Goal: Information Seeking & Learning: Find contact information

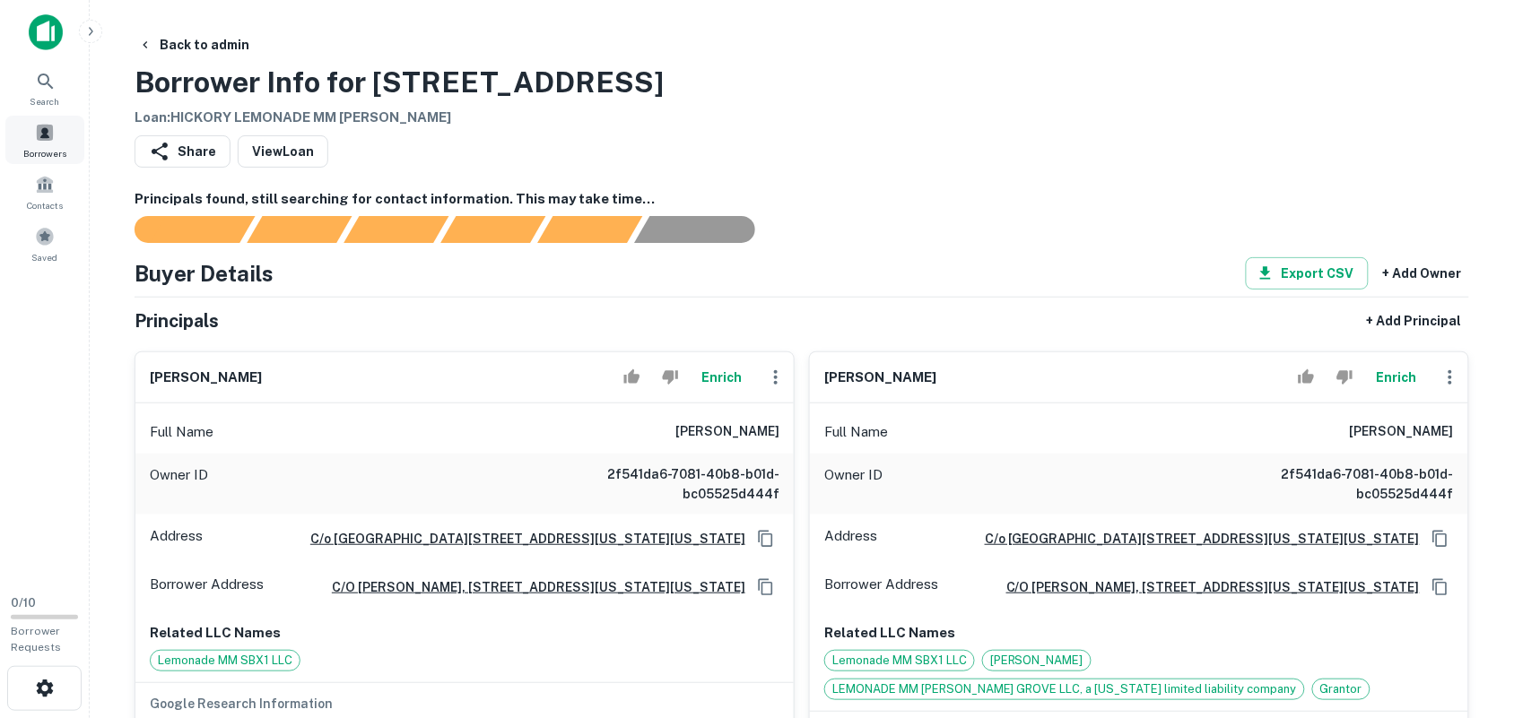
scroll to position [224, 0]
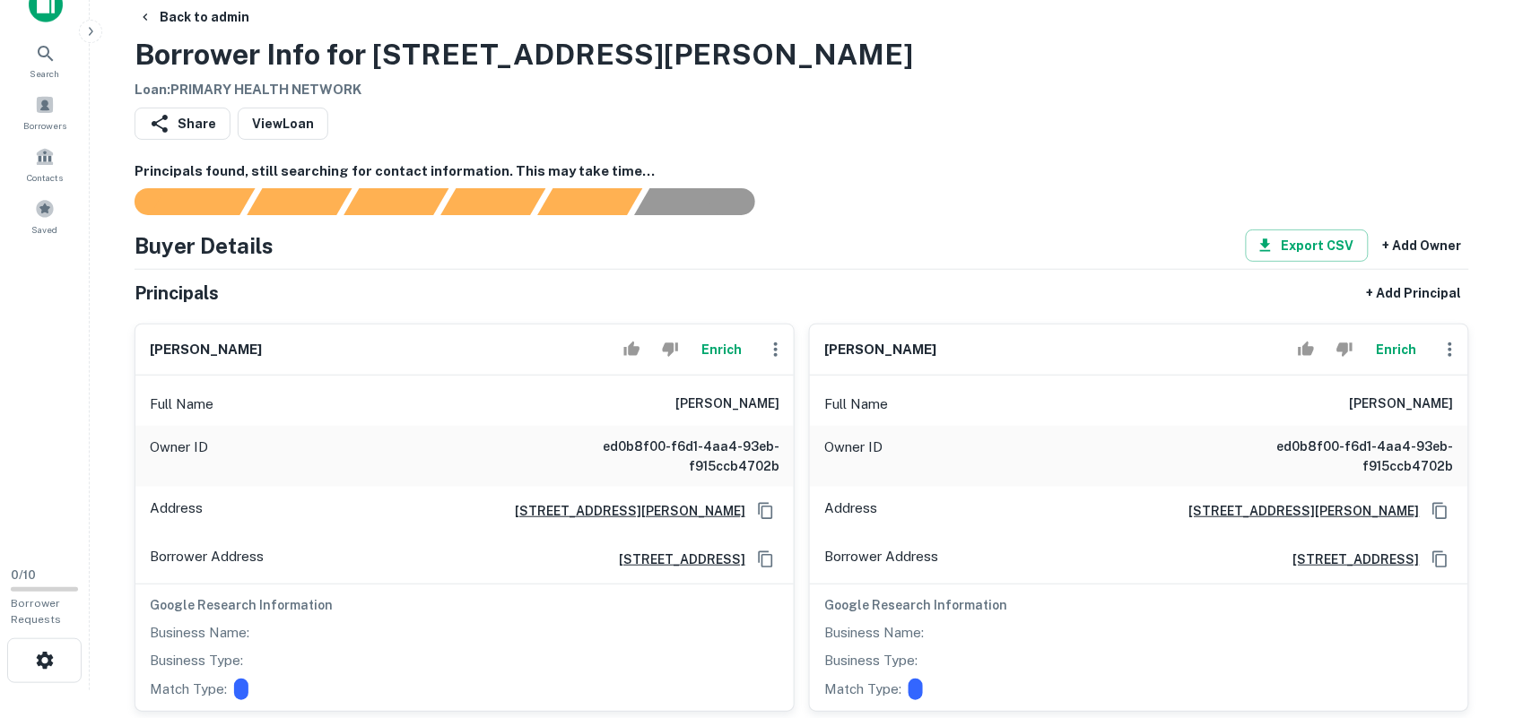
scroll to position [112, 0]
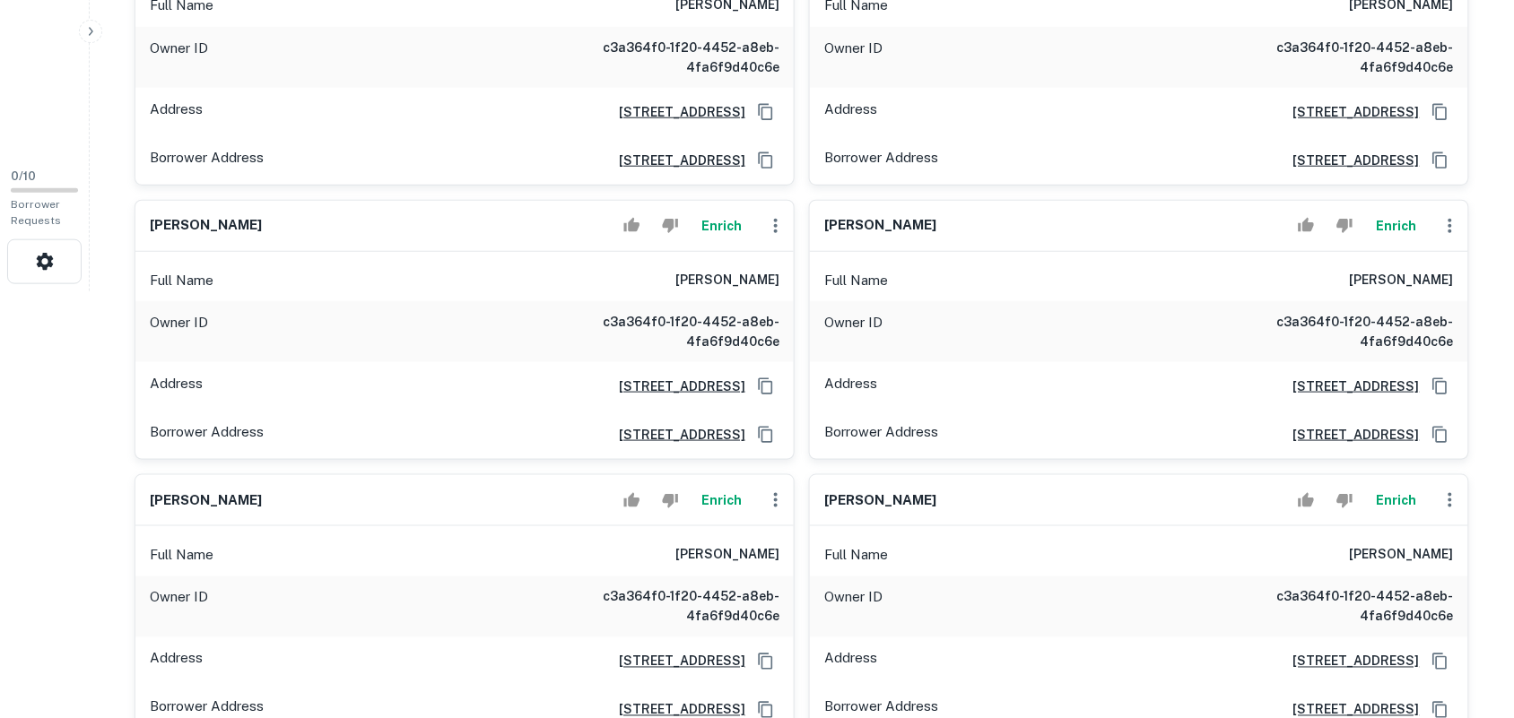
scroll to position [785, 0]
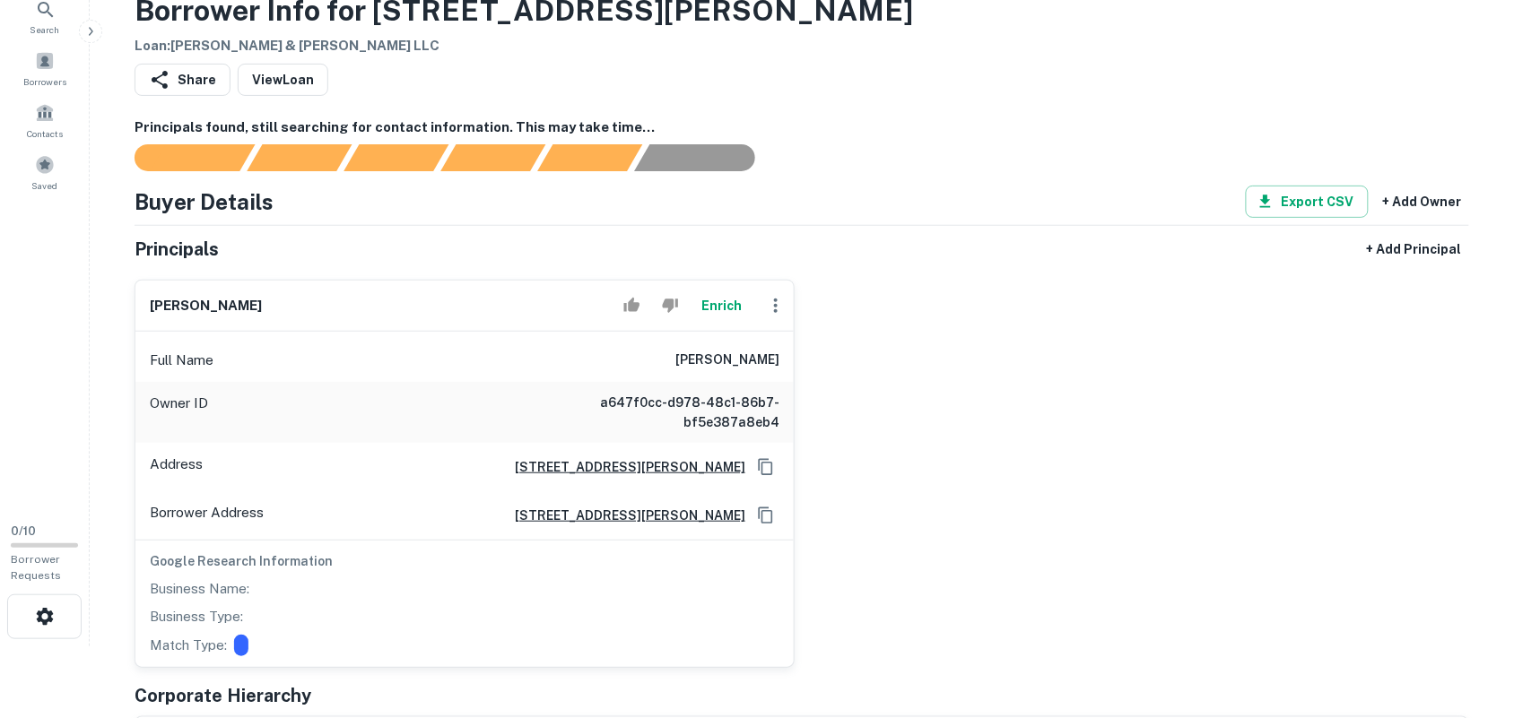
scroll to position [112, 0]
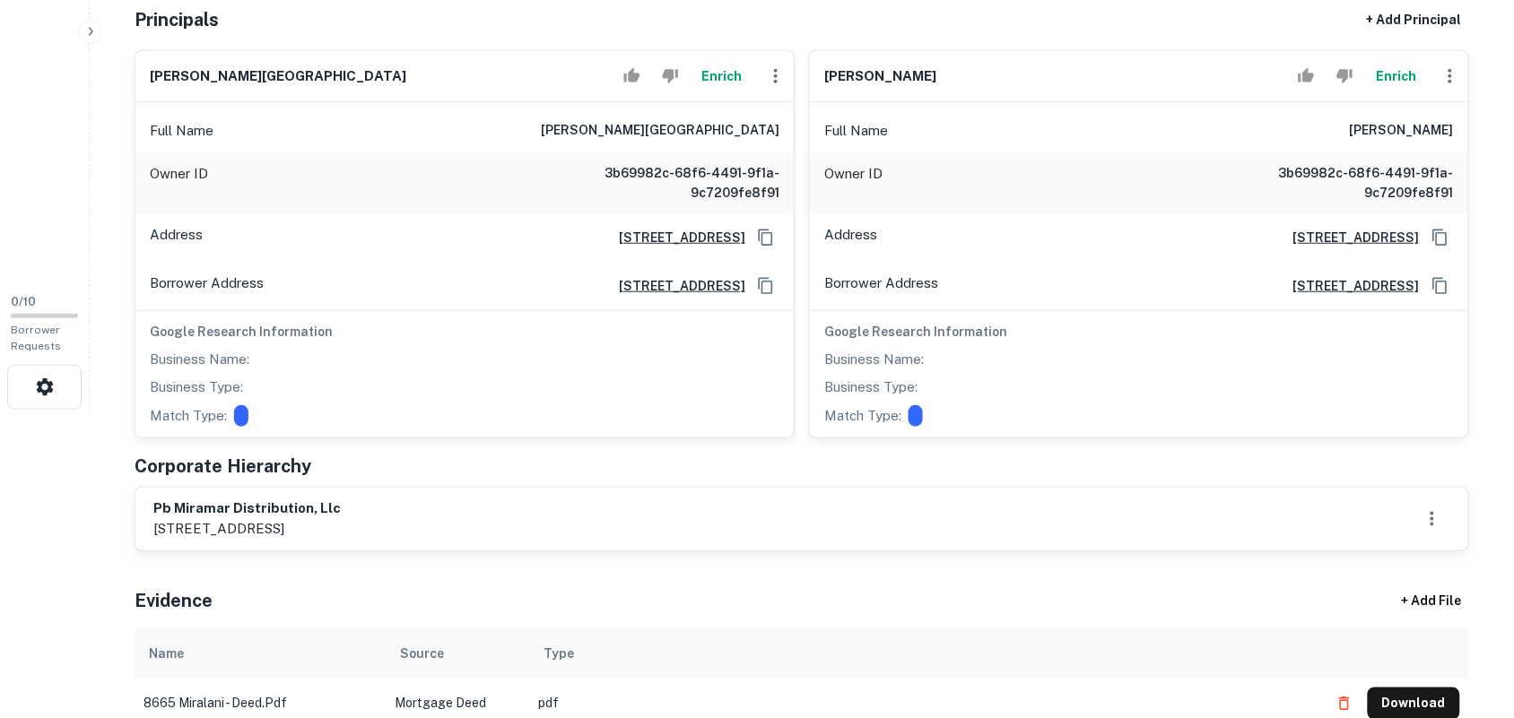
scroll to position [336, 0]
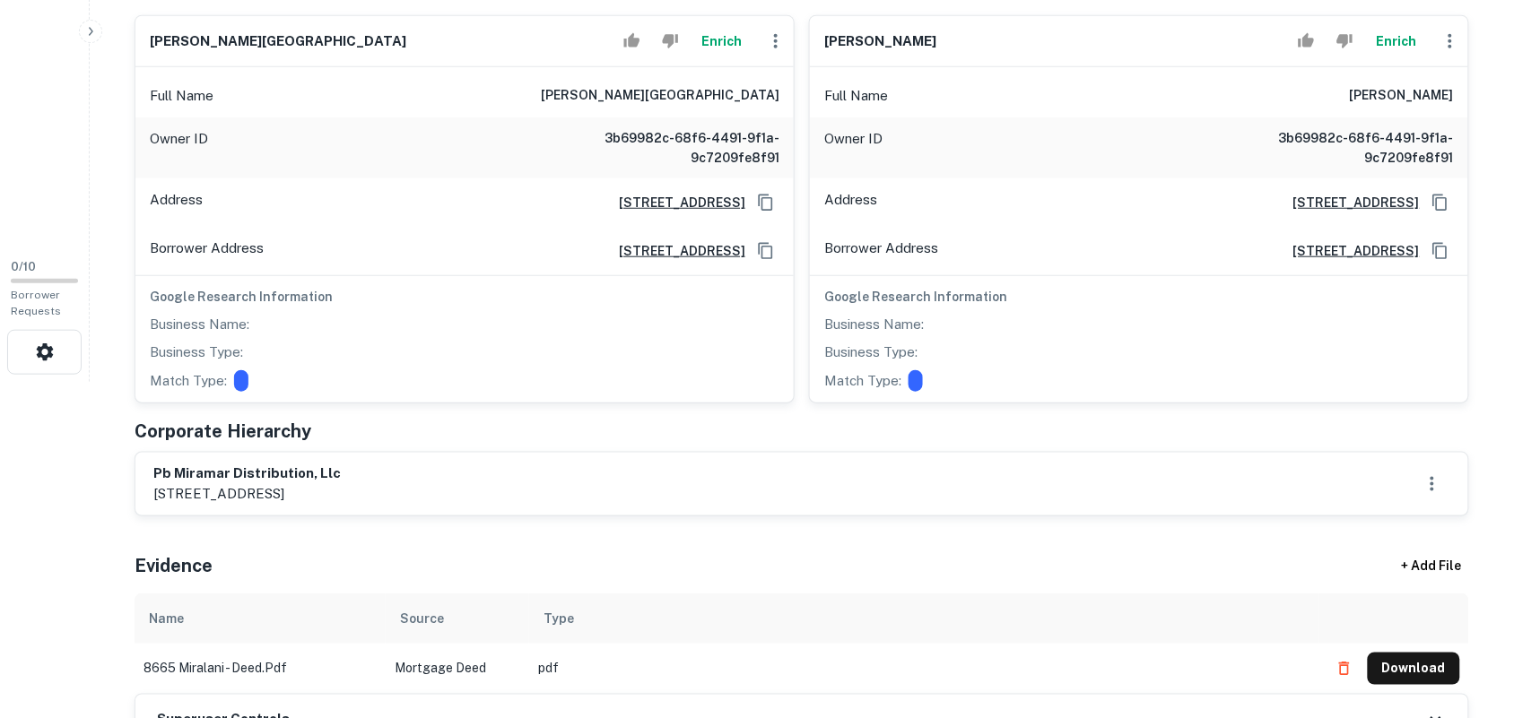
click at [153, 464] on div "pb miramar distribution, llc 8665-8685 miralani dr., san diego, ca, 92126" at bounding box center [801, 484] width 1332 height 63
drag, startPoint x: 154, startPoint y: 471, endPoint x: 420, endPoint y: 473, distance: 265.4
click at [341, 473] on h6 "pb miramar distribution, llc" at bounding box center [246, 474] width 187 height 21
copy h6 "pb miramar distribution, llc"
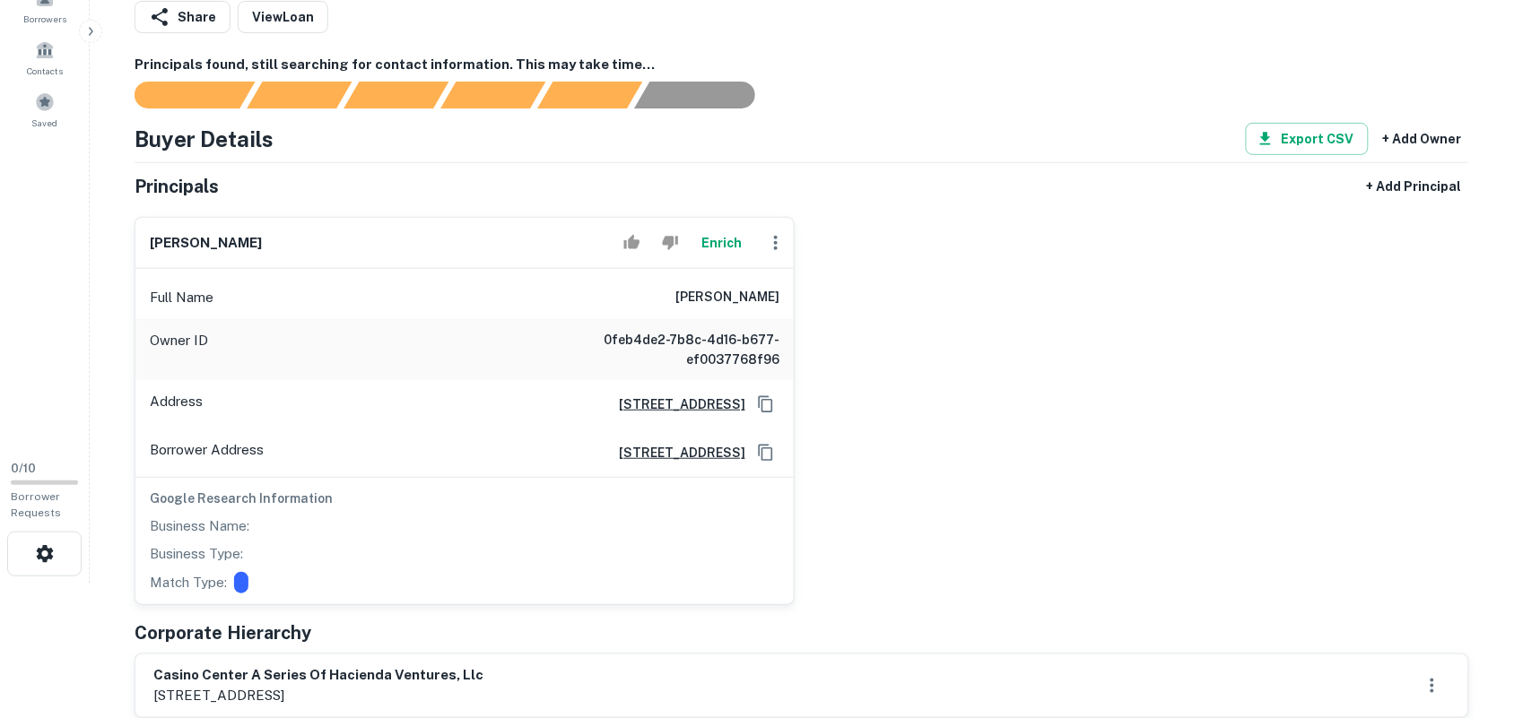
scroll to position [224, 0]
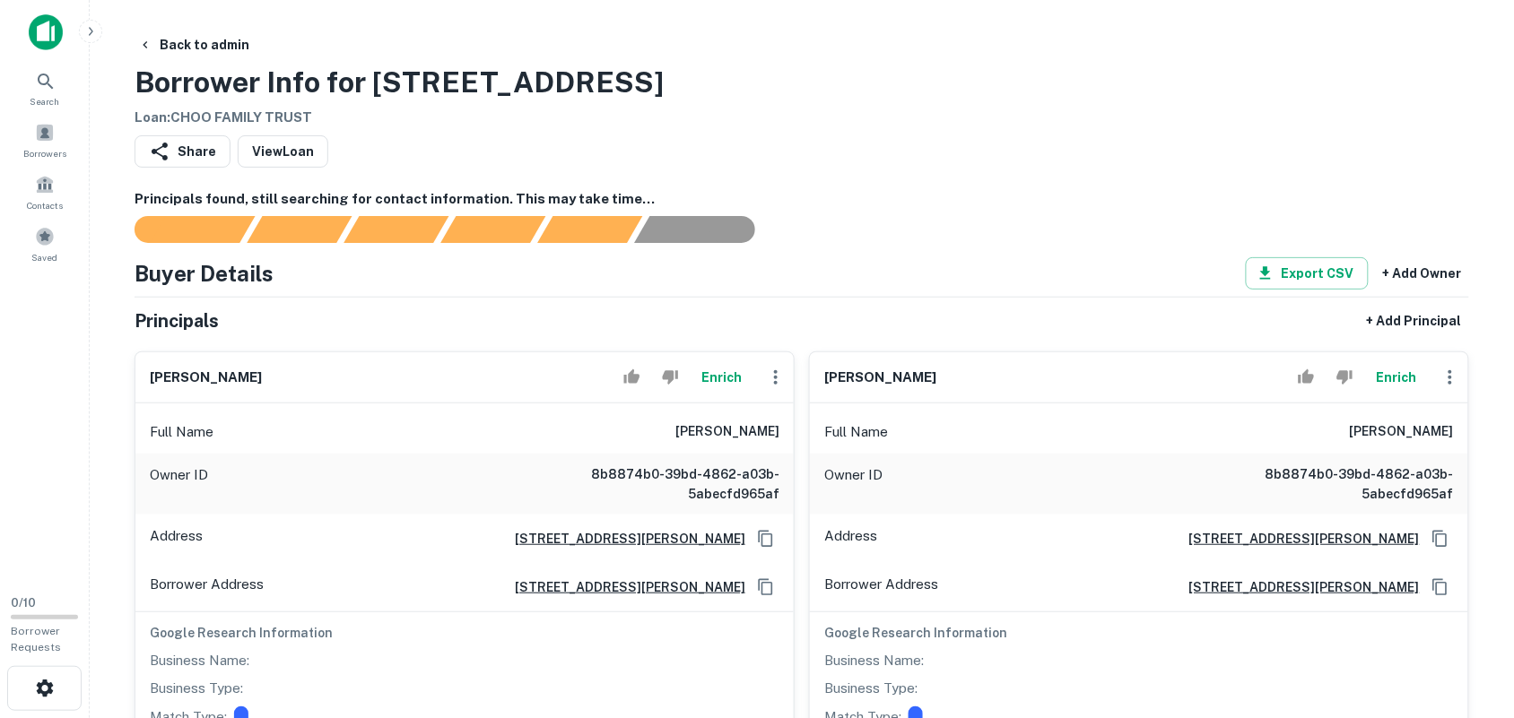
scroll to position [112, 0]
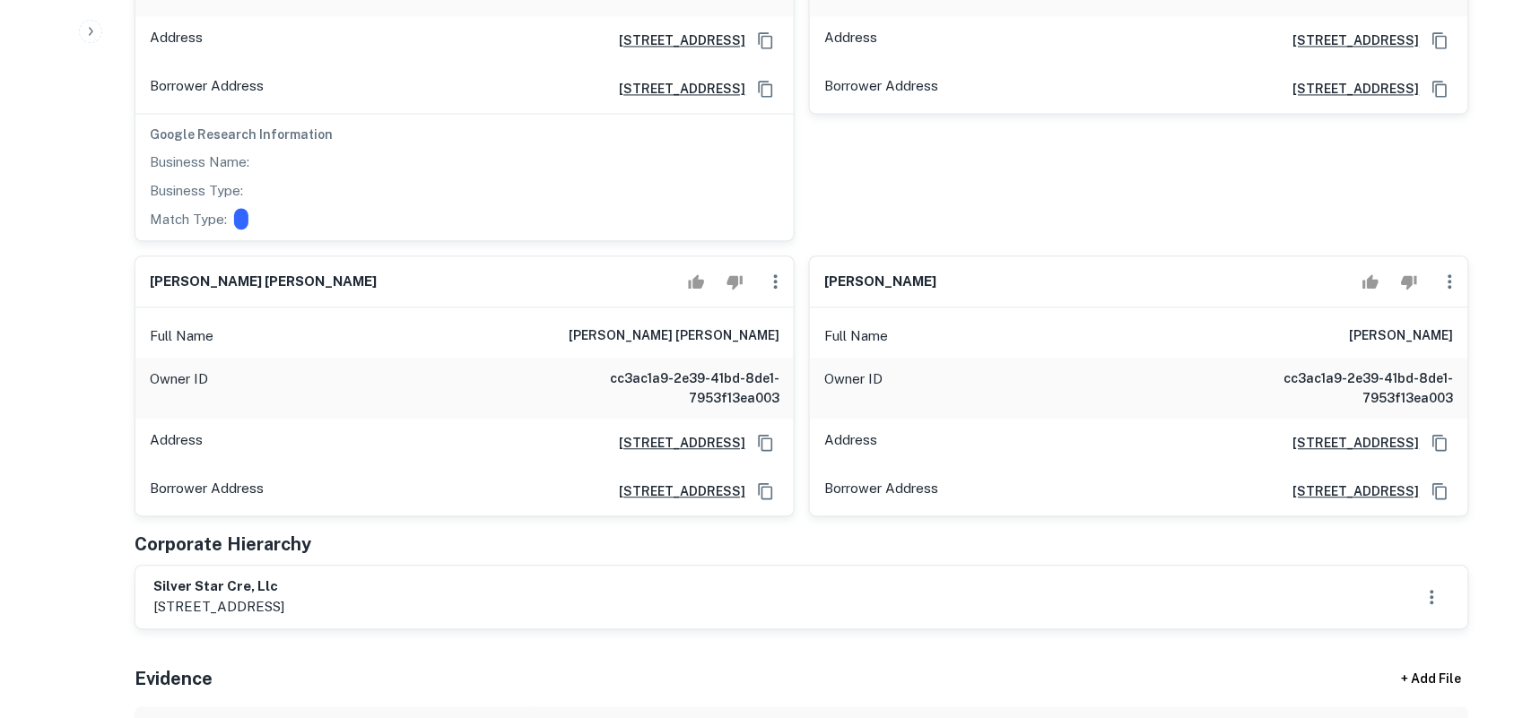
scroll to position [3026, 0]
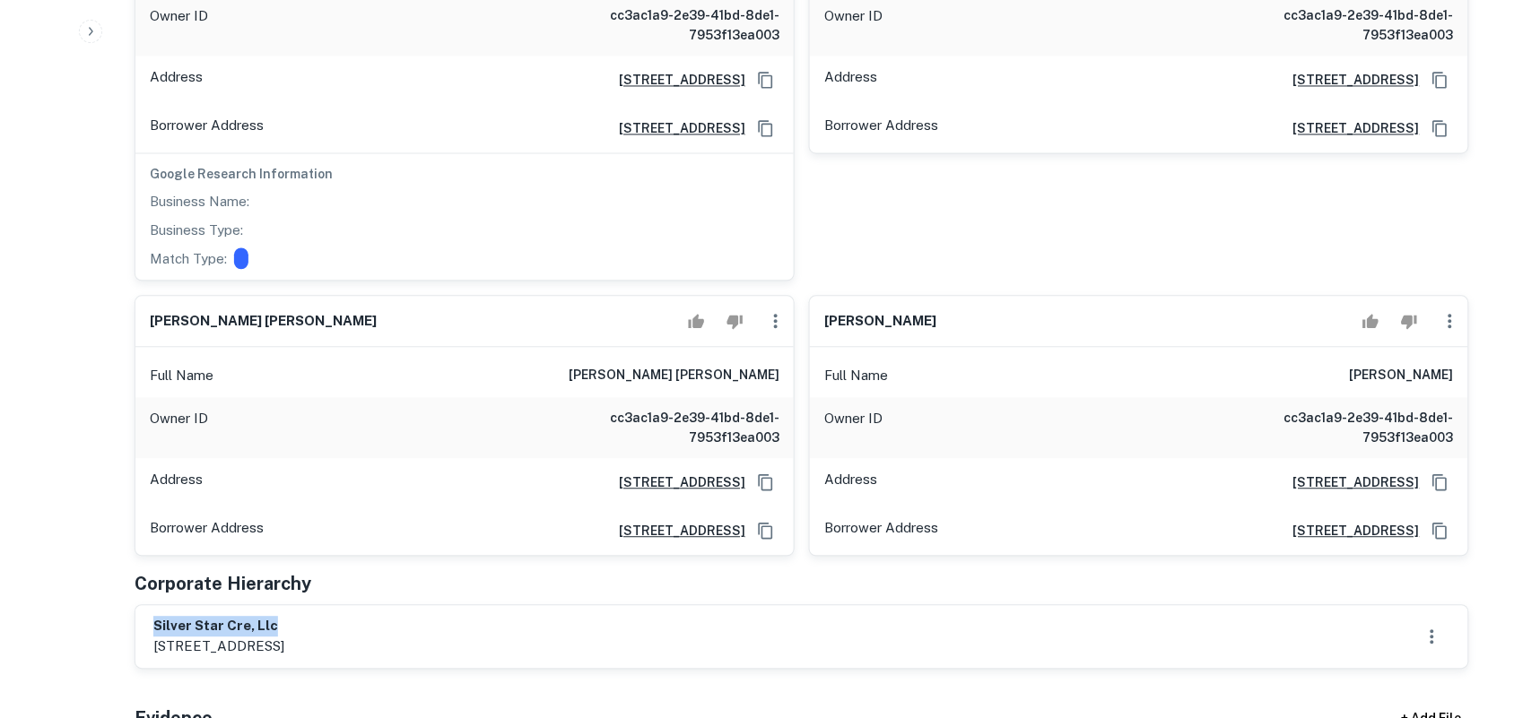
drag, startPoint x: 153, startPoint y: 495, endPoint x: 341, endPoint y: 491, distance: 187.4
click at [284, 617] on h6 "silver star cre, llc" at bounding box center [218, 627] width 131 height 21
copy h6 "silver star cre, llc"
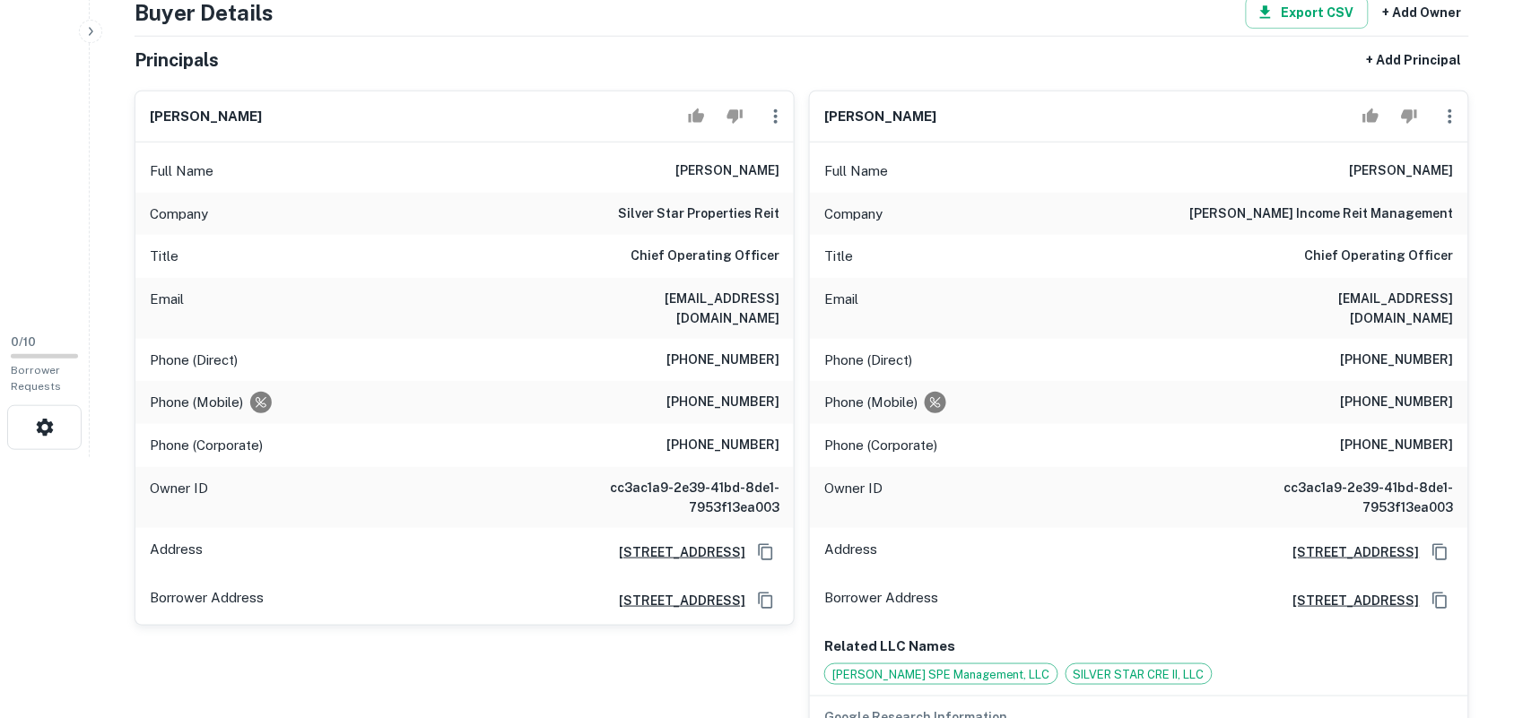
scroll to position [224, 0]
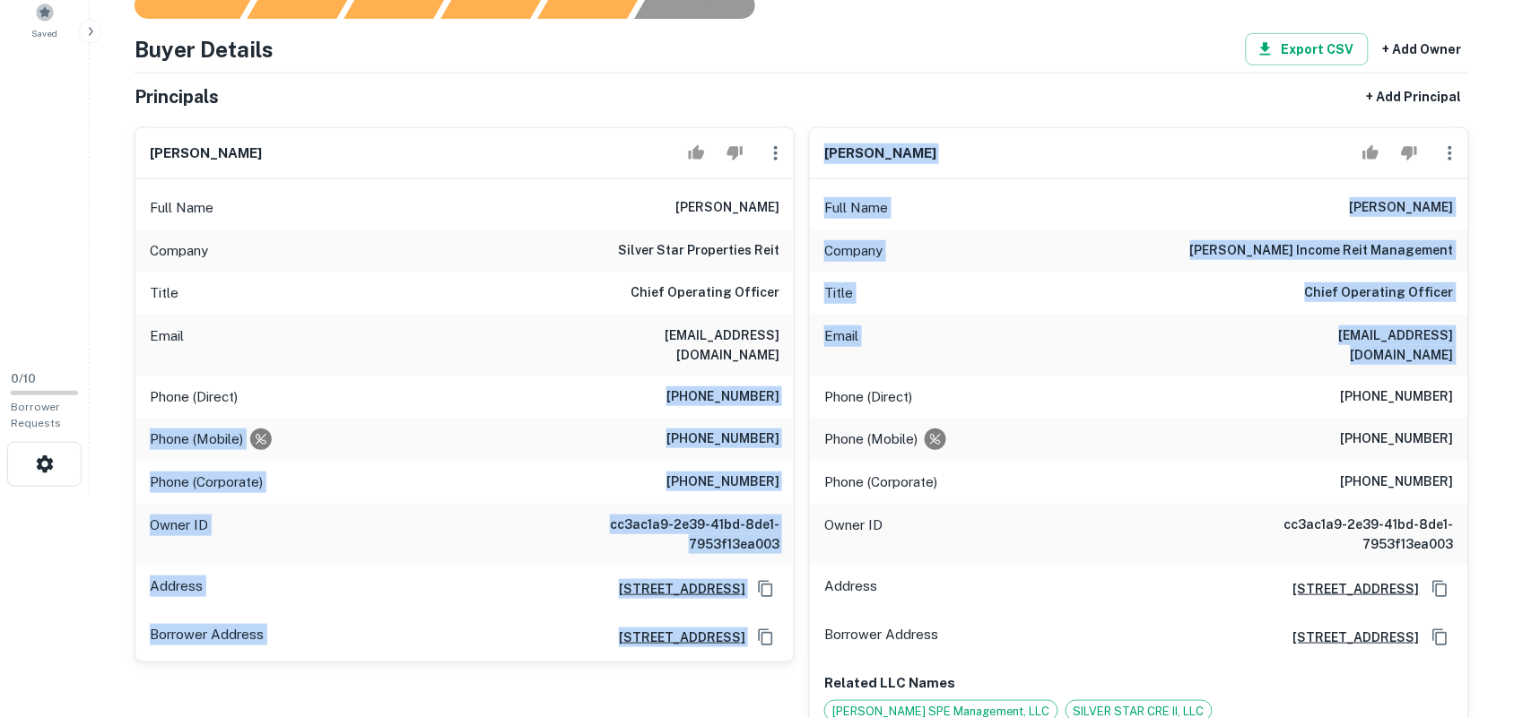
drag, startPoint x: 688, startPoint y: 372, endPoint x: 796, endPoint y: 370, distance: 108.5
click at [717, 386] on h6 "(214) 432-3706" at bounding box center [722, 397] width 113 height 22
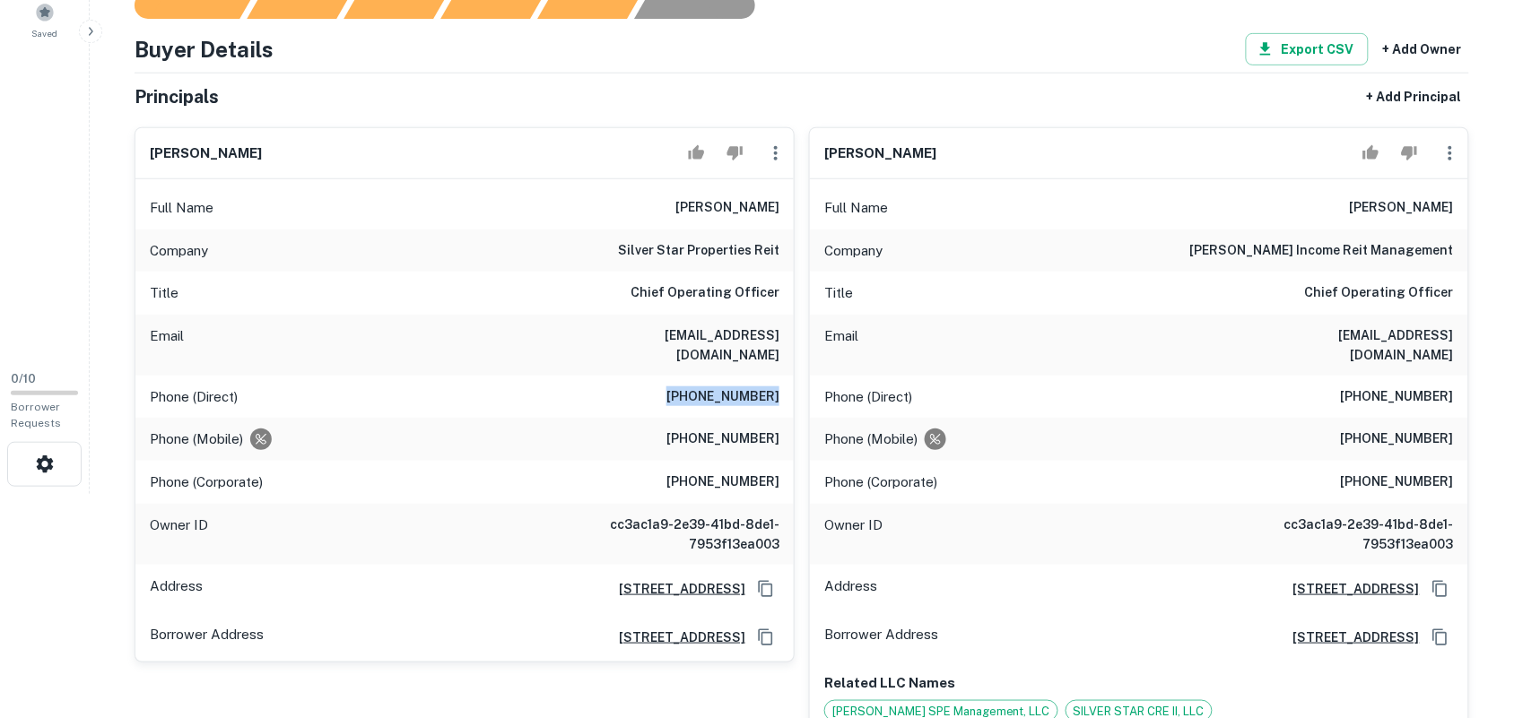
drag, startPoint x: 688, startPoint y: 377, endPoint x: 786, endPoint y: 360, distance: 100.1
click at [786, 376] on div "Phone (Direct) (214) 432-3706" at bounding box center [464, 397] width 658 height 43
copy h6 "(214) 432-3706"
drag, startPoint x: 153, startPoint y: 163, endPoint x: 338, endPoint y: 167, distance: 184.8
click at [338, 167] on div "david t . wheeler" at bounding box center [464, 153] width 658 height 51
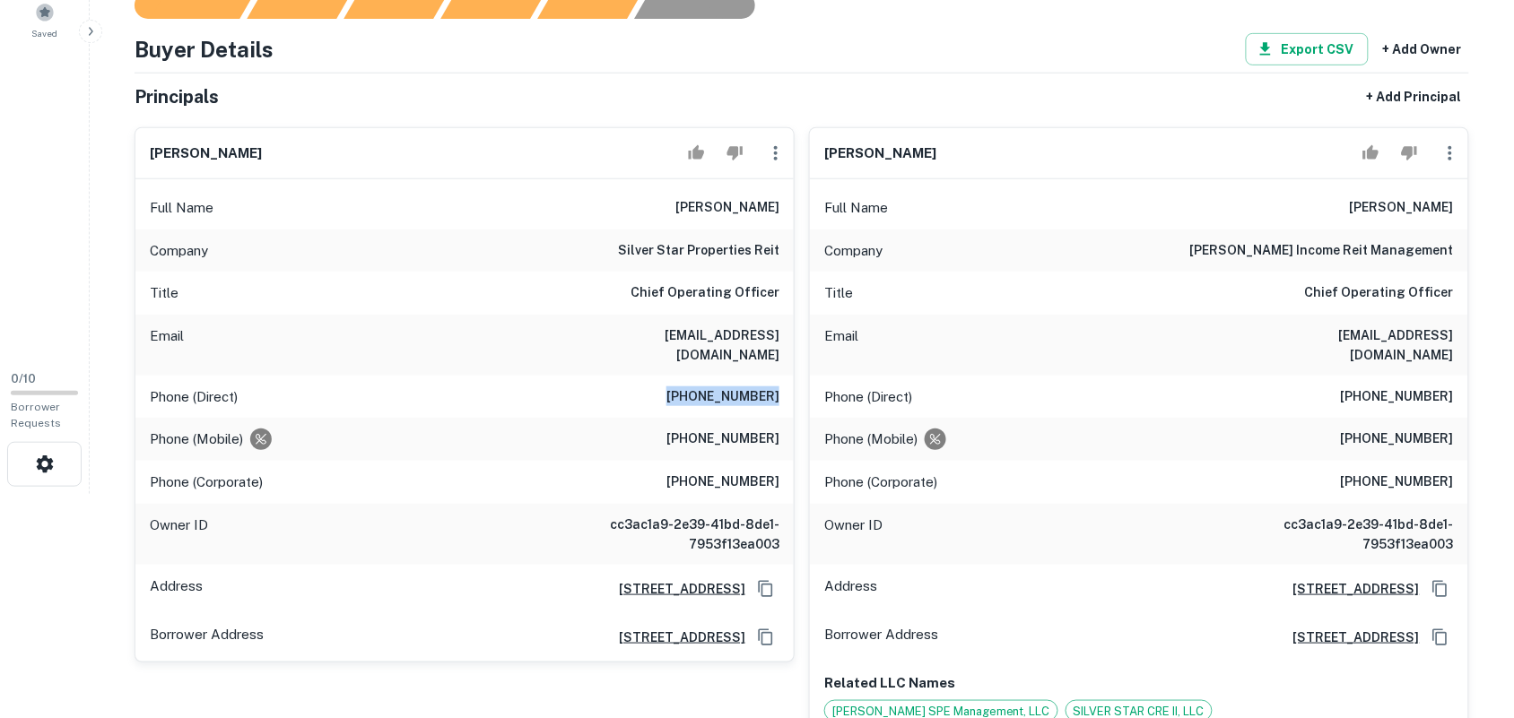
copy h6 "david t . wheeler"
drag, startPoint x: 691, startPoint y: 379, endPoint x: 780, endPoint y: 364, distance: 90.1
click at [780, 376] on div "Phone (Direct) (214) 432-3706" at bounding box center [464, 397] width 658 height 43
click at [702, 386] on h6 "(214) 432-3706" at bounding box center [722, 397] width 113 height 22
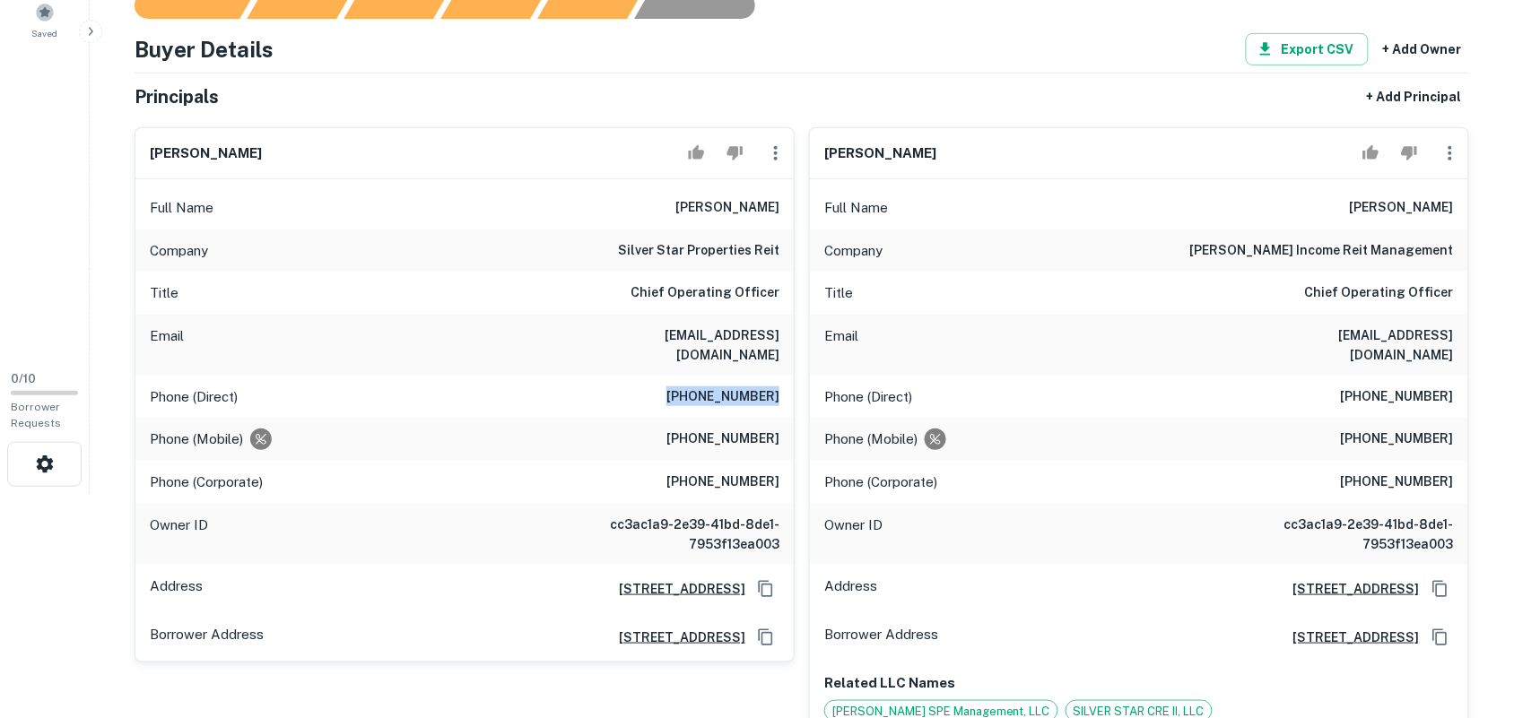
drag, startPoint x: 687, startPoint y: 378, endPoint x: 785, endPoint y: 373, distance: 97.8
click at [785, 376] on div "Phone (Direct) (214) 432-3706" at bounding box center [464, 397] width 658 height 43
copy h6 "(214) 432-3706"
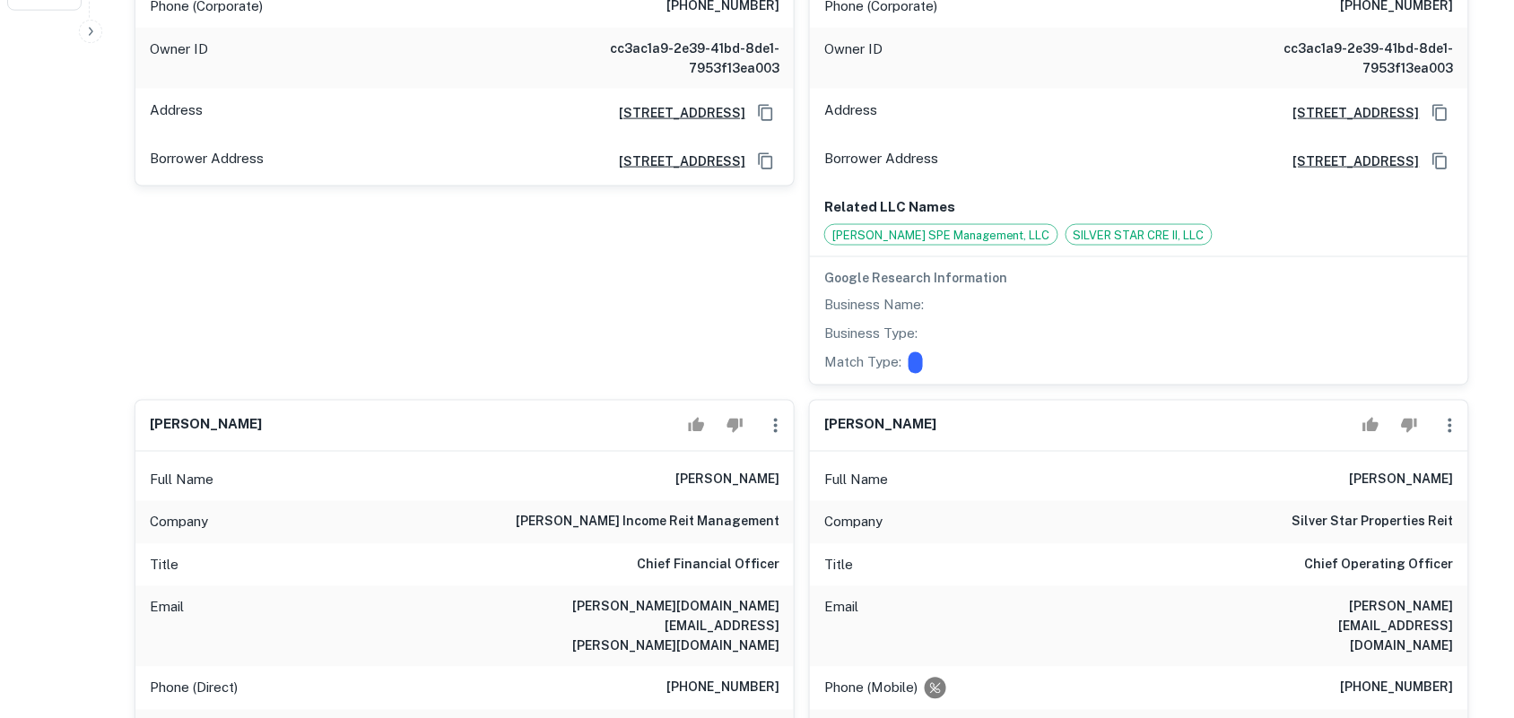
scroll to position [785, 0]
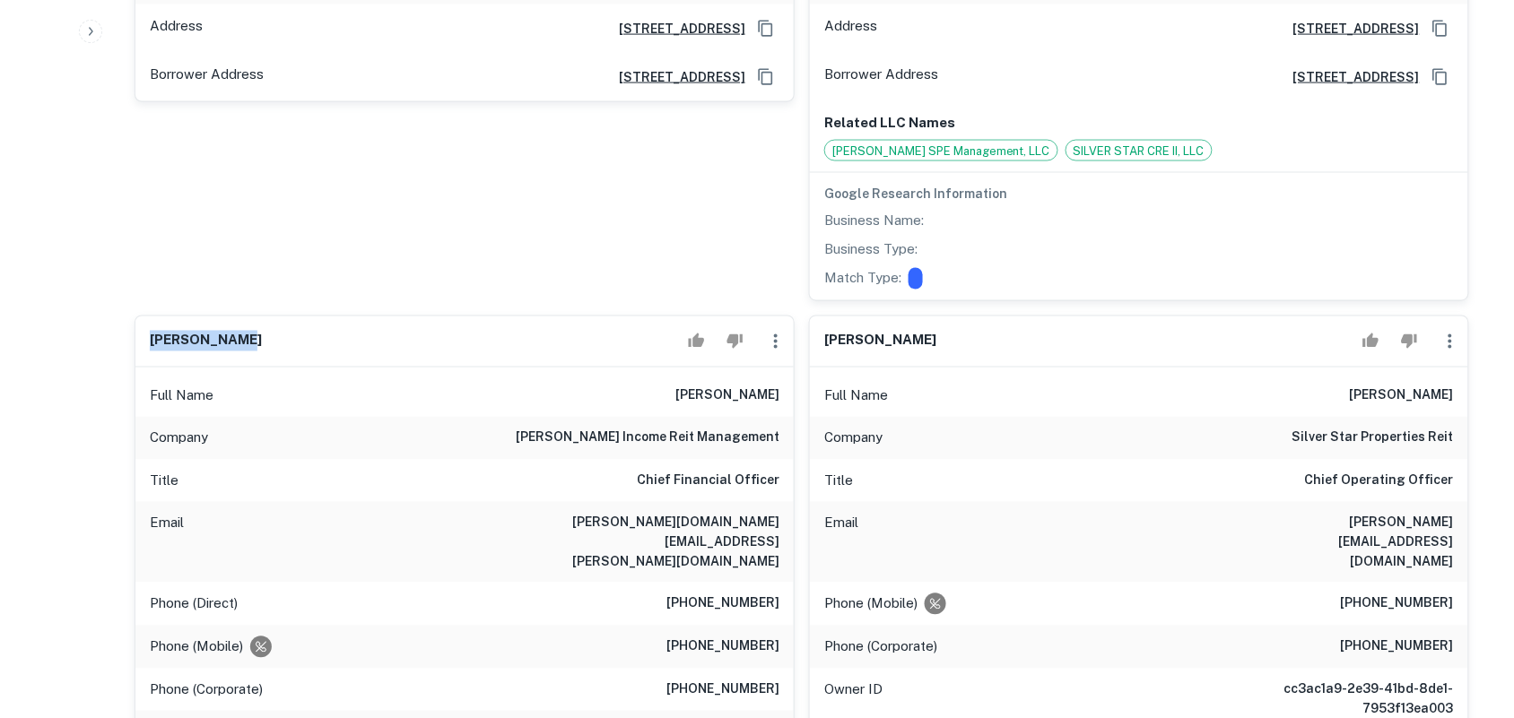
drag, startPoint x: 149, startPoint y: 328, endPoint x: 258, endPoint y: 328, distance: 109.4
click at [258, 328] on div "louis t. fox" at bounding box center [464, 342] width 658 height 51
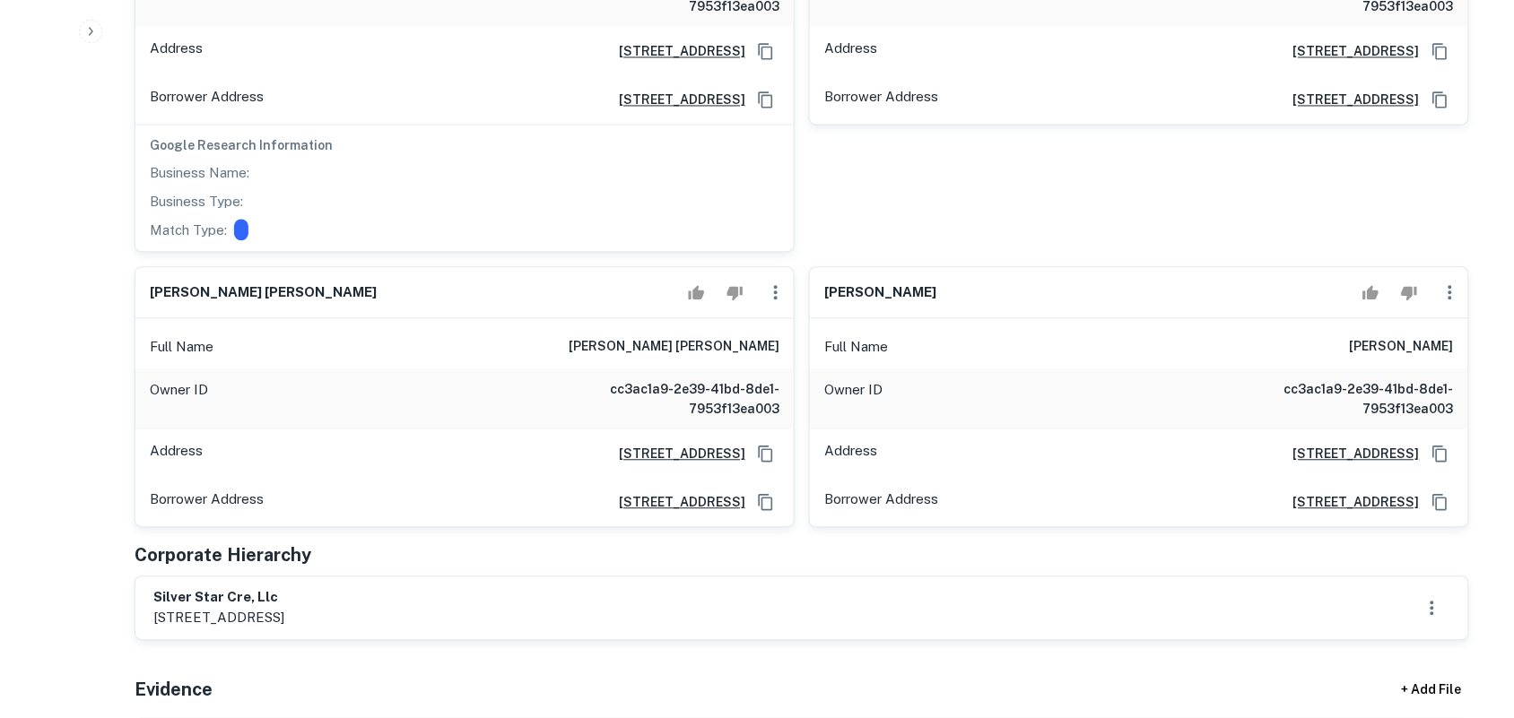
scroll to position [3250, 0]
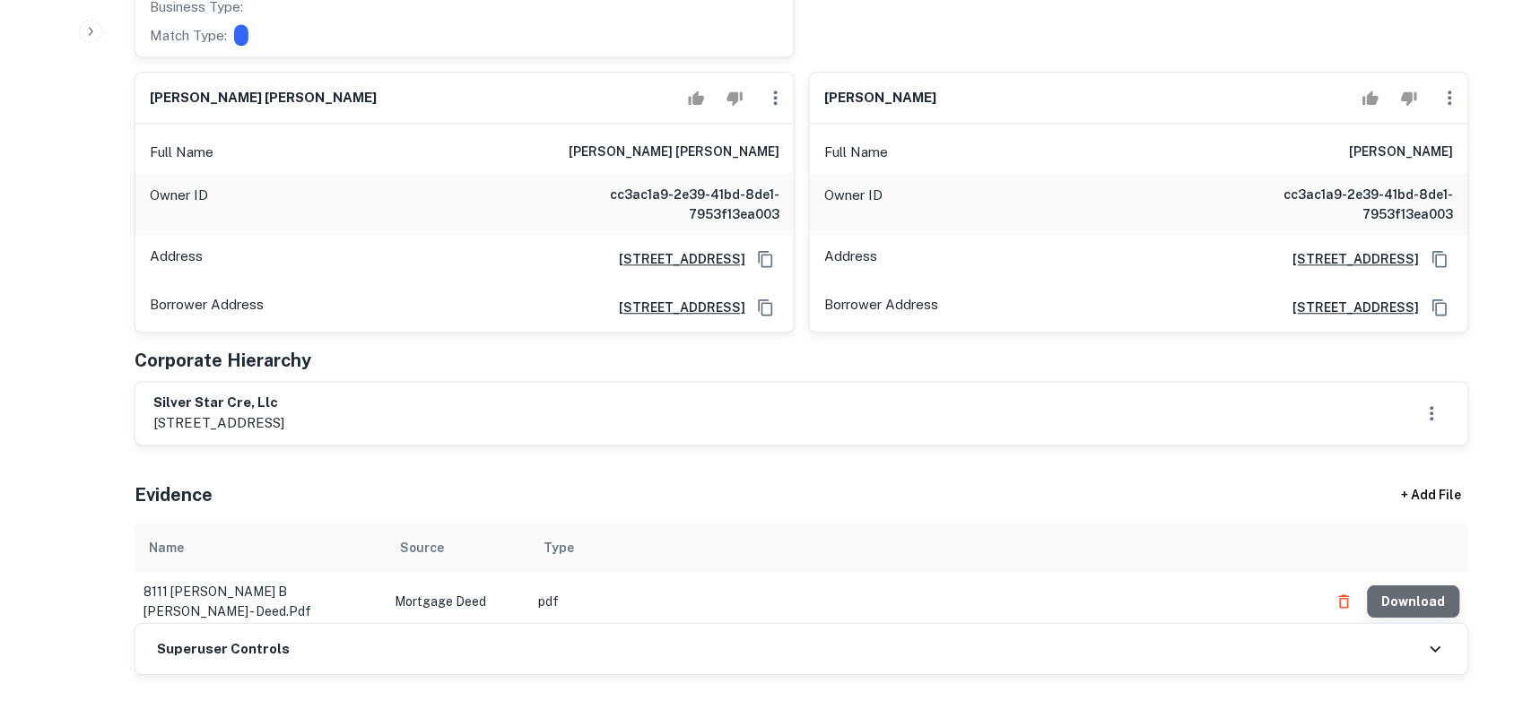
click at [1421, 586] on button "Download" at bounding box center [1413, 602] width 92 height 32
click at [1422, 586] on button "Download" at bounding box center [1413, 602] width 92 height 32
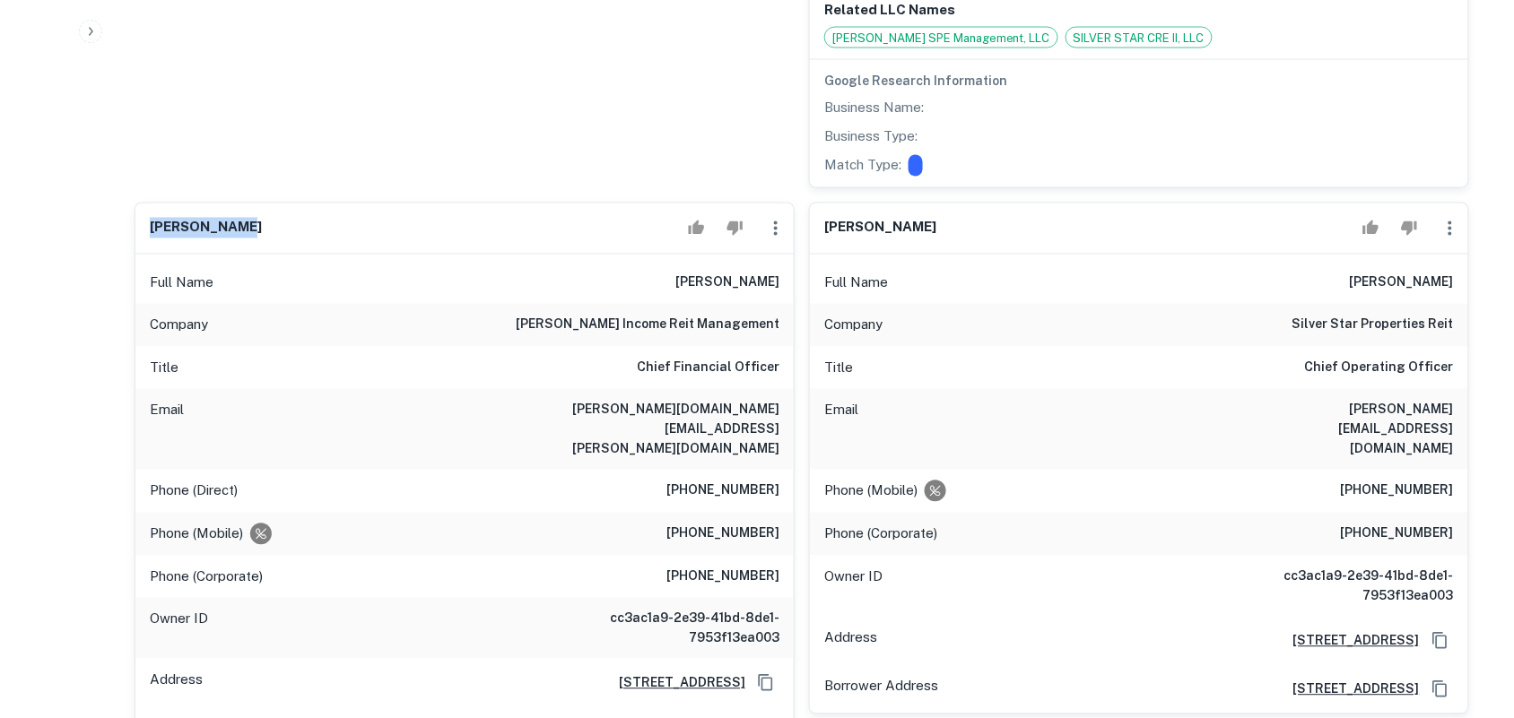
scroll to position [897, 0]
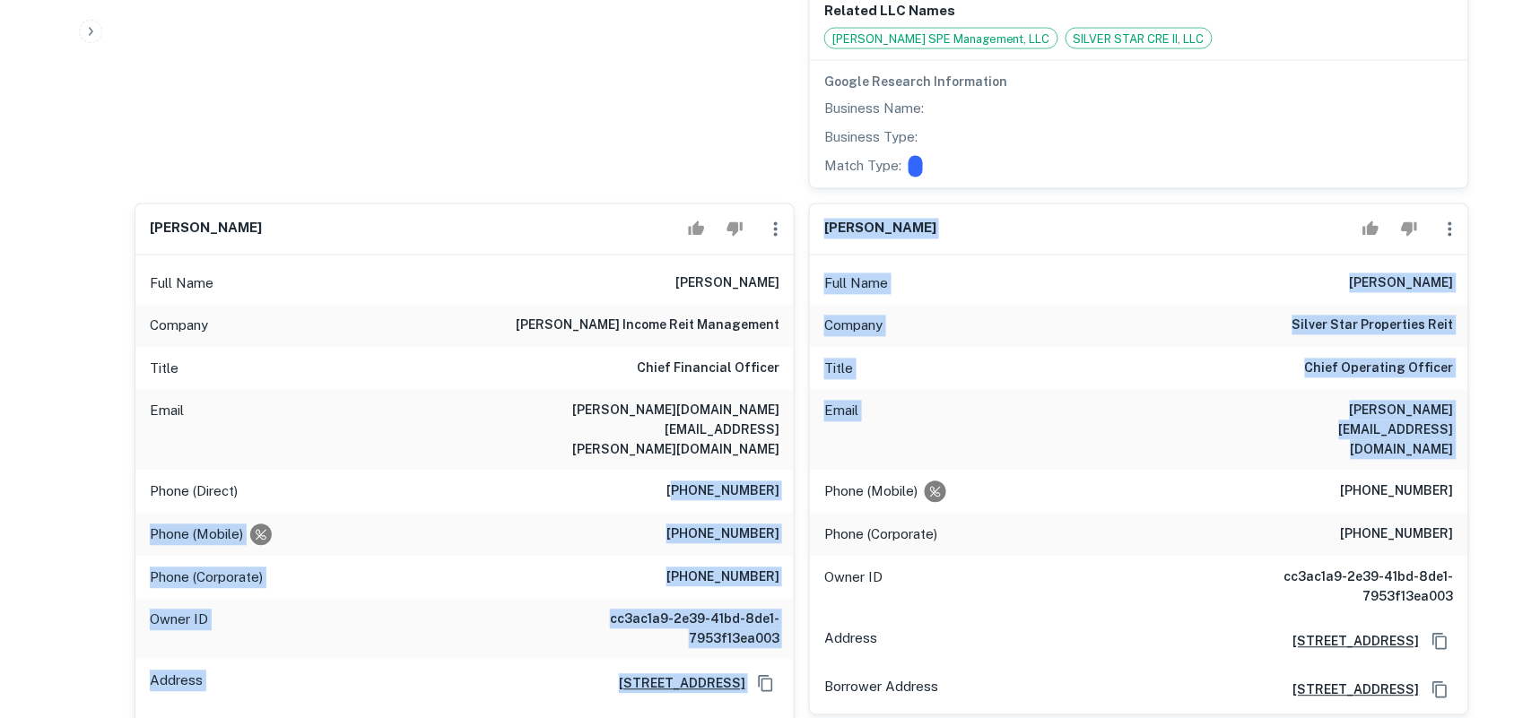
drag, startPoint x: 693, startPoint y: 438, endPoint x: 796, endPoint y: 432, distance: 103.3
click at [728, 514] on div "Phone (Mobile) (713) 858-2556" at bounding box center [464, 535] width 658 height 43
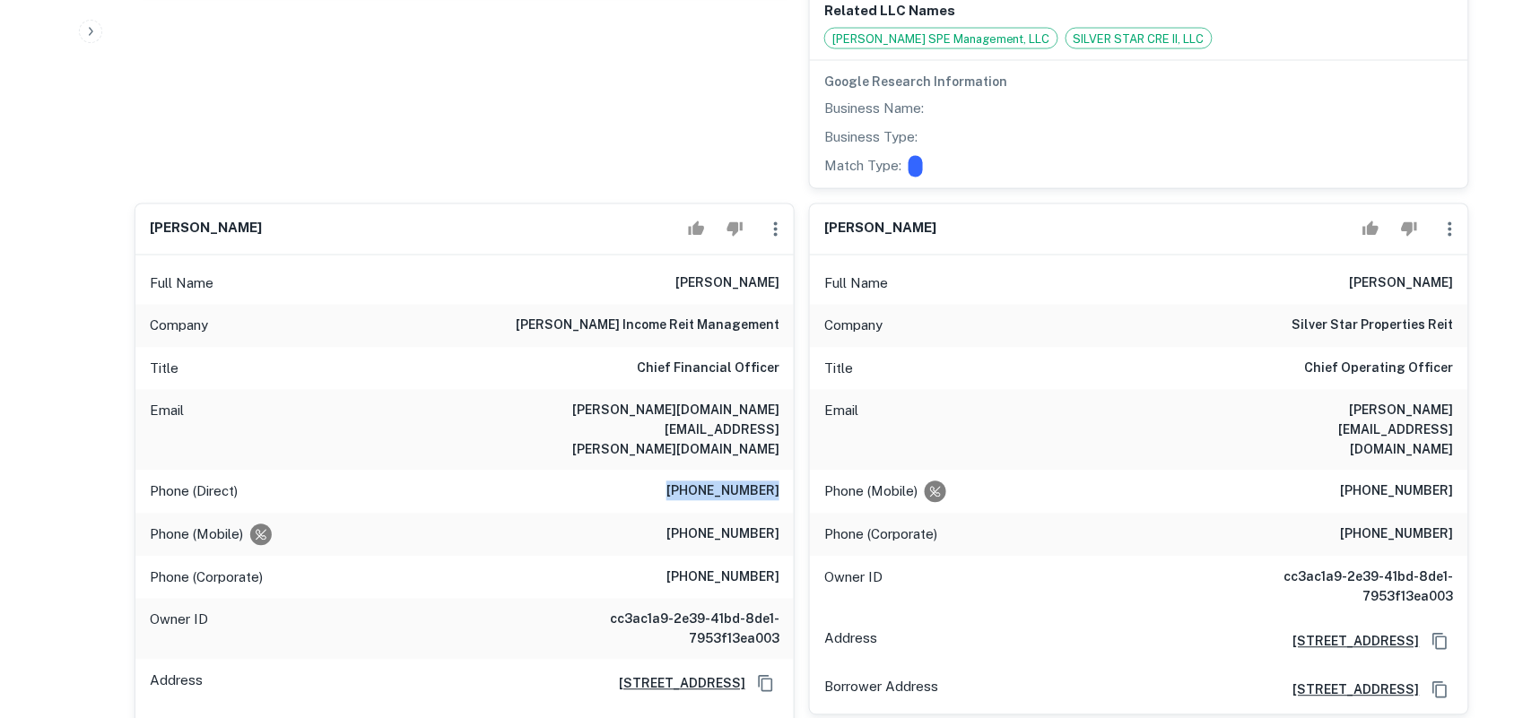
drag, startPoint x: 692, startPoint y: 432, endPoint x: 785, endPoint y: 419, distance: 94.2
click at [785, 471] on div "Phone (Direct) (713) 586-2616" at bounding box center [464, 492] width 658 height 43
copy h6 "(713) 586-2616"
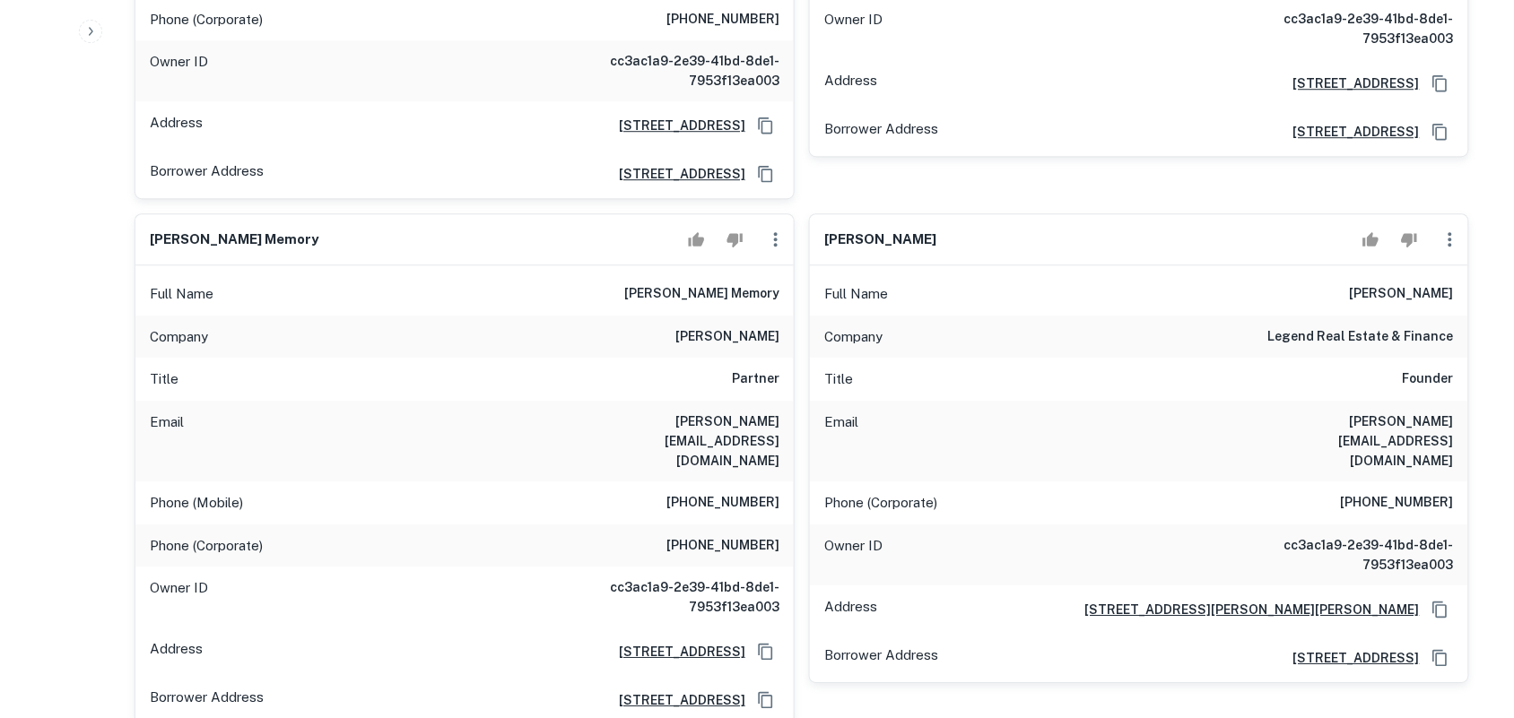
scroll to position [1457, 0]
drag, startPoint x: 690, startPoint y: 449, endPoint x: 778, endPoint y: 435, distance: 89.0
click at [782, 523] on div "Phone (Corporate) (803) 799-2000" at bounding box center [464, 544] width 658 height 43
drag, startPoint x: 682, startPoint y: 451, endPoint x: 787, endPoint y: 428, distance: 107.5
click at [787, 523] on div "Phone (Corporate) (803) 799-2000" at bounding box center [464, 544] width 658 height 43
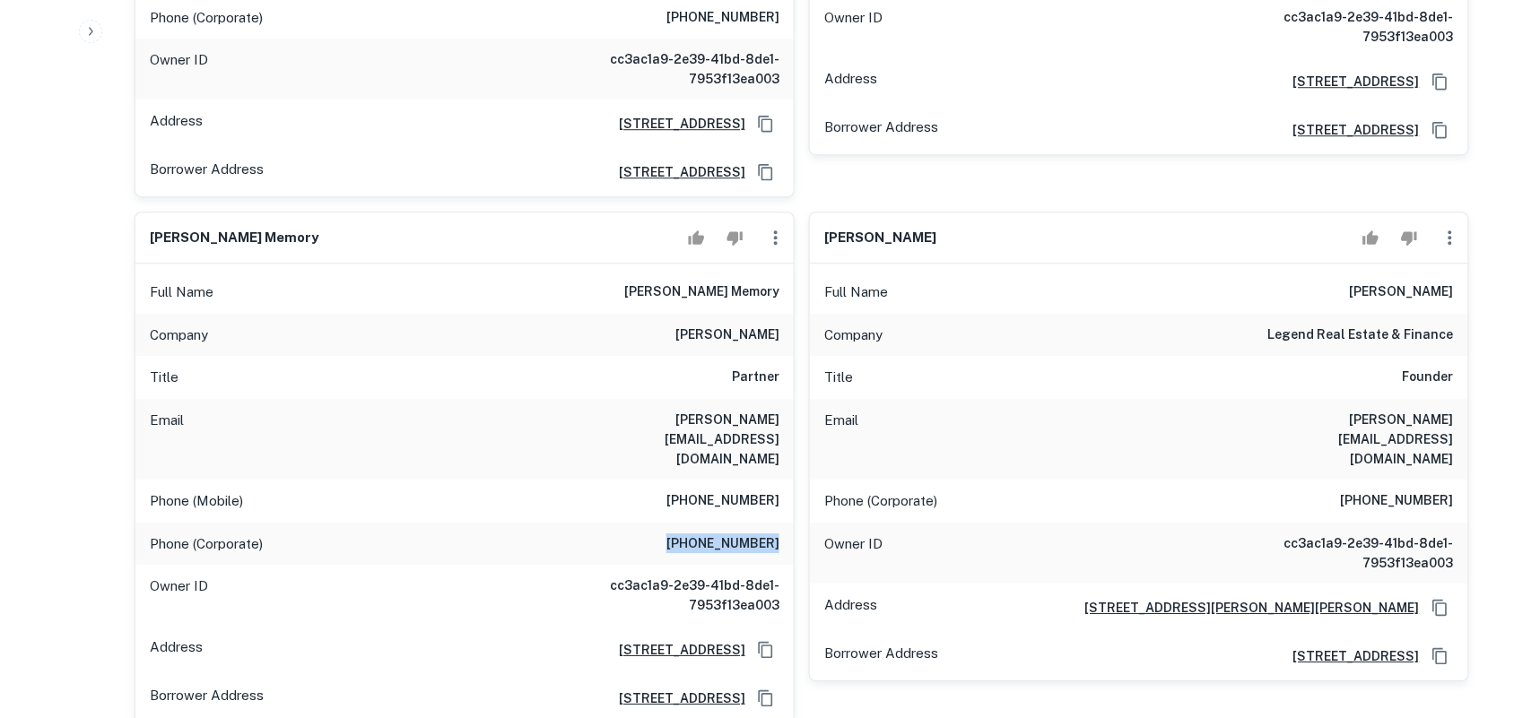
copy h6 "(803) 799-2000"
drag, startPoint x: 1364, startPoint y: 410, endPoint x: 1445, endPoint y: 401, distance: 82.1
click at [1445, 490] on h6 "(408) 637-4737" at bounding box center [1397, 501] width 113 height 22
drag, startPoint x: 1358, startPoint y: 411, endPoint x: 1455, endPoint y: 405, distance: 97.0
click at [1455, 480] on div "Phone (Corporate) (408) 637-4737" at bounding box center [1139, 501] width 658 height 43
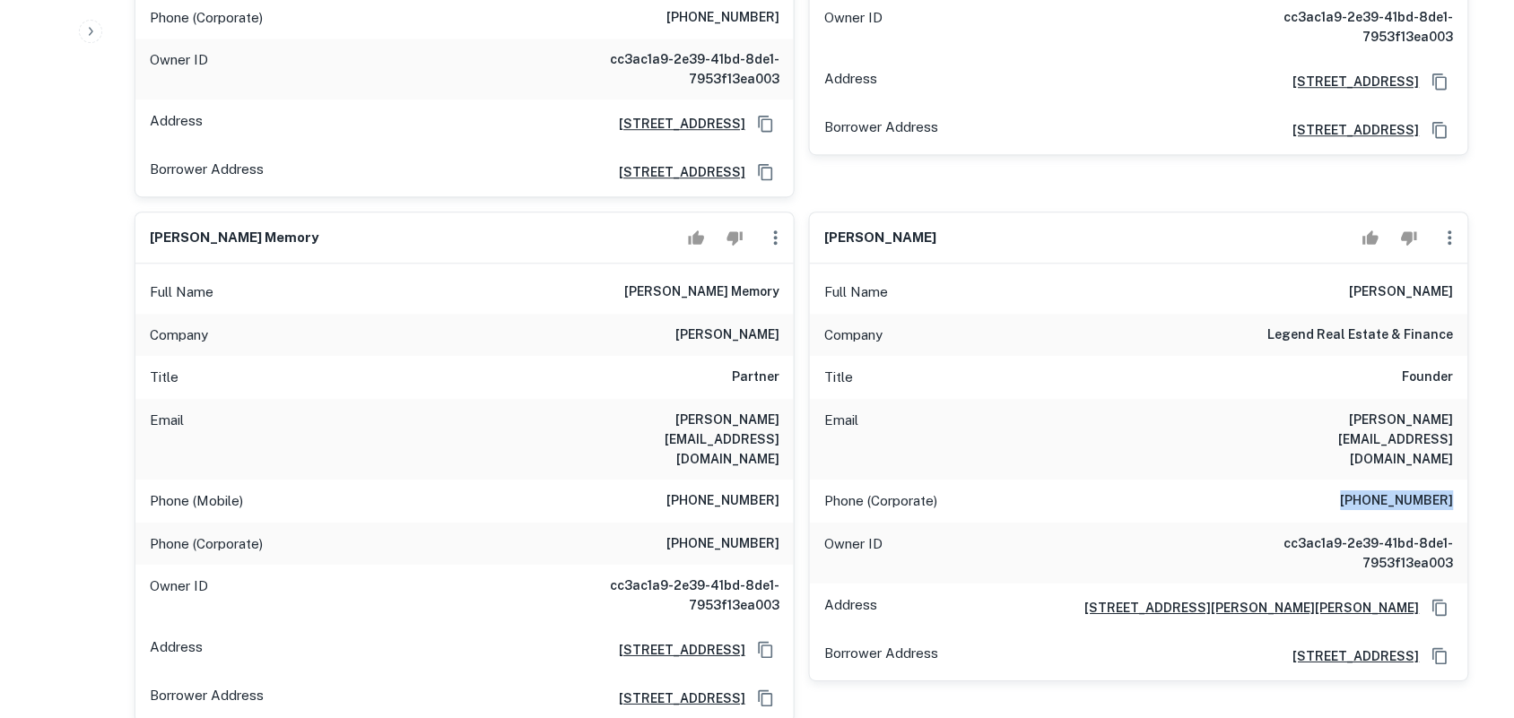
copy h6 "(408) 637-4737"
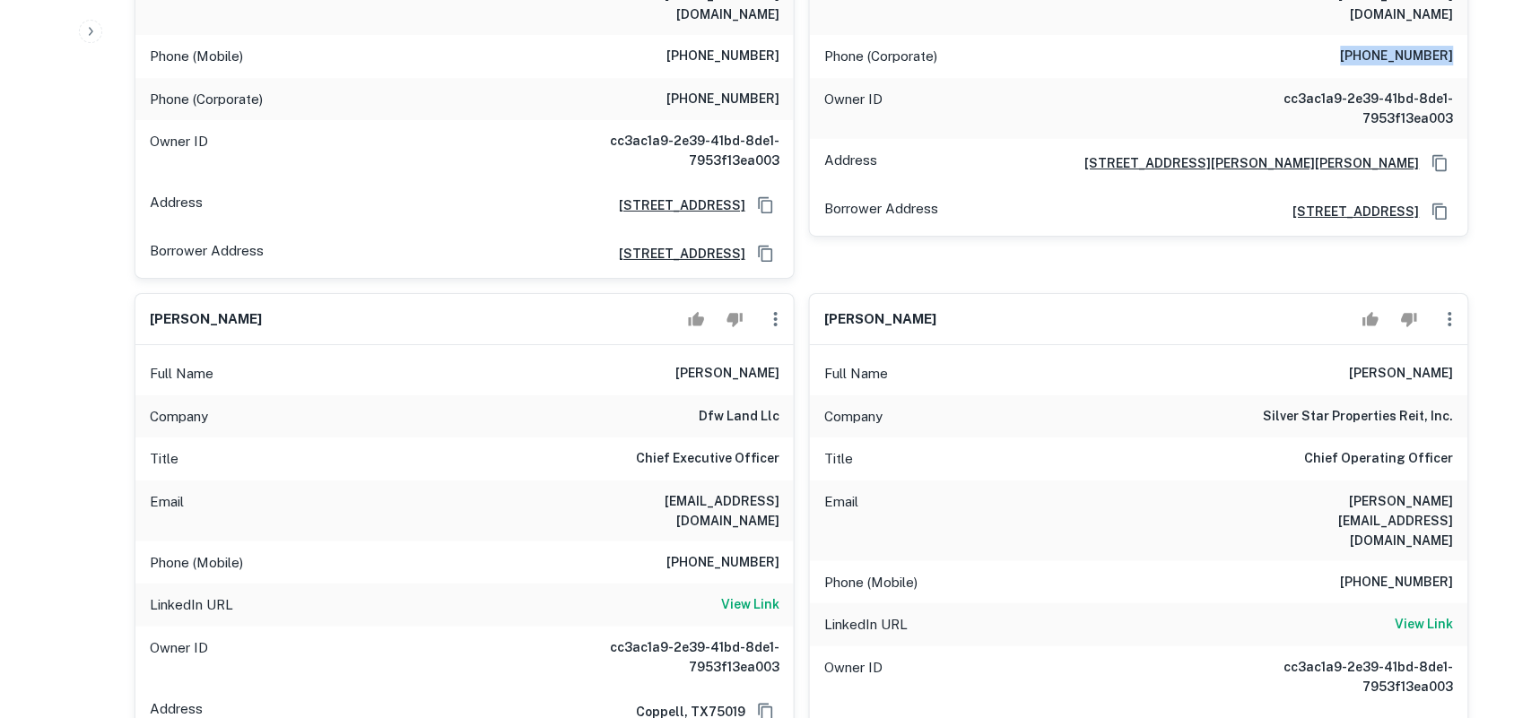
scroll to position [1905, 0]
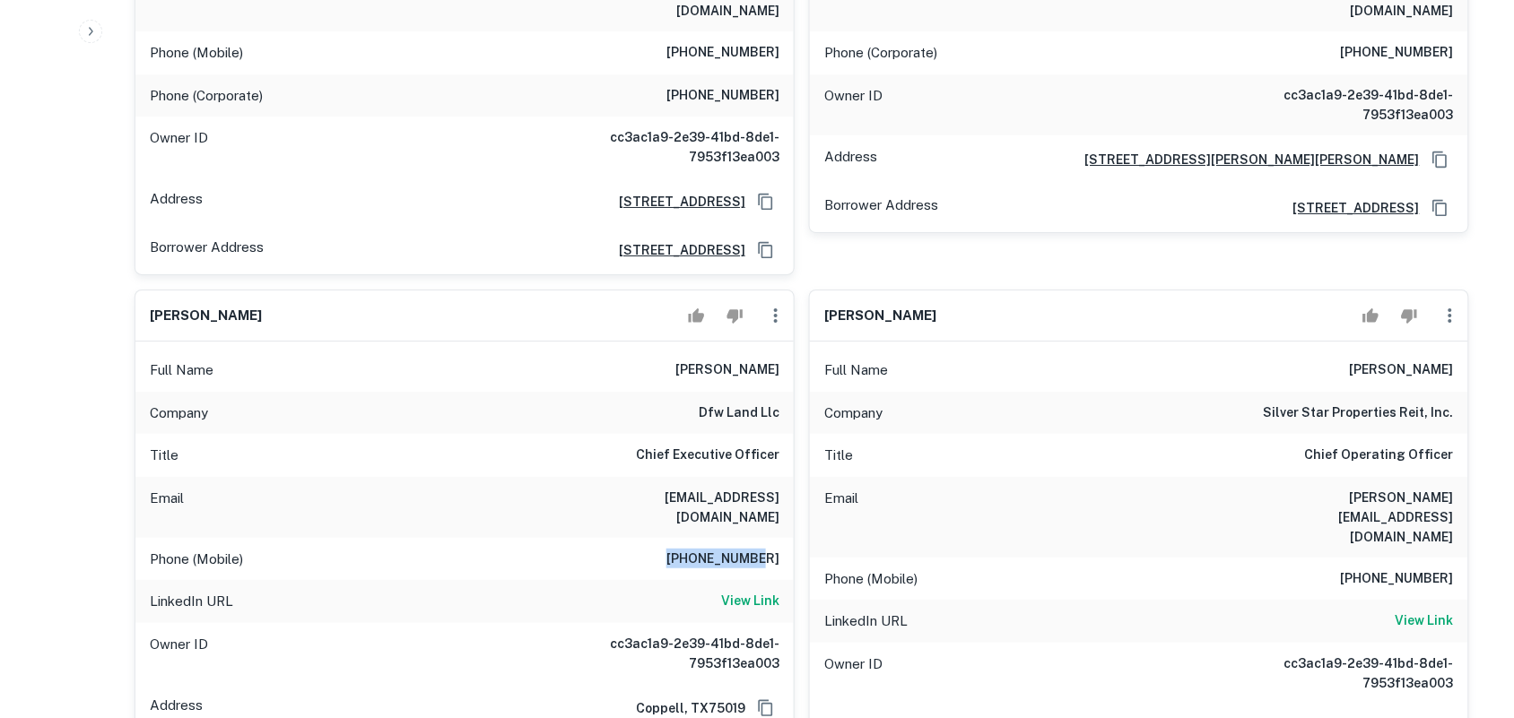
drag, startPoint x: 698, startPoint y: 447, endPoint x: 777, endPoint y: 440, distance: 79.2
click at [777, 549] on h6 "937-219-4987" at bounding box center [722, 560] width 113 height 22
copy h6 "937-219-4987"
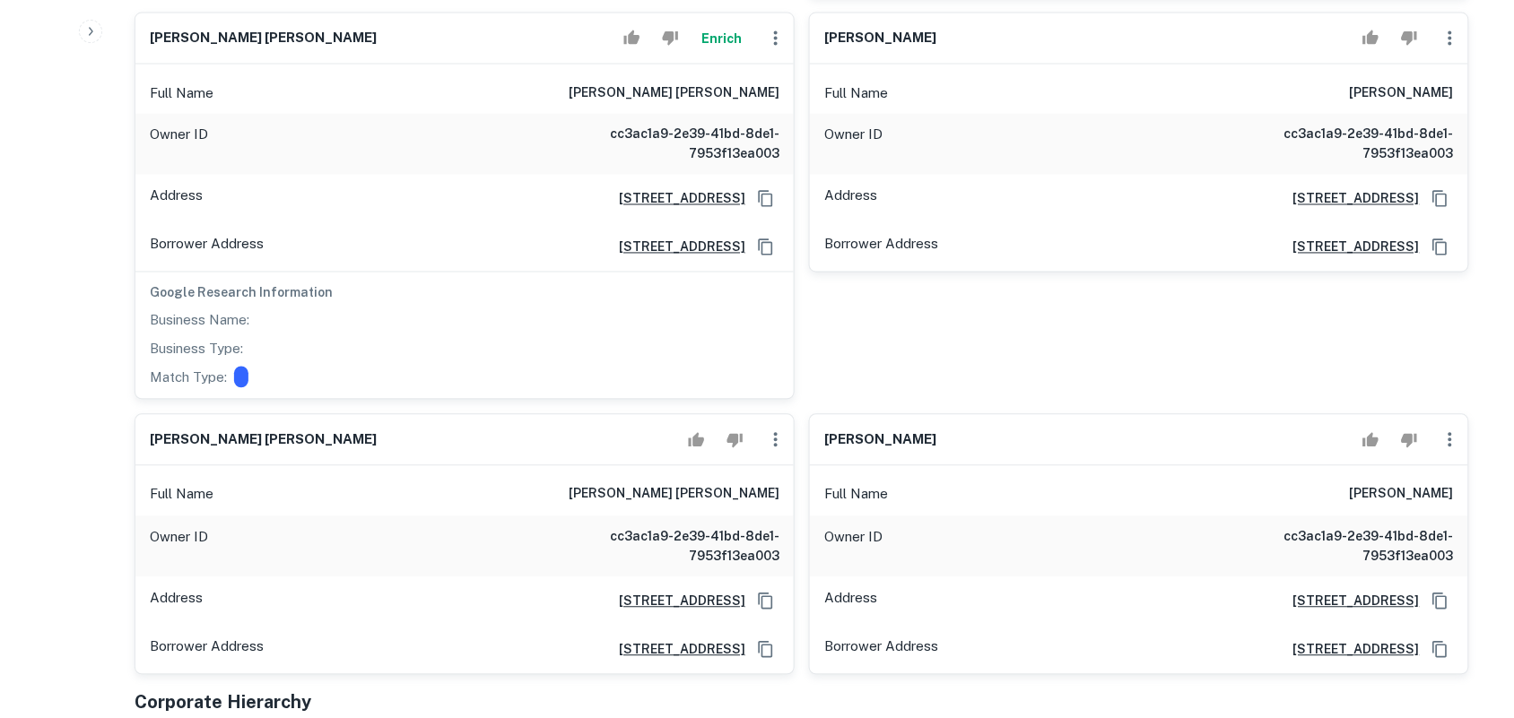
scroll to position [2914, 0]
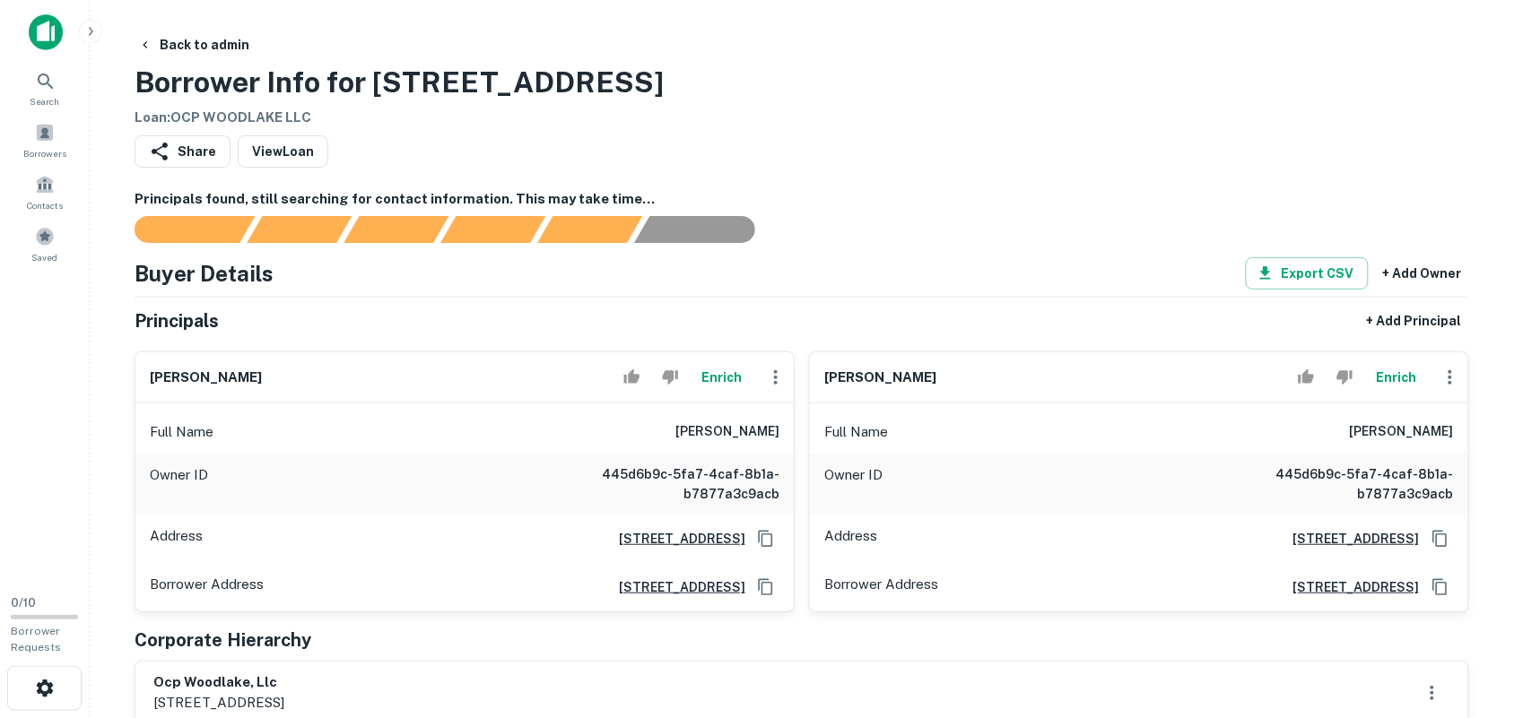
scroll to position [112, 0]
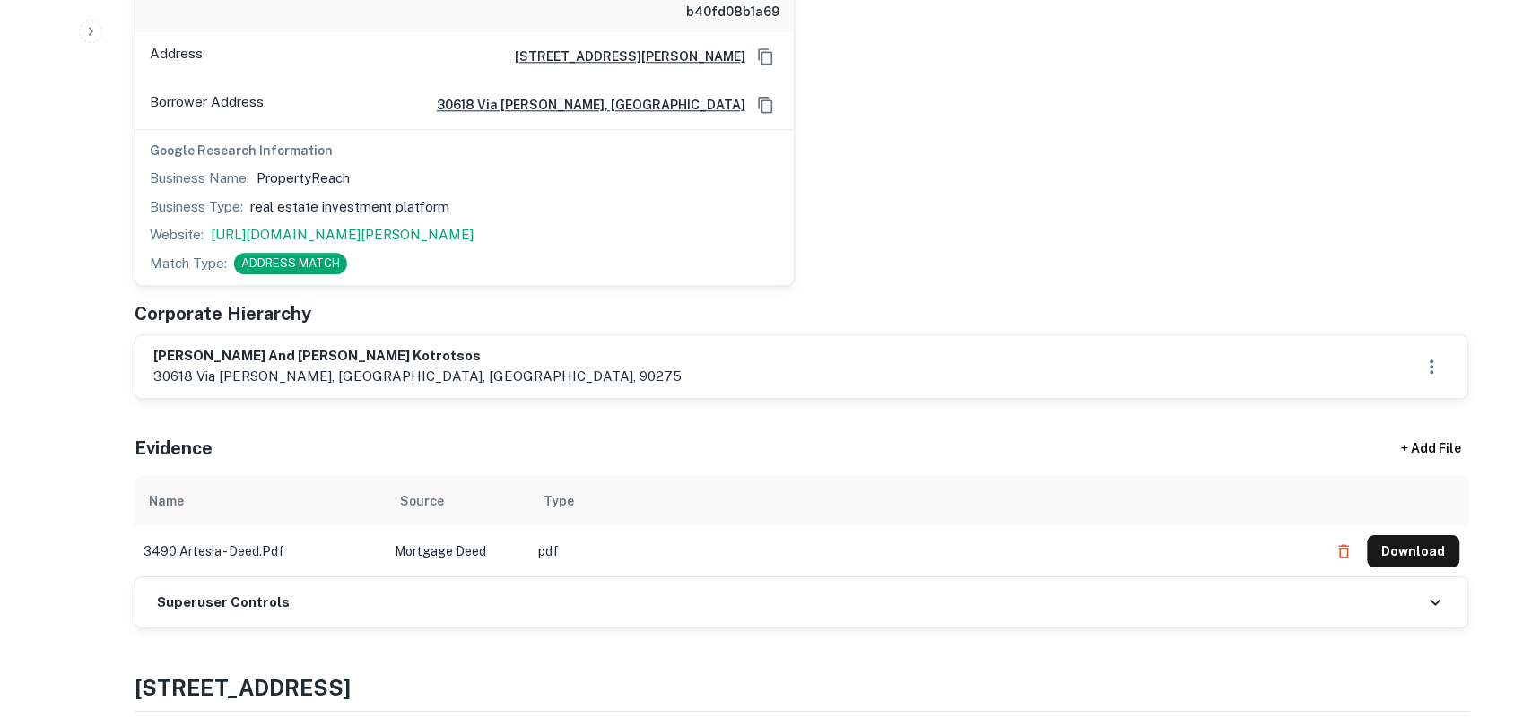
scroll to position [1345, 0]
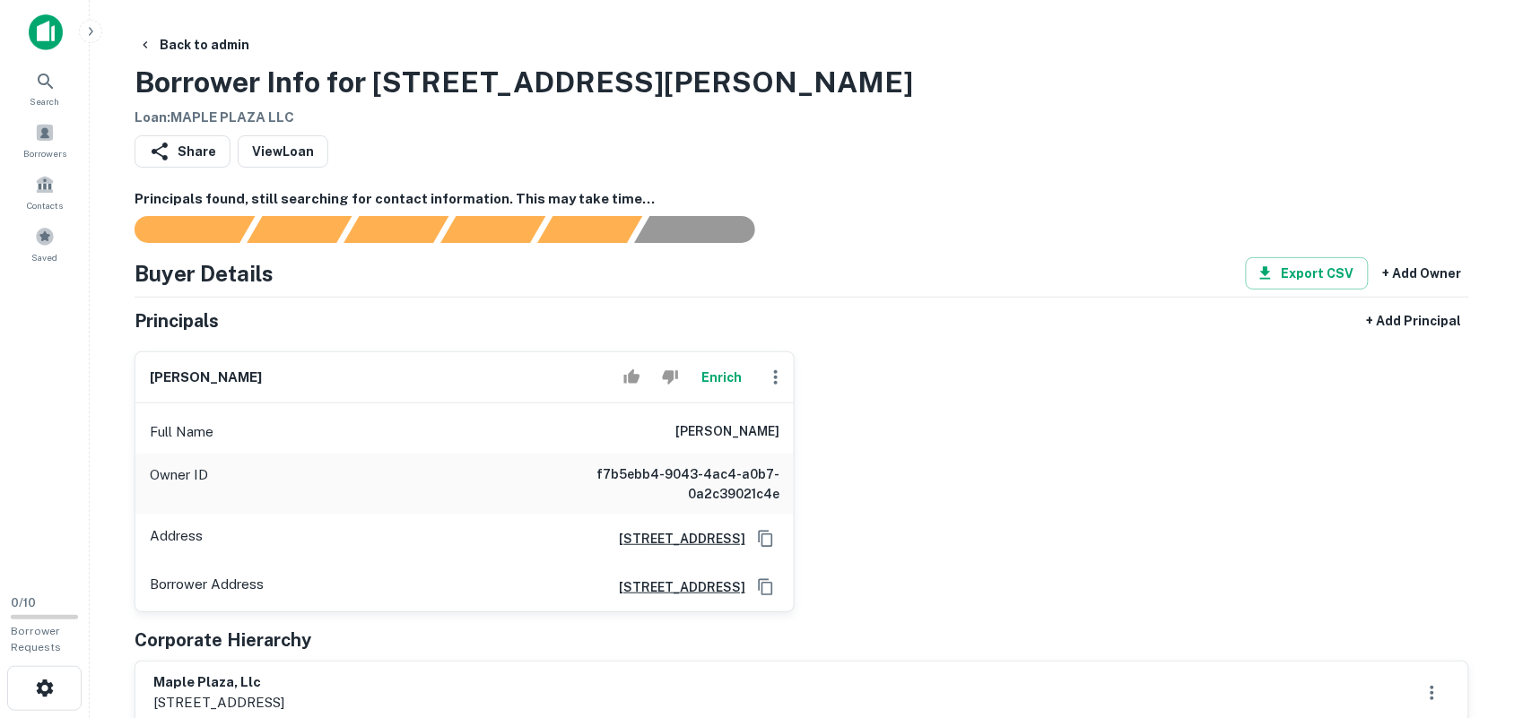
scroll to position [112, 0]
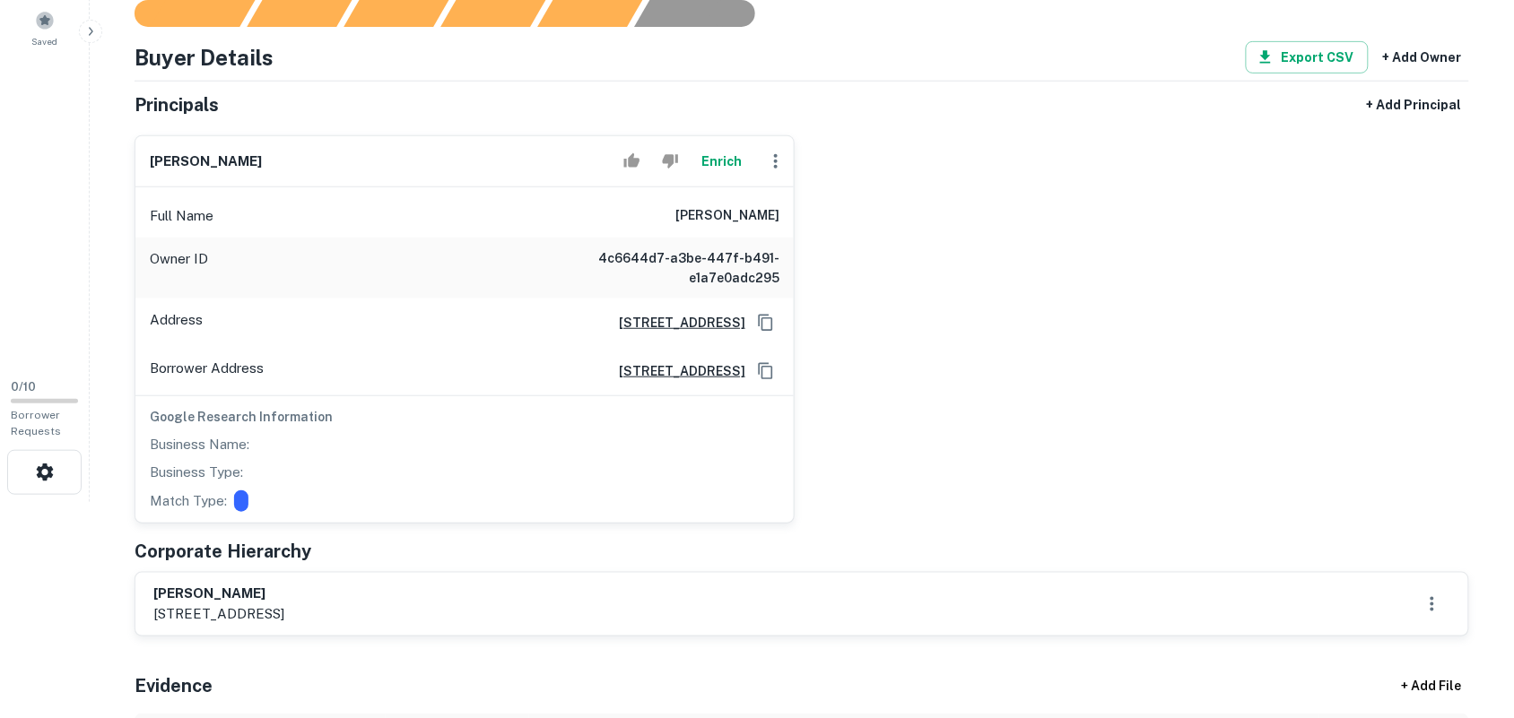
scroll to position [224, 0]
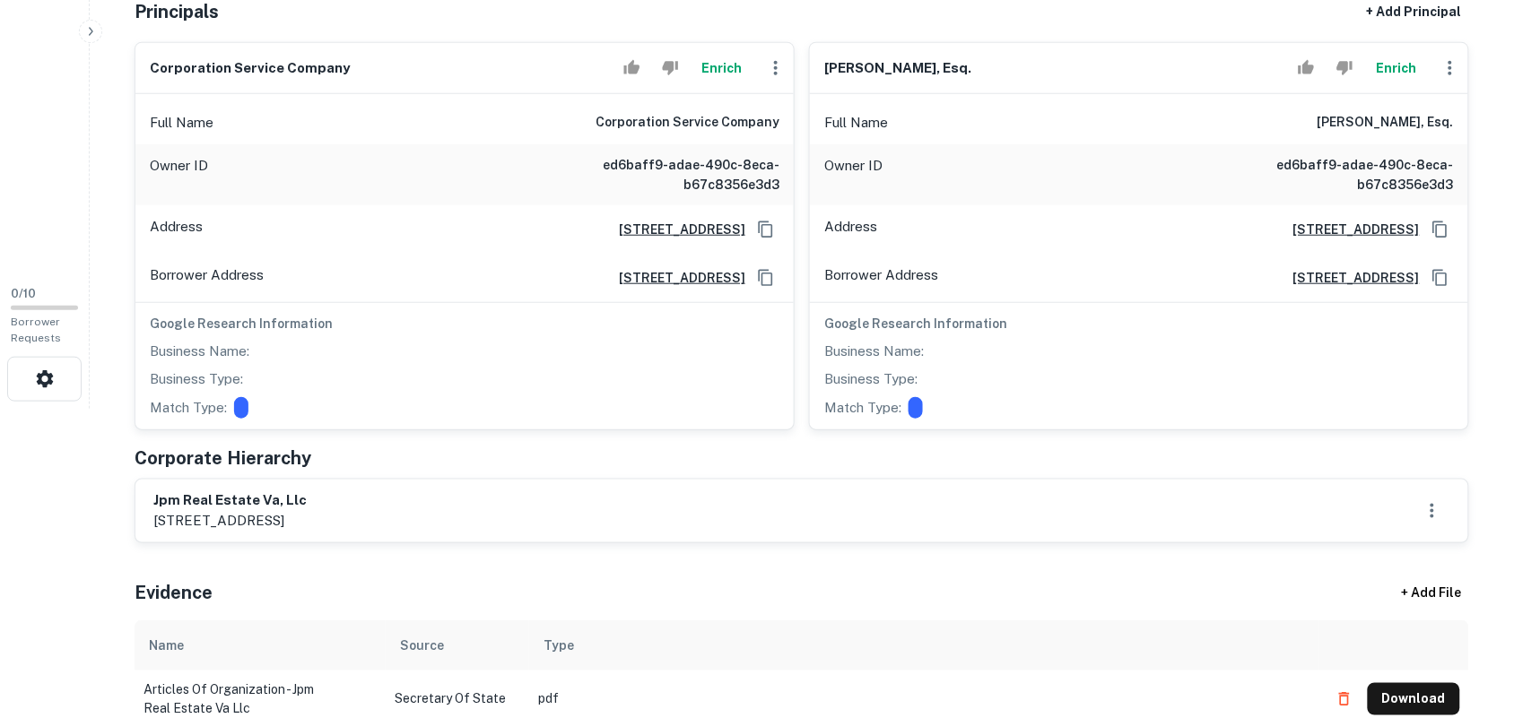
scroll to position [336, 0]
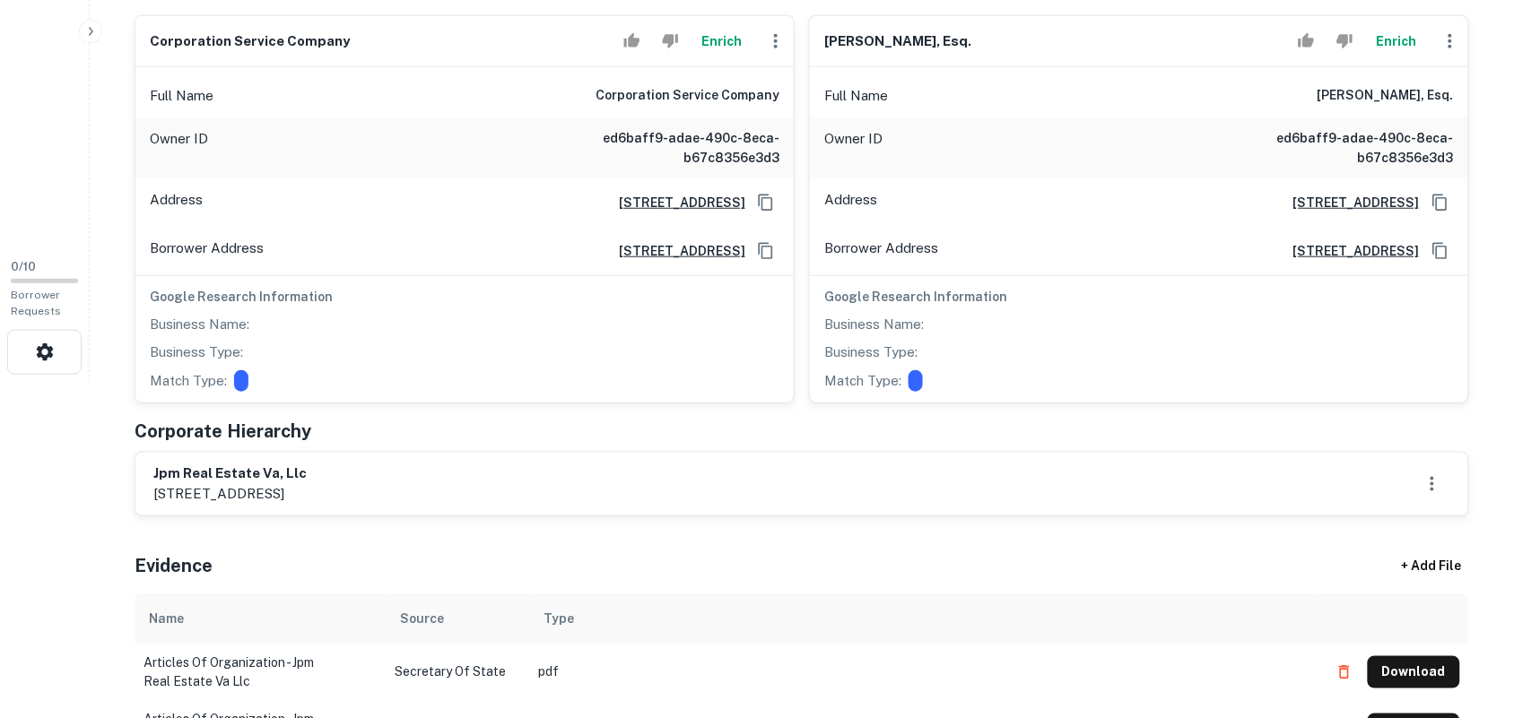
click at [159, 475] on h6 "jpm real estate va, llc" at bounding box center [229, 474] width 153 height 21
drag, startPoint x: 151, startPoint y: 473, endPoint x: 368, endPoint y: 481, distance: 217.1
click at [368, 481] on div "jpm real estate va, llc 841 north military highway, norfolk, va, 23502" at bounding box center [801, 484] width 1332 height 63
copy h6 "jpm real estate va, llc"
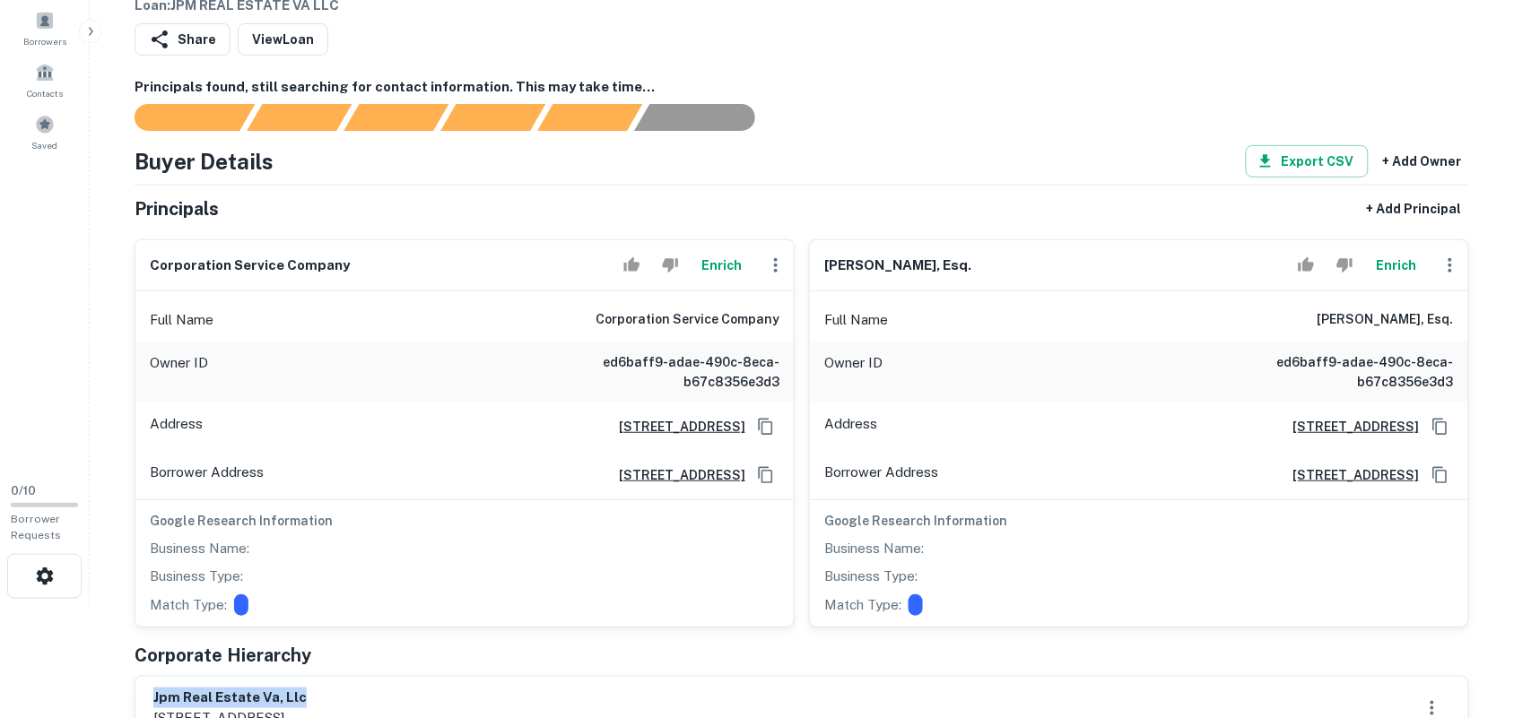
drag, startPoint x: 828, startPoint y: 269, endPoint x: 992, endPoint y: 254, distance: 164.8
click at [988, 256] on div "louis a. sousa, esq. Enrich" at bounding box center [1139, 265] width 658 height 51
copy h6 "louis a. sousa, esq."
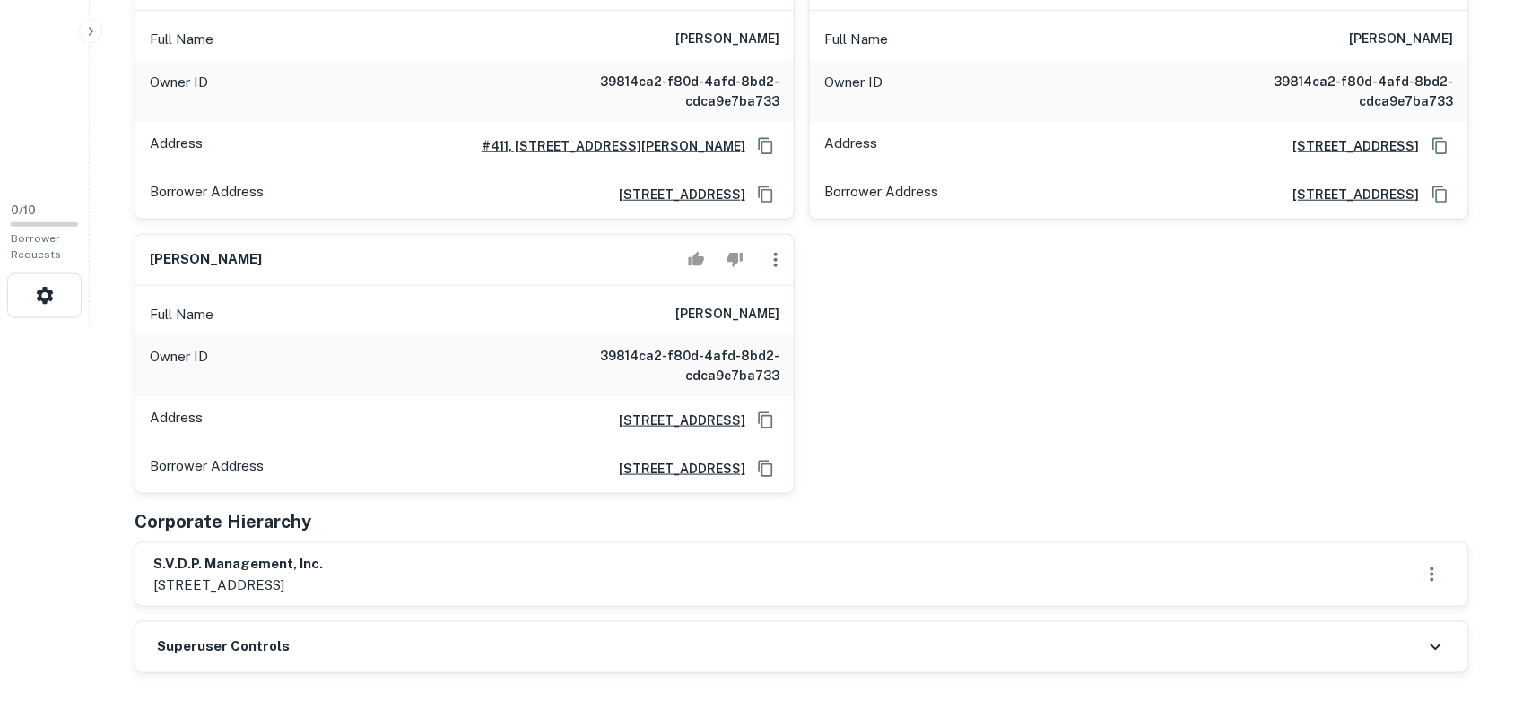
scroll to position [448, 0]
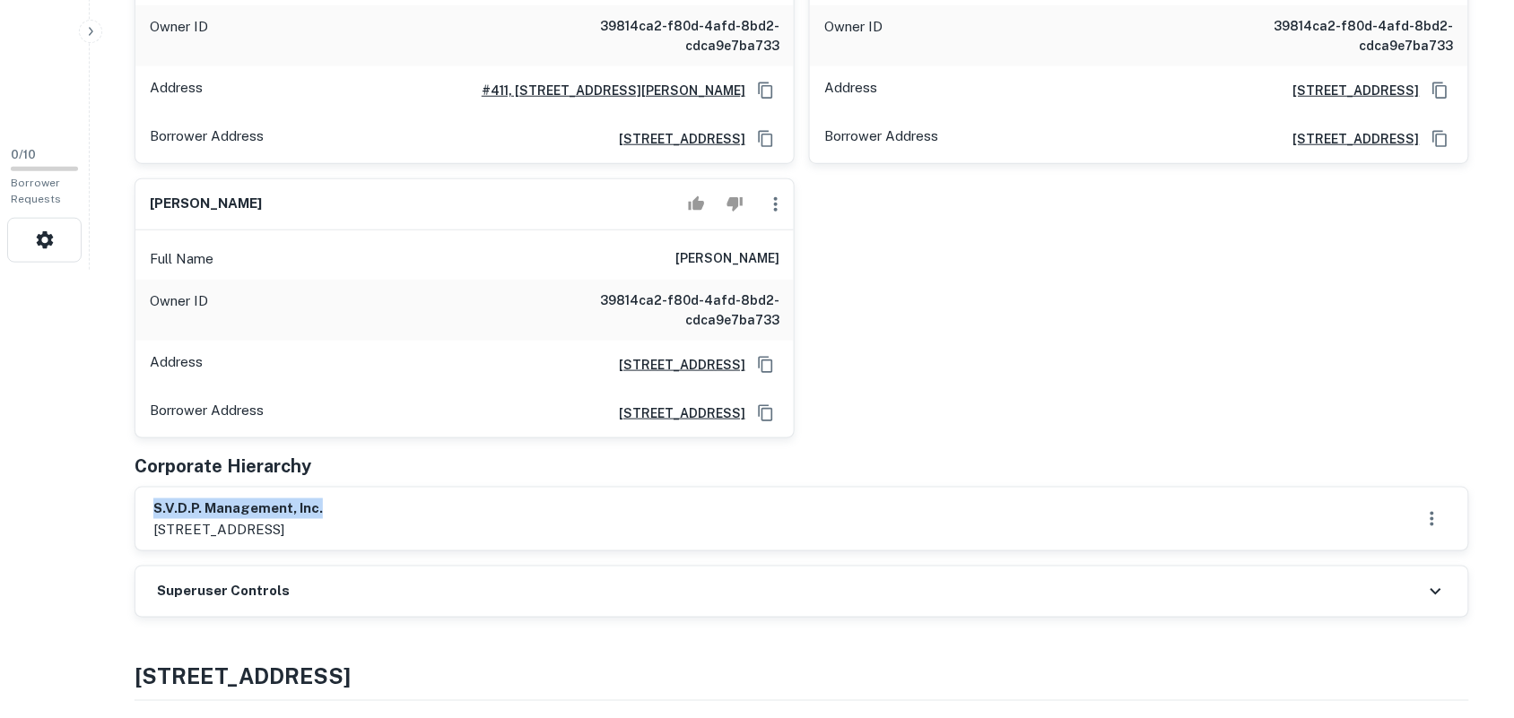
drag, startPoint x: 157, startPoint y: 505, endPoint x: 417, endPoint y: 504, distance: 260.0
click at [420, 505] on div "s.v.d.p. management, inc. 3350 e st, san diego, ca, 92102" at bounding box center [801, 519] width 1297 height 41
copy h6 "s.v.d.p. management, inc."
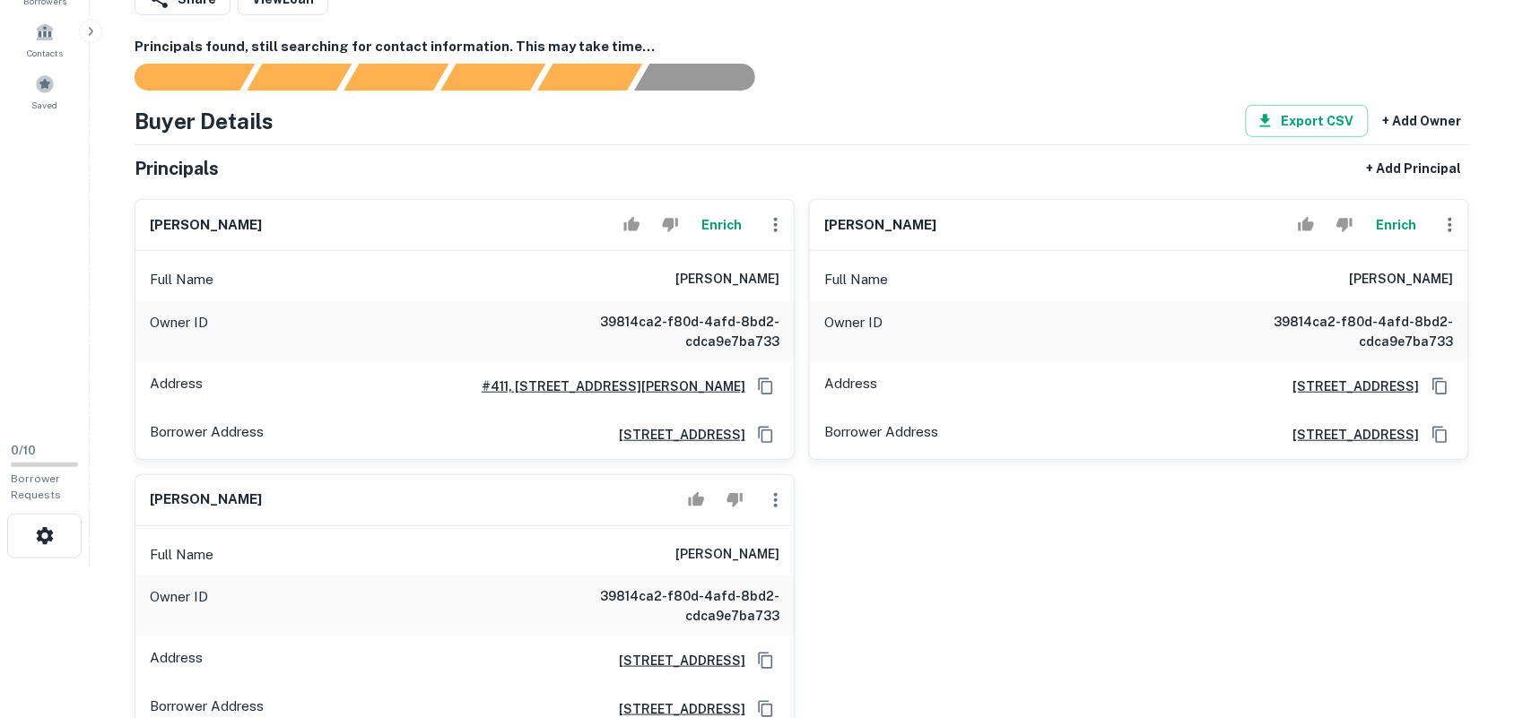
scroll to position [112, 0]
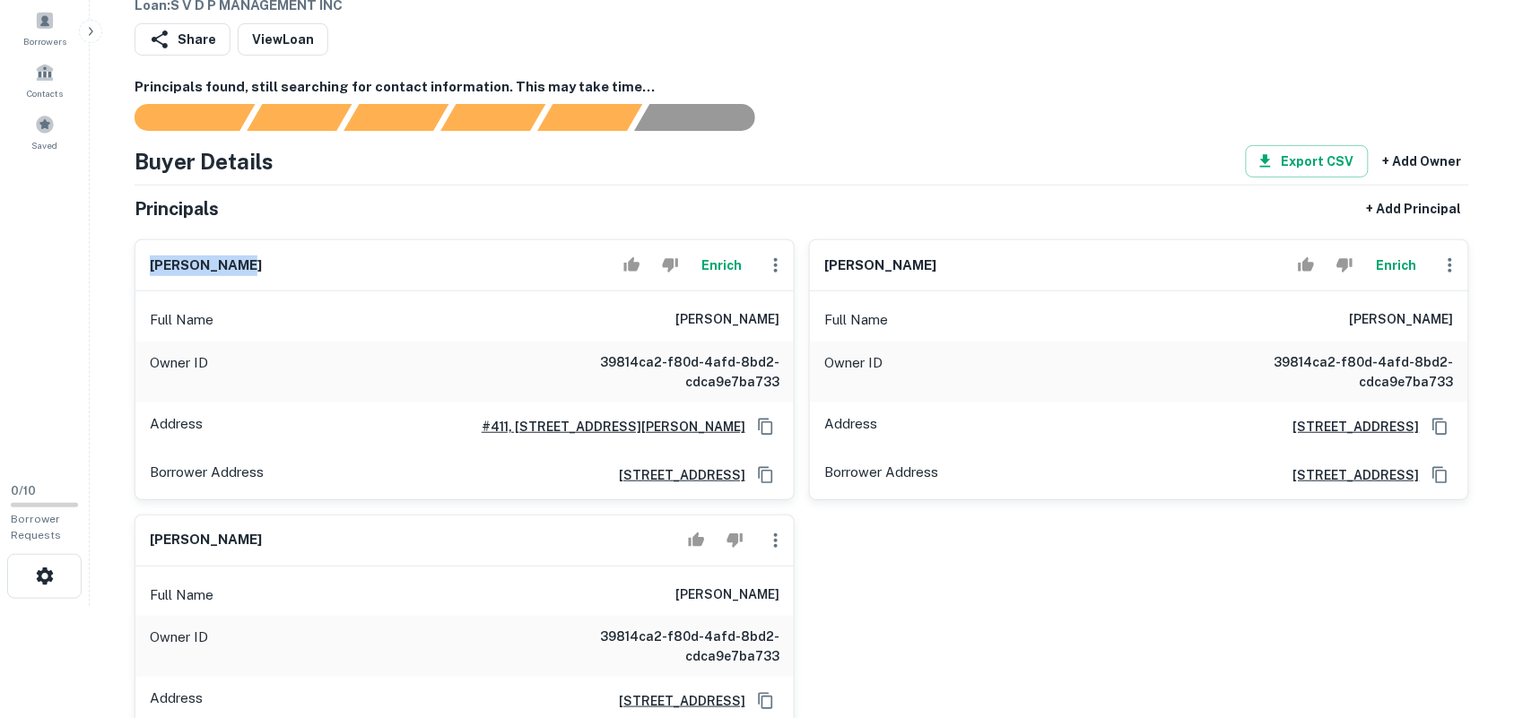
drag, startPoint x: 152, startPoint y: 272, endPoint x: 290, endPoint y: 265, distance: 137.4
click at [290, 265] on div "mike stewart Enrich" at bounding box center [464, 265] width 658 height 51
copy h6 "mike stewart"
drag, startPoint x: 823, startPoint y: 266, endPoint x: 931, endPoint y: 260, distance: 107.8
click at [931, 260] on div "harvey mandel Enrich" at bounding box center [1139, 265] width 658 height 51
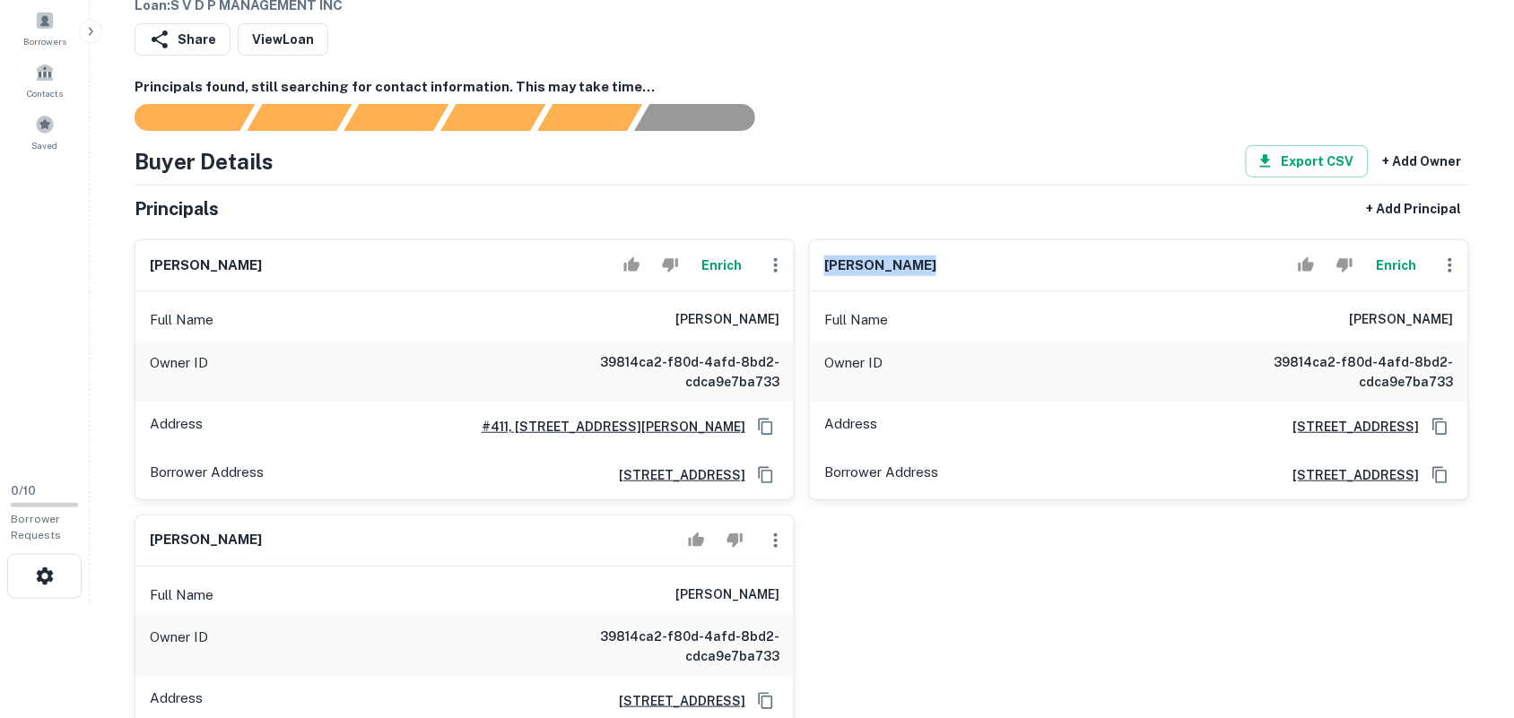
copy h6 "harvey mandel"
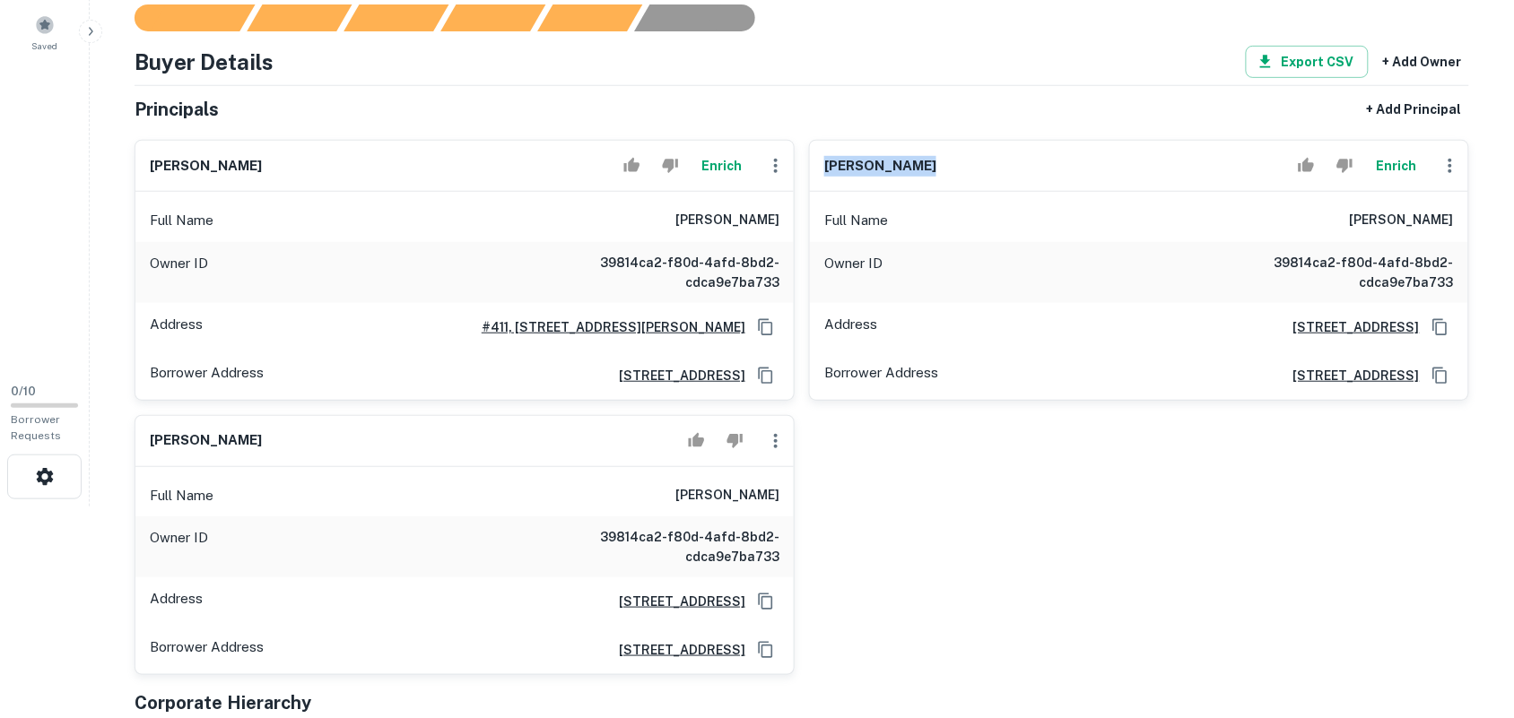
scroll to position [560, 0]
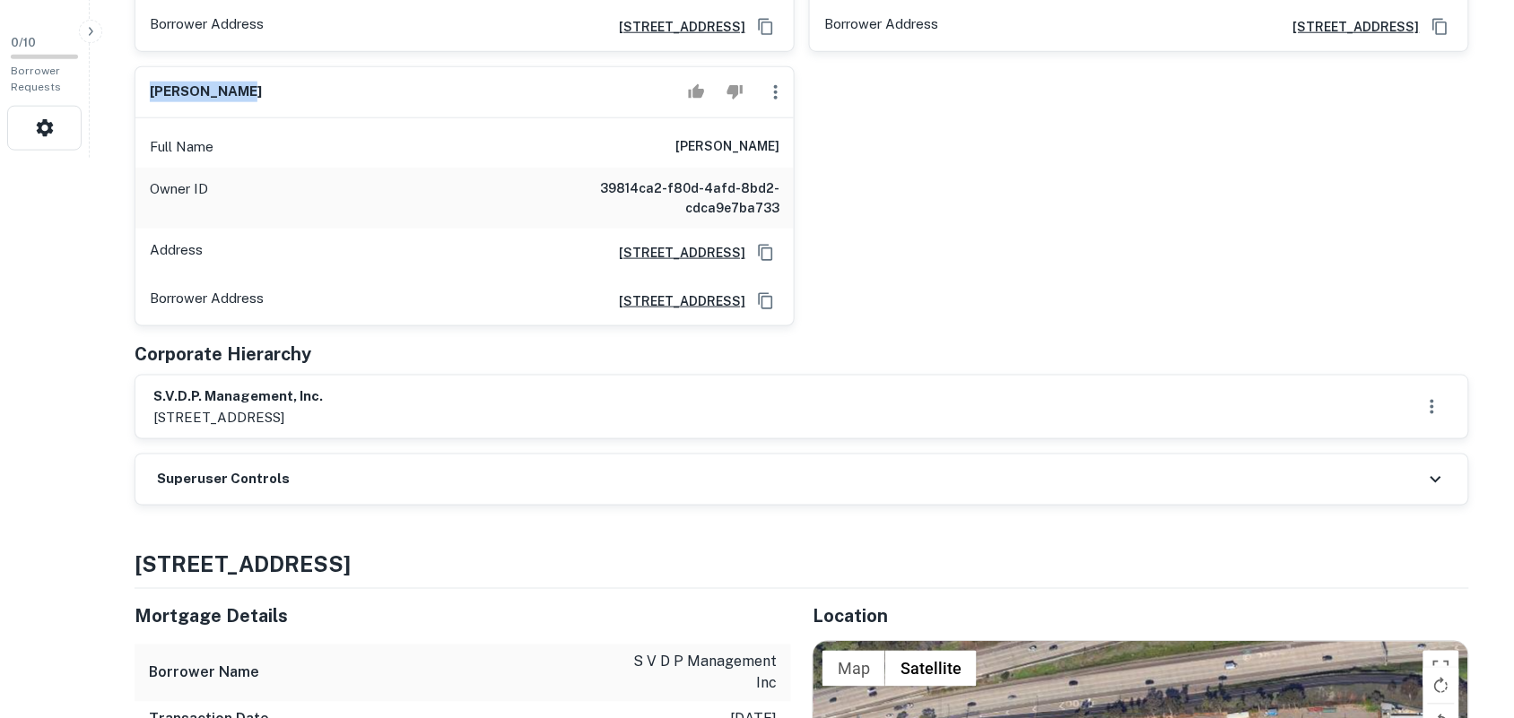
drag, startPoint x: 151, startPoint y: 90, endPoint x: 244, endPoint y: 76, distance: 94.2
click at [244, 76] on div "rev jospeh a" at bounding box center [464, 92] width 658 height 51
copy h6 "rev jospeh a"
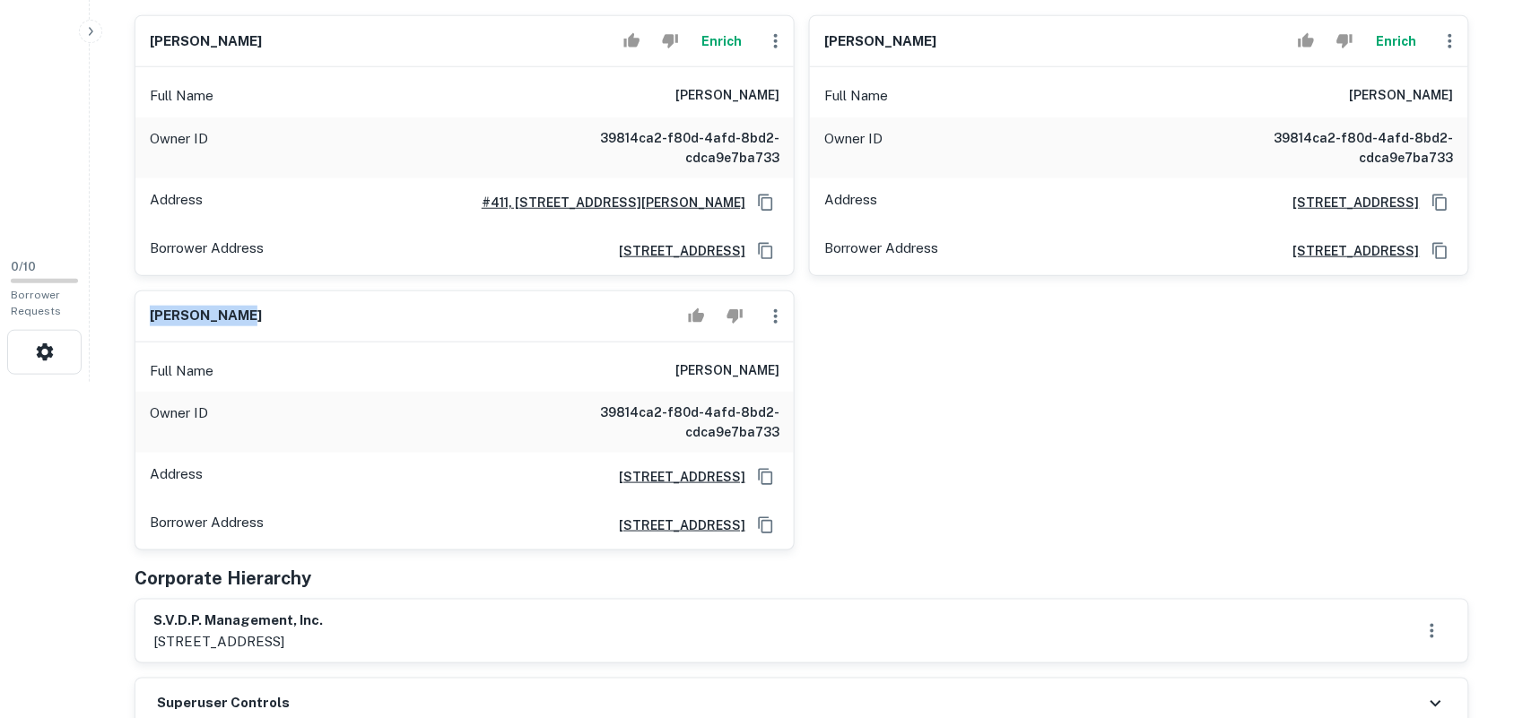
scroll to position [224, 0]
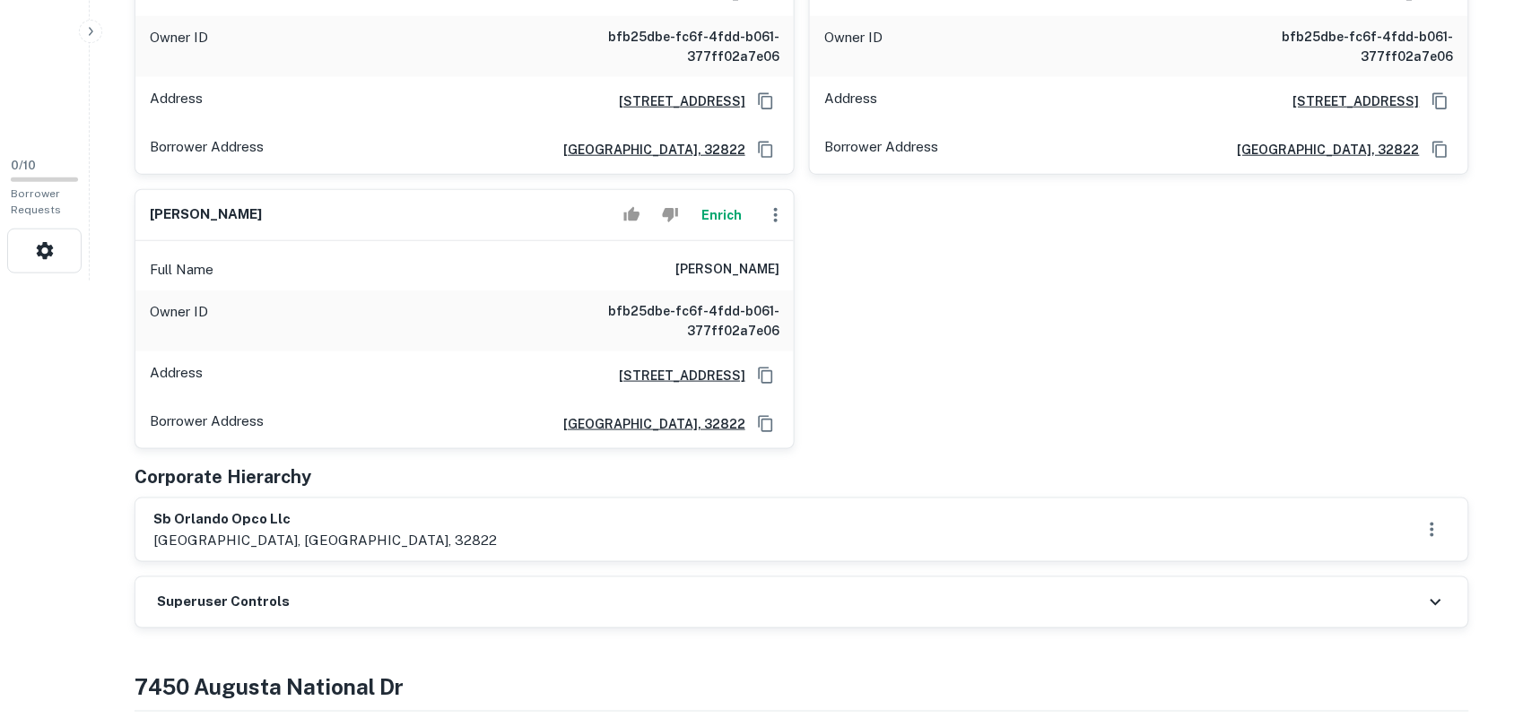
scroll to position [448, 0]
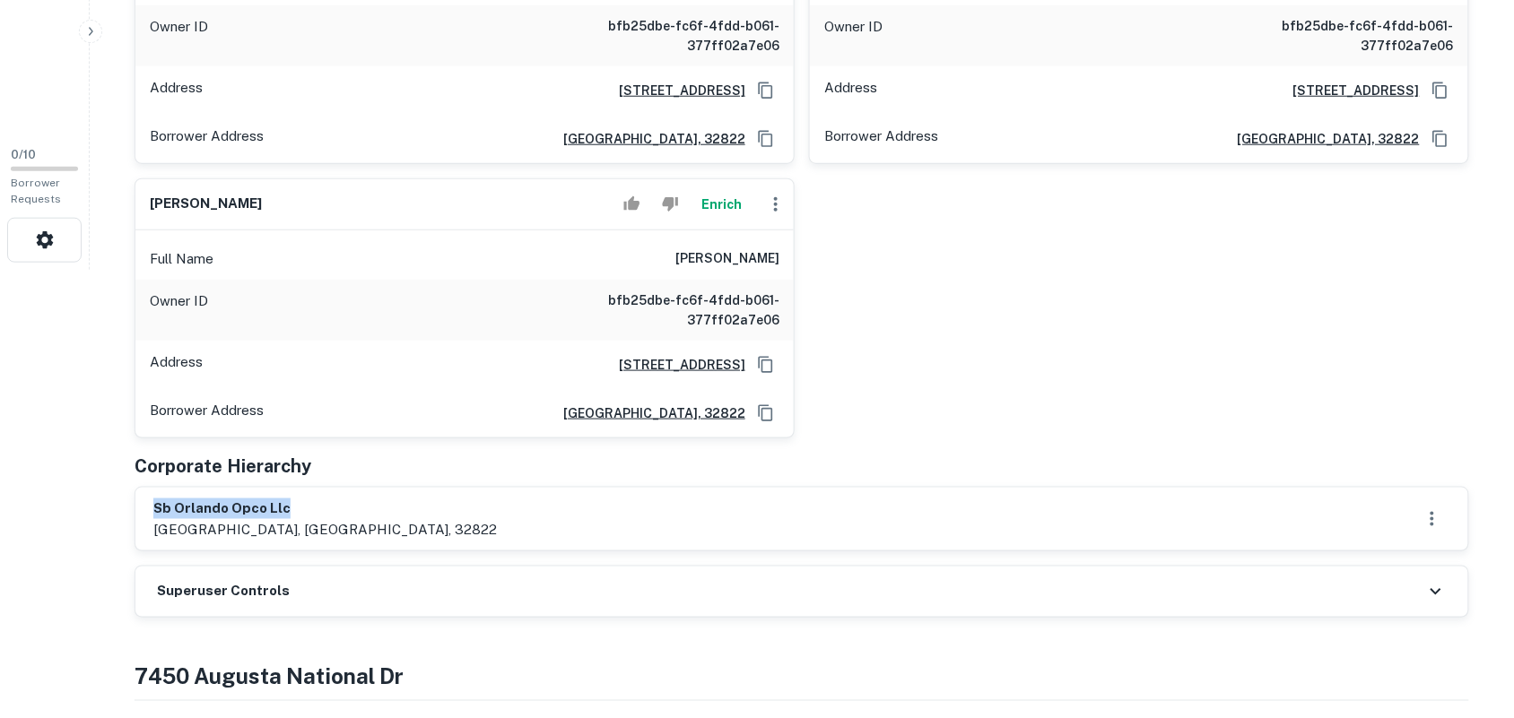
drag, startPoint x: 157, startPoint y: 504, endPoint x: 360, endPoint y: 496, distance: 202.8
click at [360, 496] on div "sb orlando opco llc [STREET_ADDRESS]" at bounding box center [801, 519] width 1332 height 63
copy h6 "sb orlando opco llc"
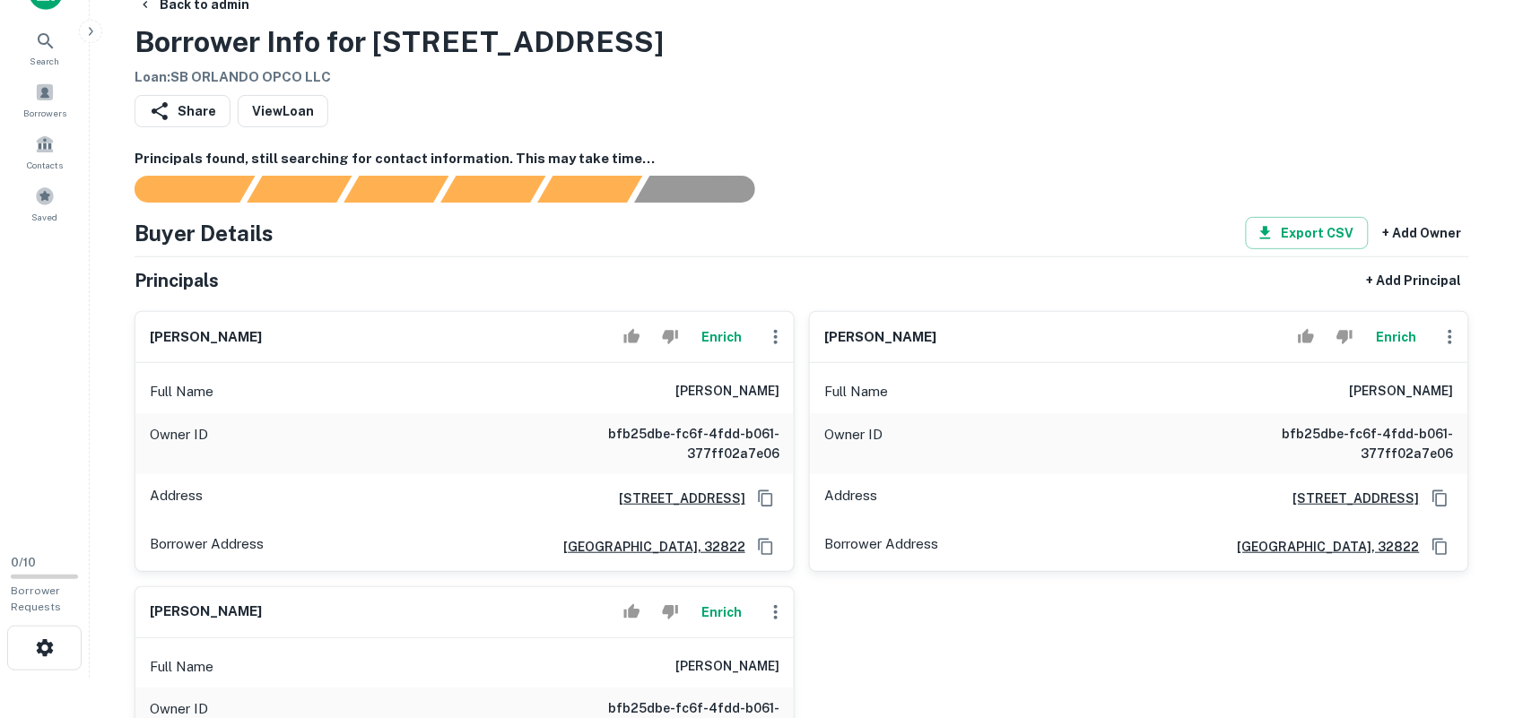
scroll to position [0, 0]
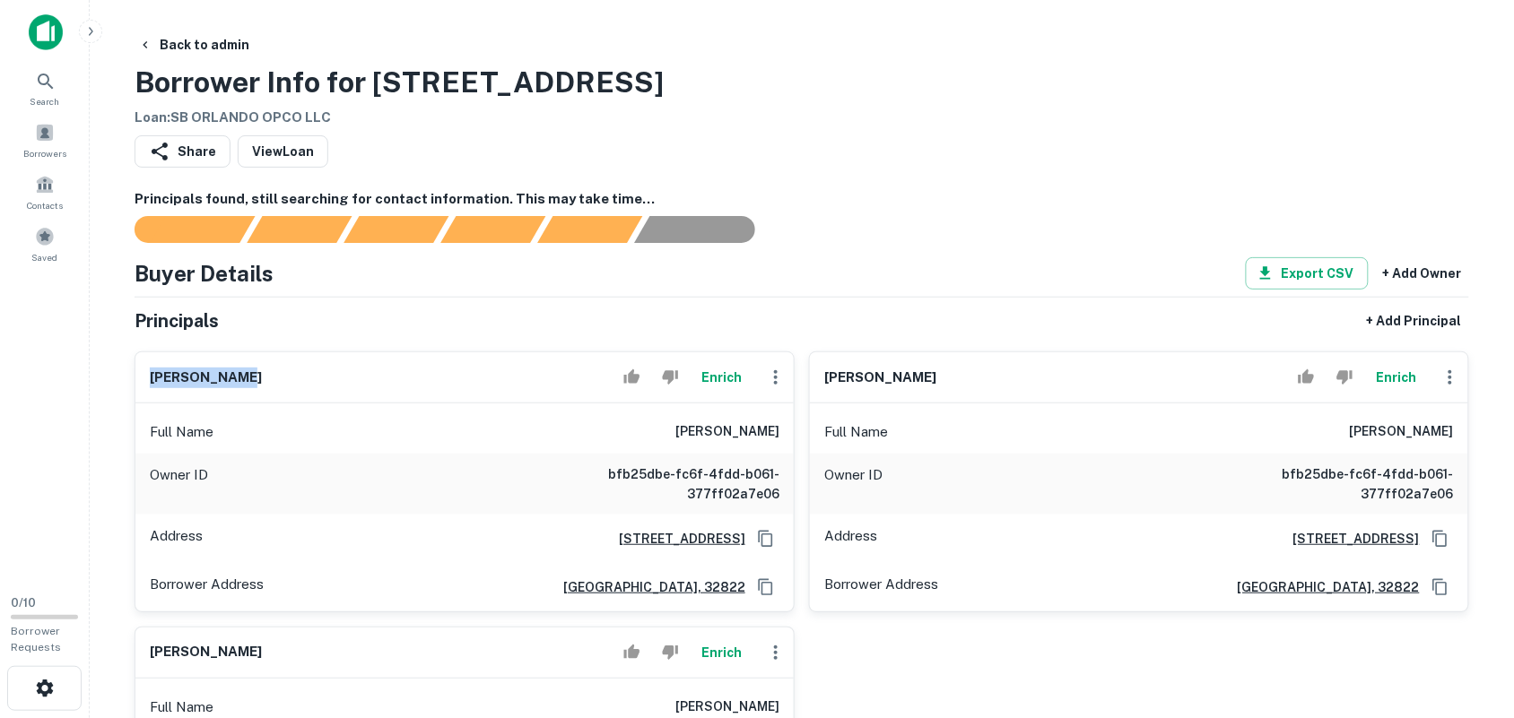
drag, startPoint x: 153, startPoint y: 370, endPoint x: 281, endPoint y: 361, distance: 127.6
click at [281, 361] on div "[PERSON_NAME]" at bounding box center [464, 377] width 658 height 51
copy h6 "[PERSON_NAME]"
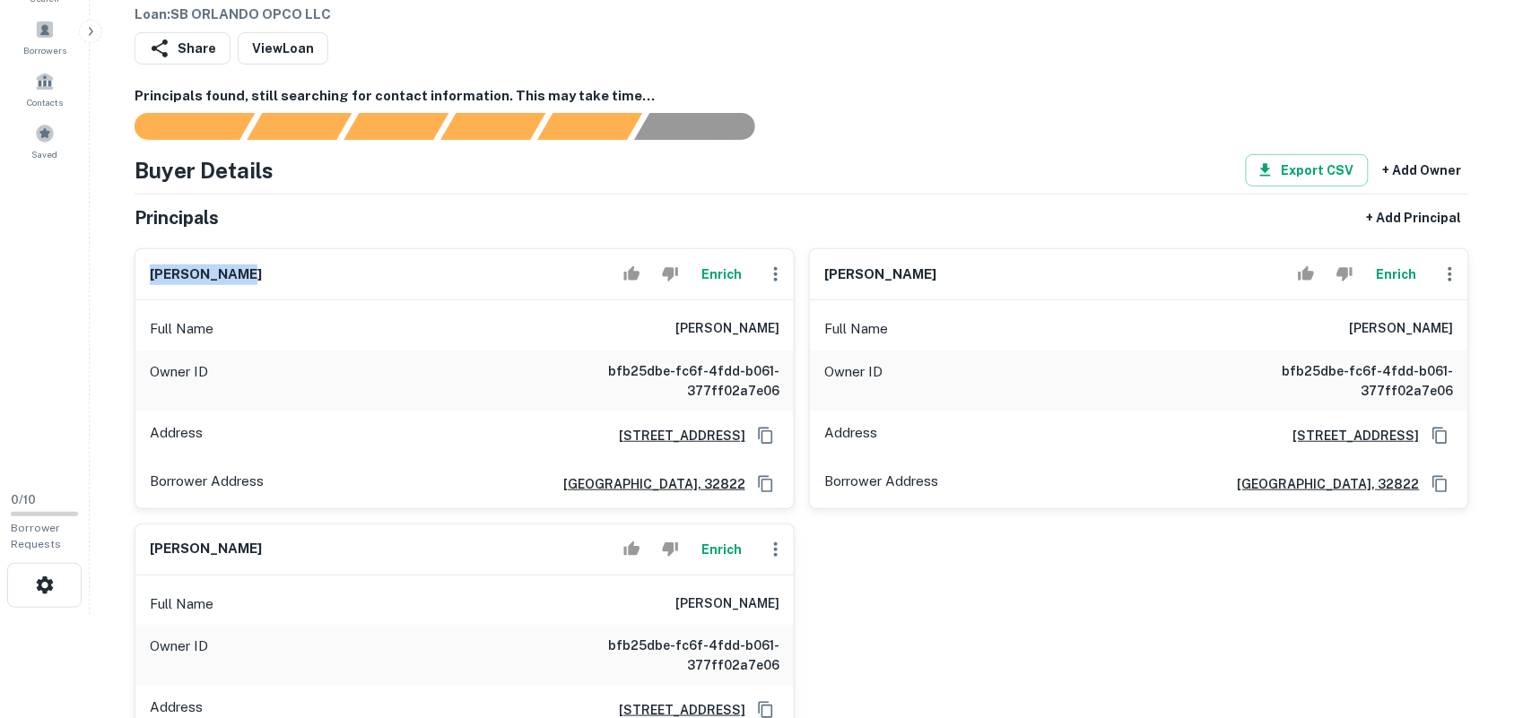
scroll to position [224, 0]
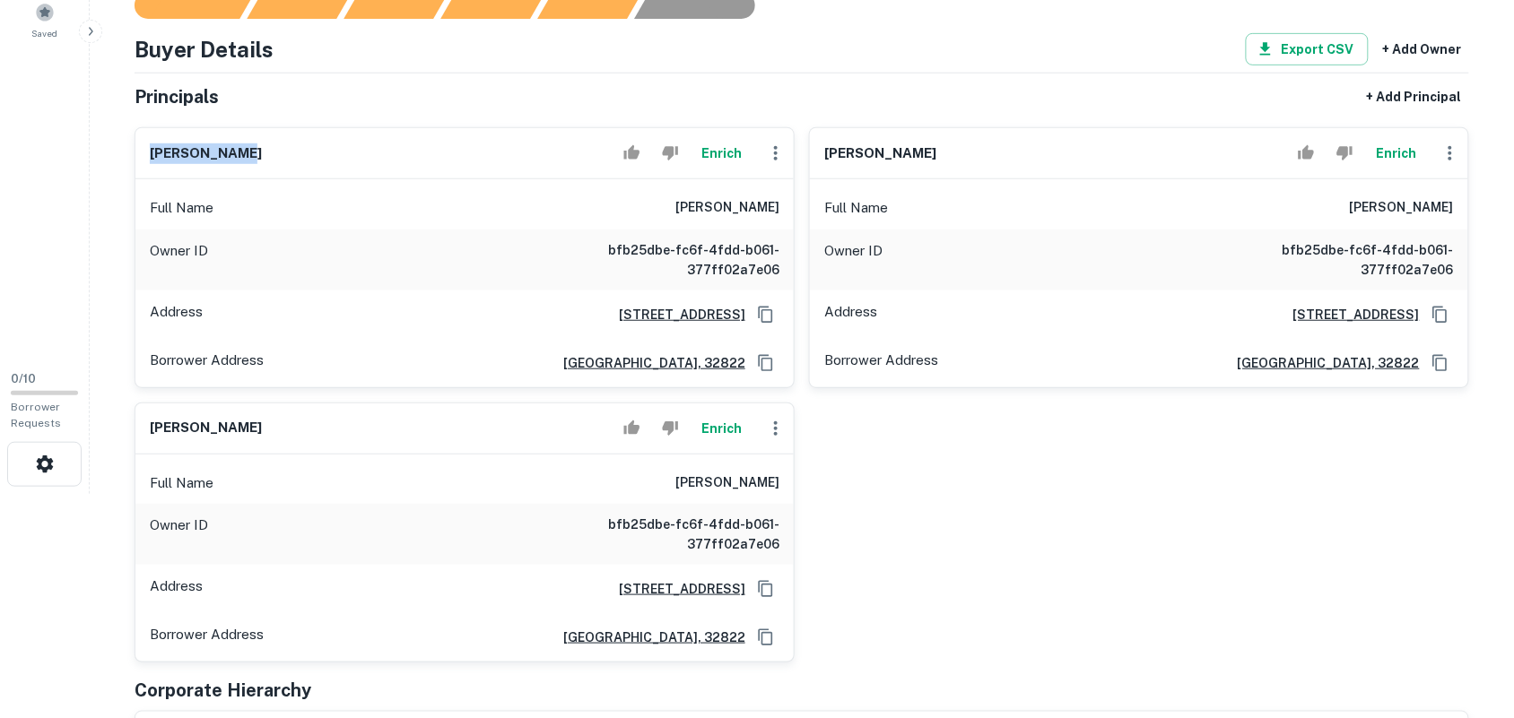
drag, startPoint x: 823, startPoint y: 148, endPoint x: 1009, endPoint y: 142, distance: 185.7
click at [1009, 142] on div "[PERSON_NAME]" at bounding box center [1139, 153] width 658 height 51
copy h6 "[PERSON_NAME]"
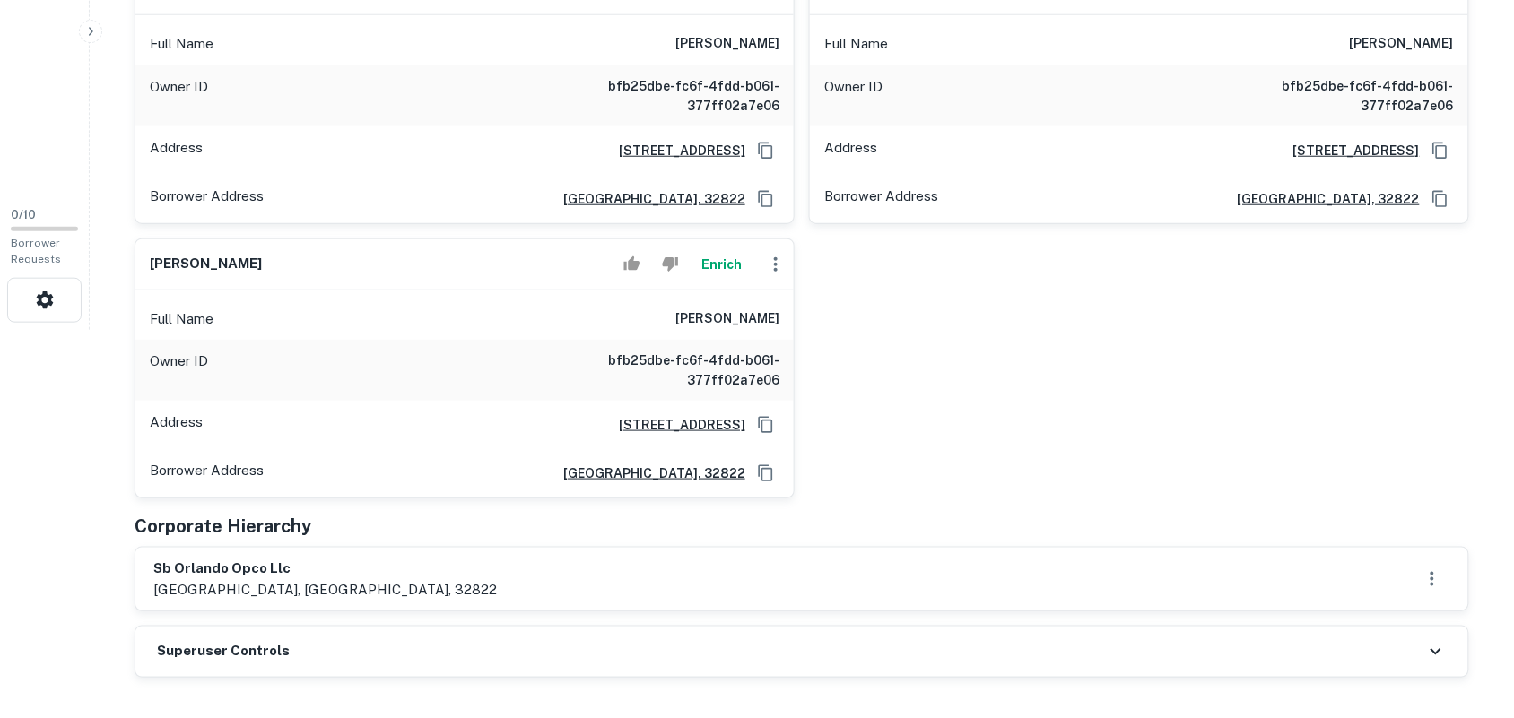
scroll to position [448, 0]
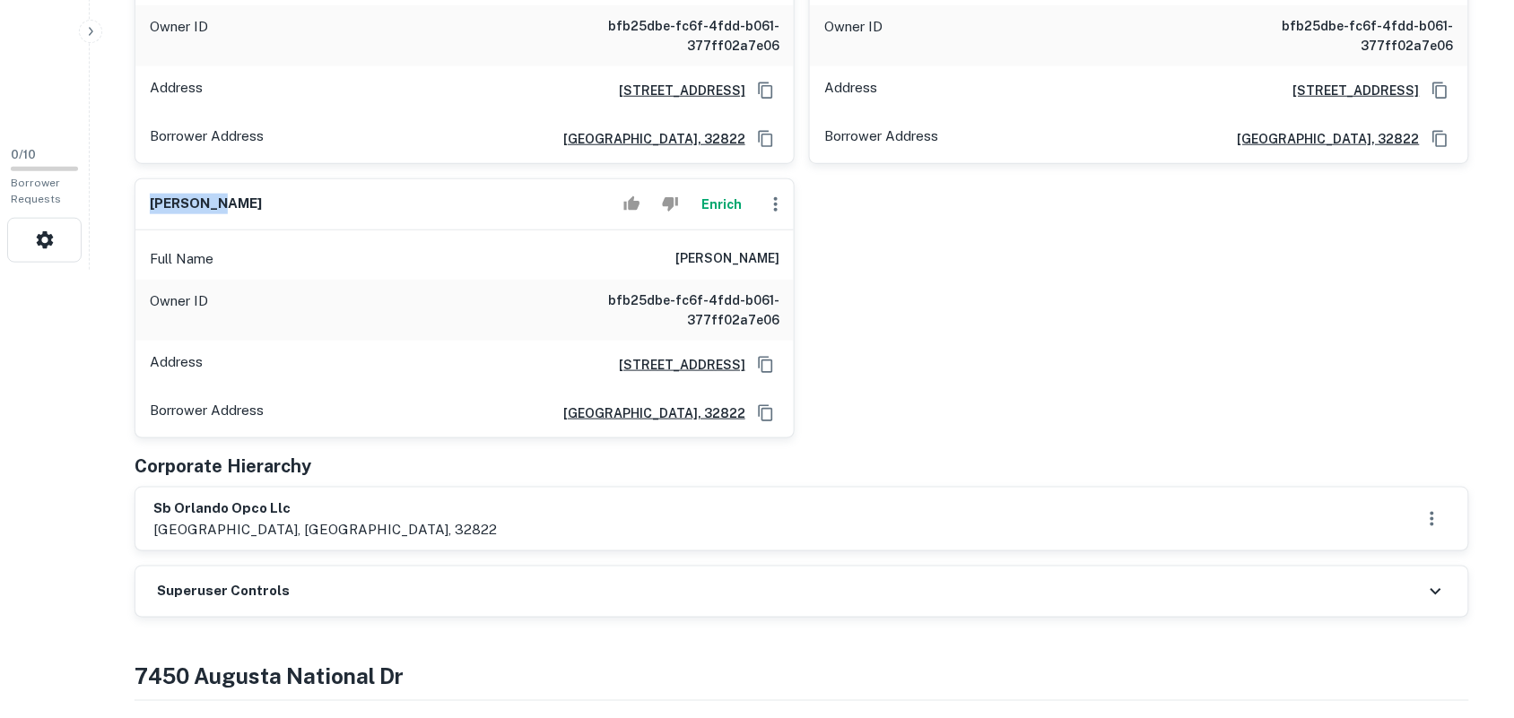
drag, startPoint x: 145, startPoint y: 203, endPoint x: 260, endPoint y: 194, distance: 115.1
click at [260, 194] on div "[PERSON_NAME]" at bounding box center [464, 204] width 658 height 51
copy h6 "sam patel"
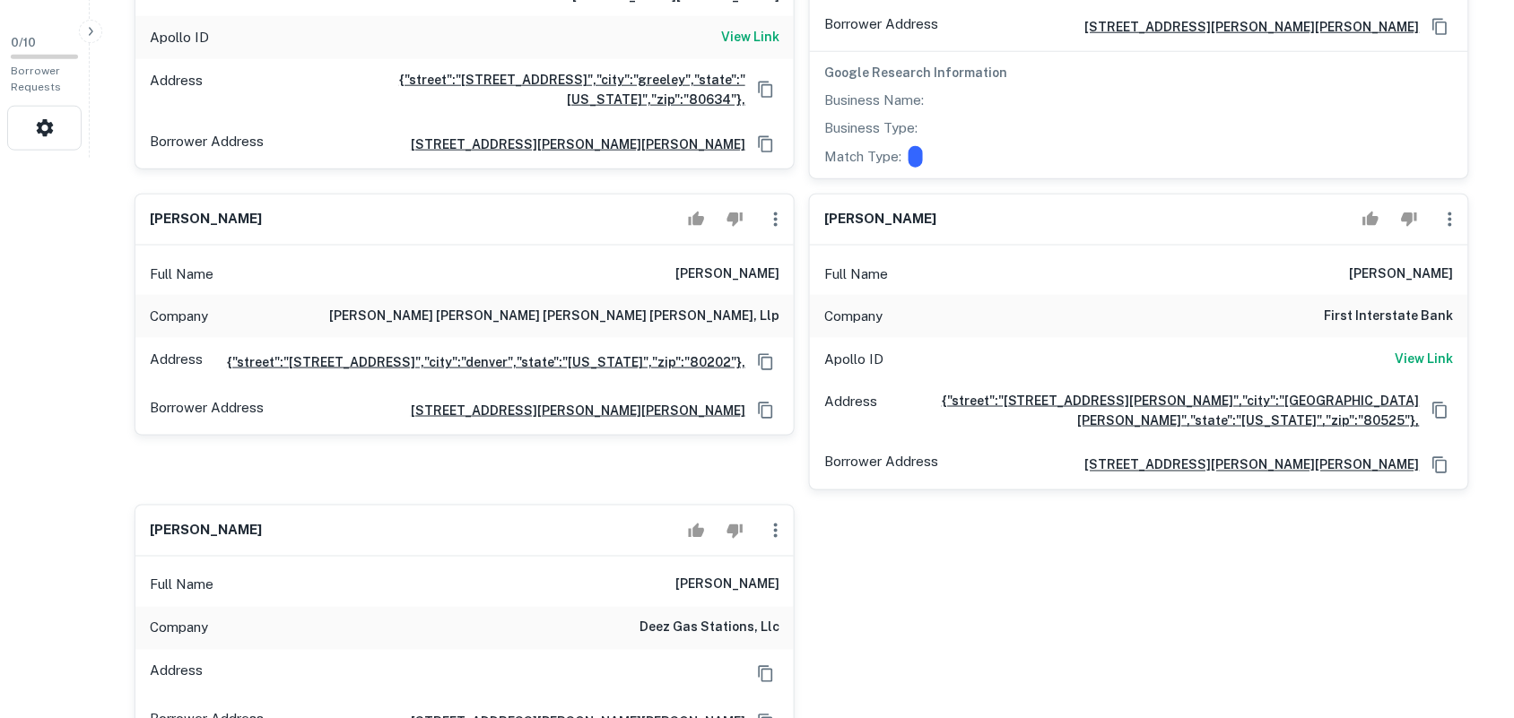
scroll to position [1009, 0]
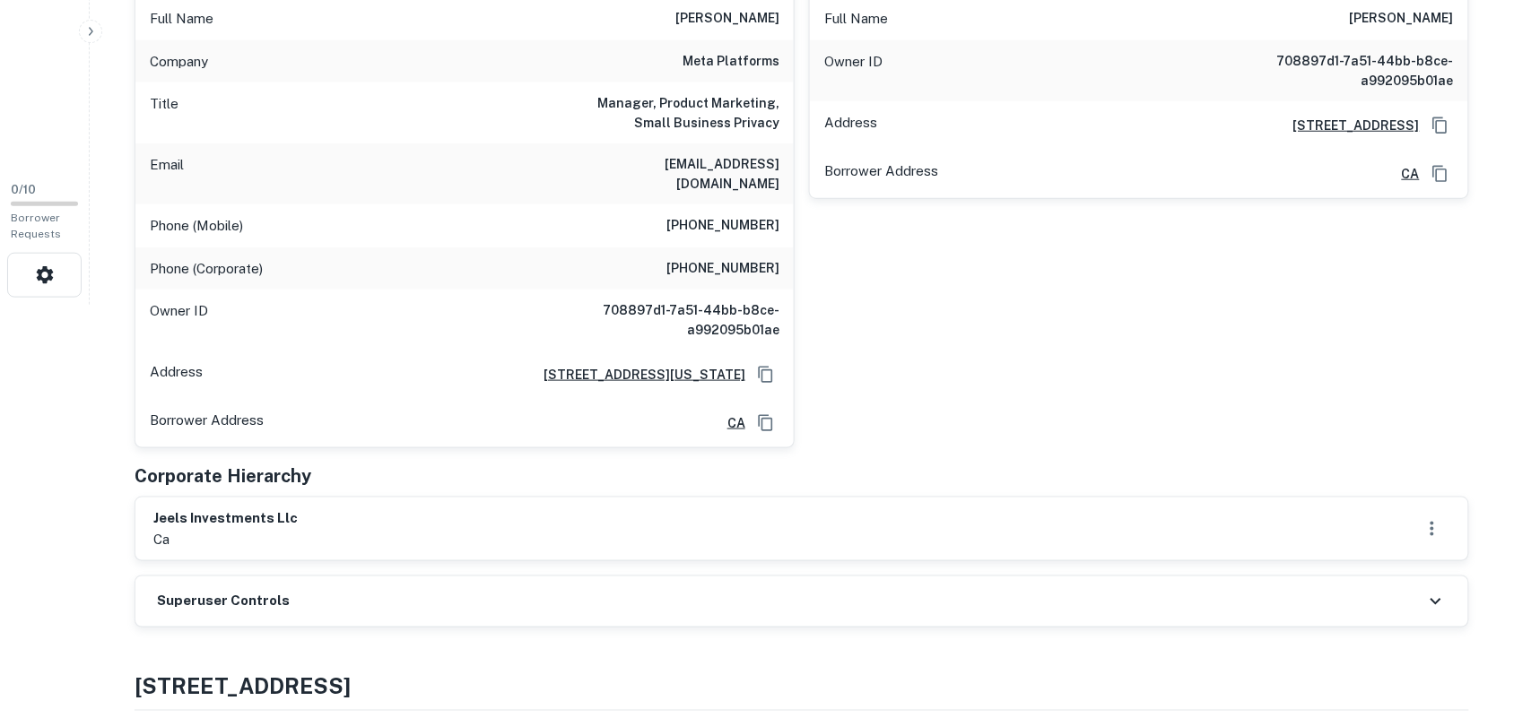
scroll to position [448, 0]
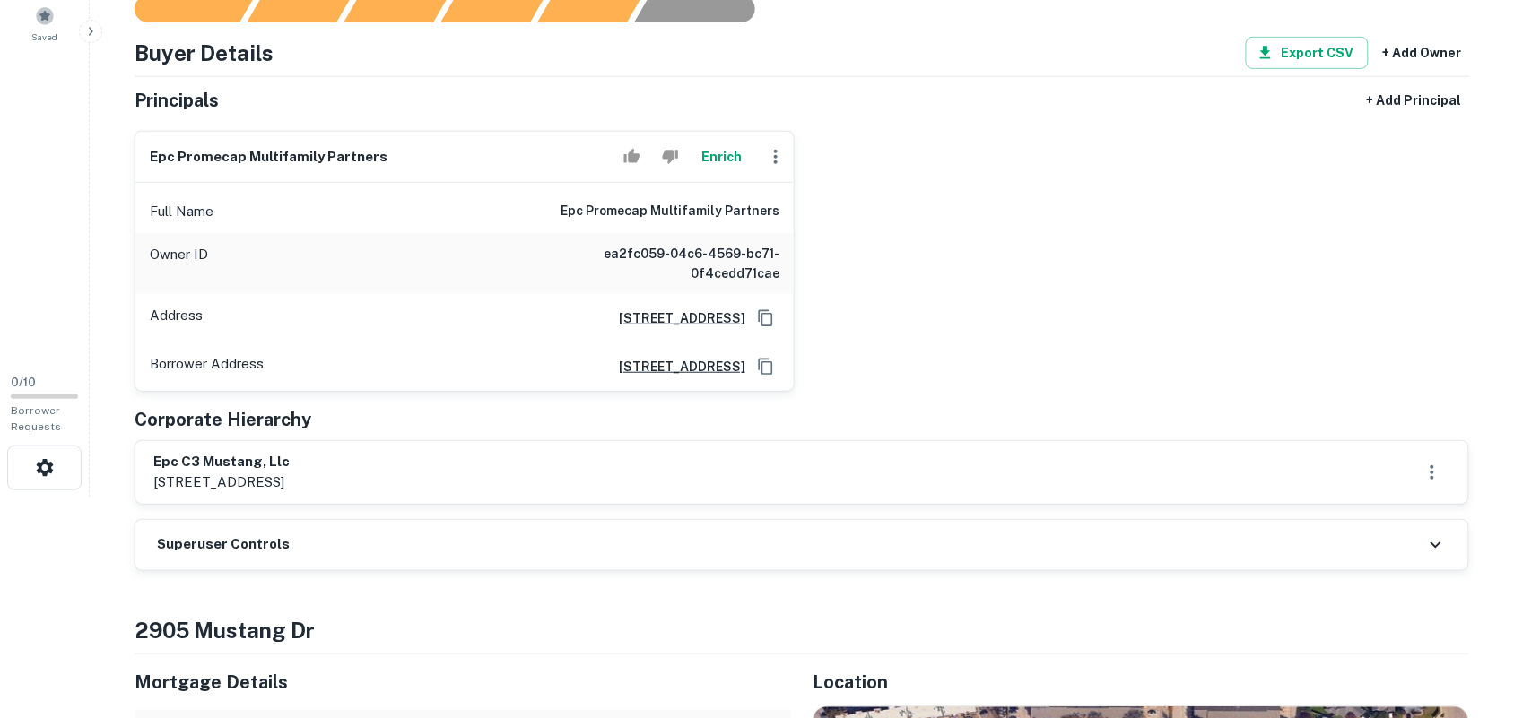
scroll to position [224, 0]
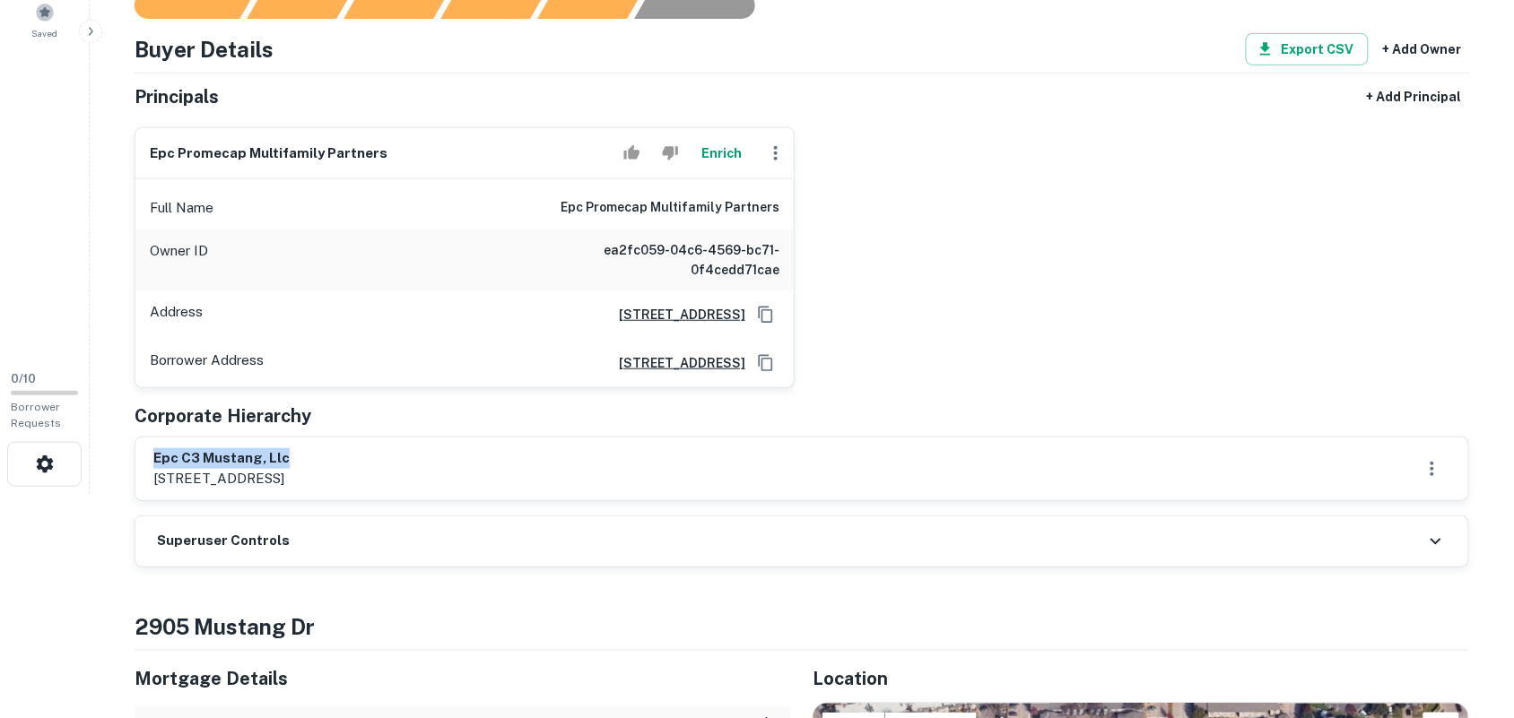
drag, startPoint x: 155, startPoint y: 458, endPoint x: 361, endPoint y: 442, distance: 206.9
click at [364, 444] on div "epc c3 mustang, llc 1200 brickell ave., suite 1650, miami, fl, 33131" at bounding box center [801, 469] width 1332 height 63
copy h6 "epc c3 mustang, llc"
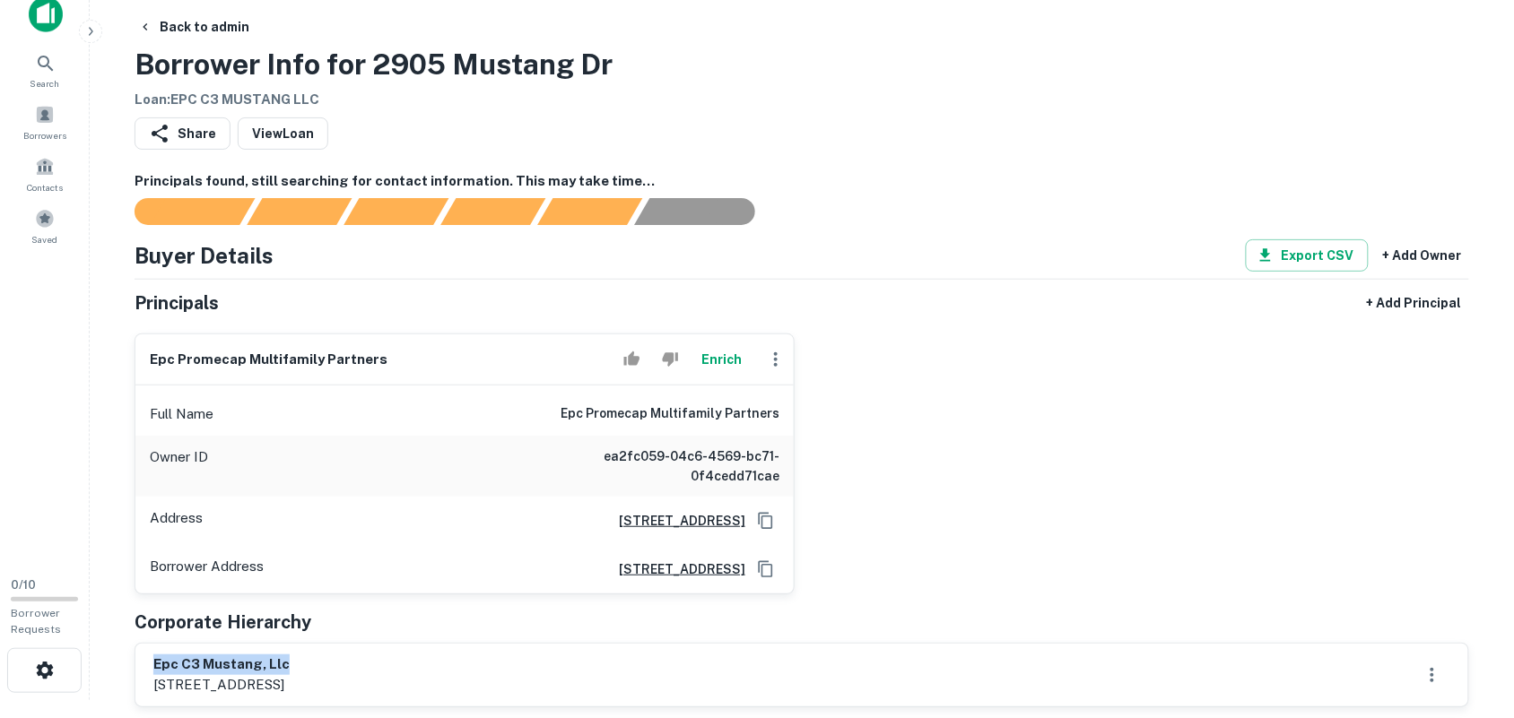
scroll to position [0, 0]
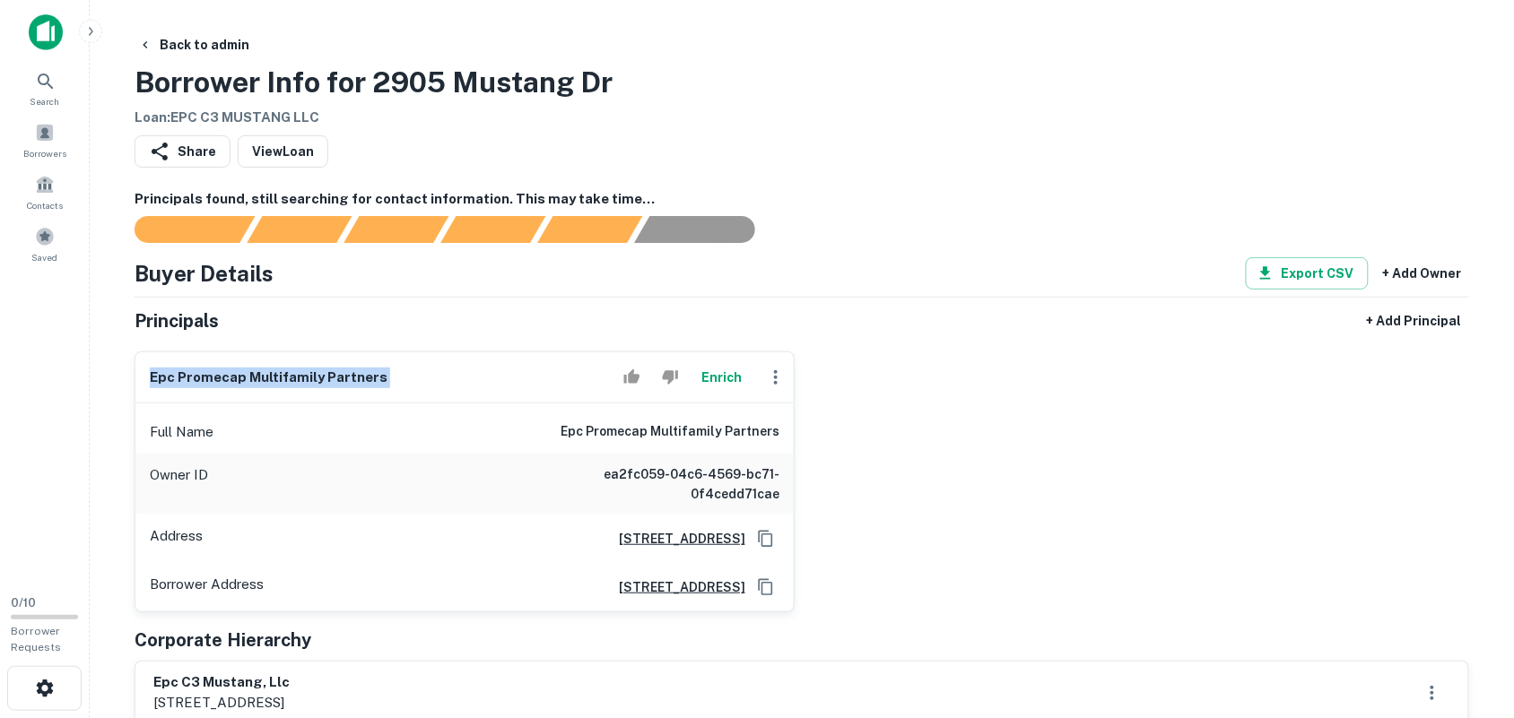
drag, startPoint x: 152, startPoint y: 384, endPoint x: 548, endPoint y: 377, distance: 395.5
click at [548, 377] on div "epc promecap multifamily partners Enrich" at bounding box center [464, 377] width 658 height 51
copy div "epc promecap multifamily partners Enrich"
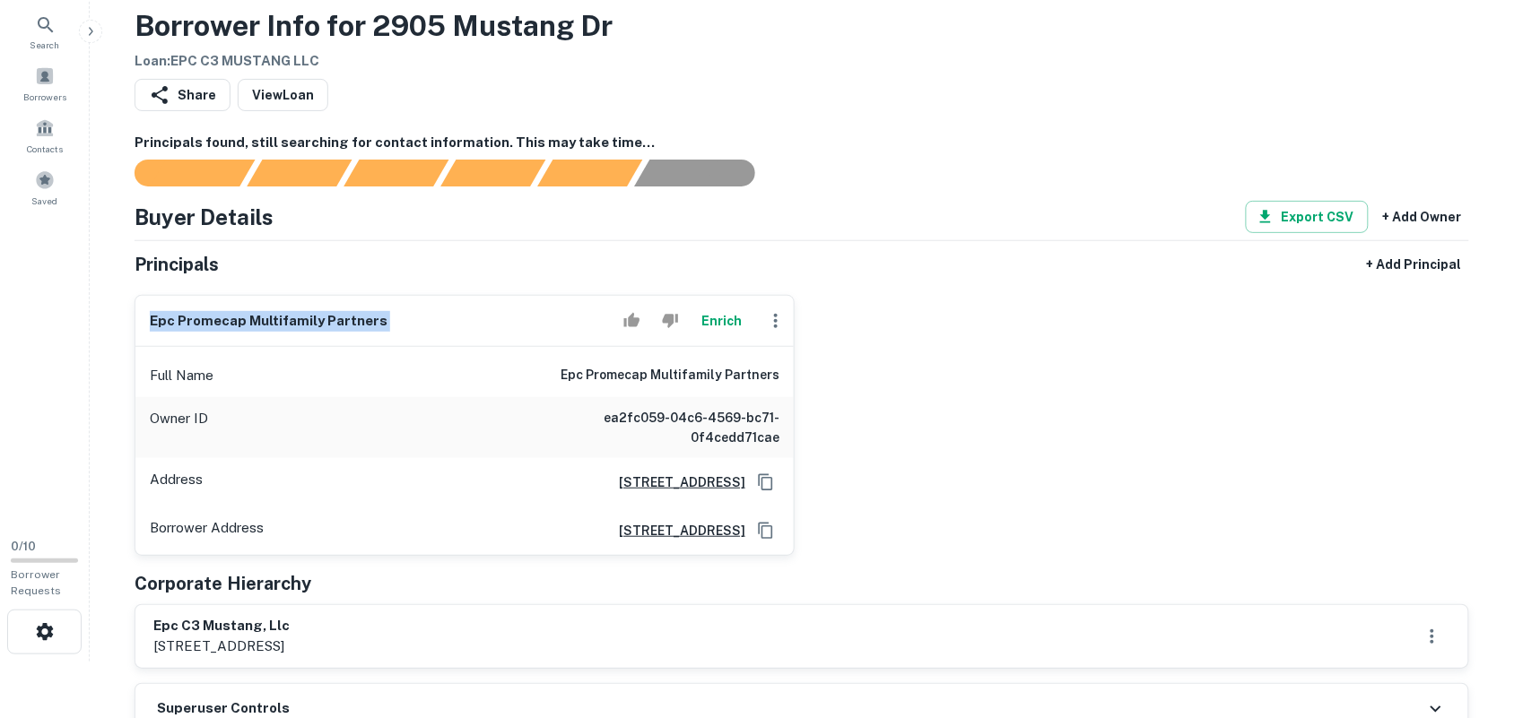
scroll to position [112, 0]
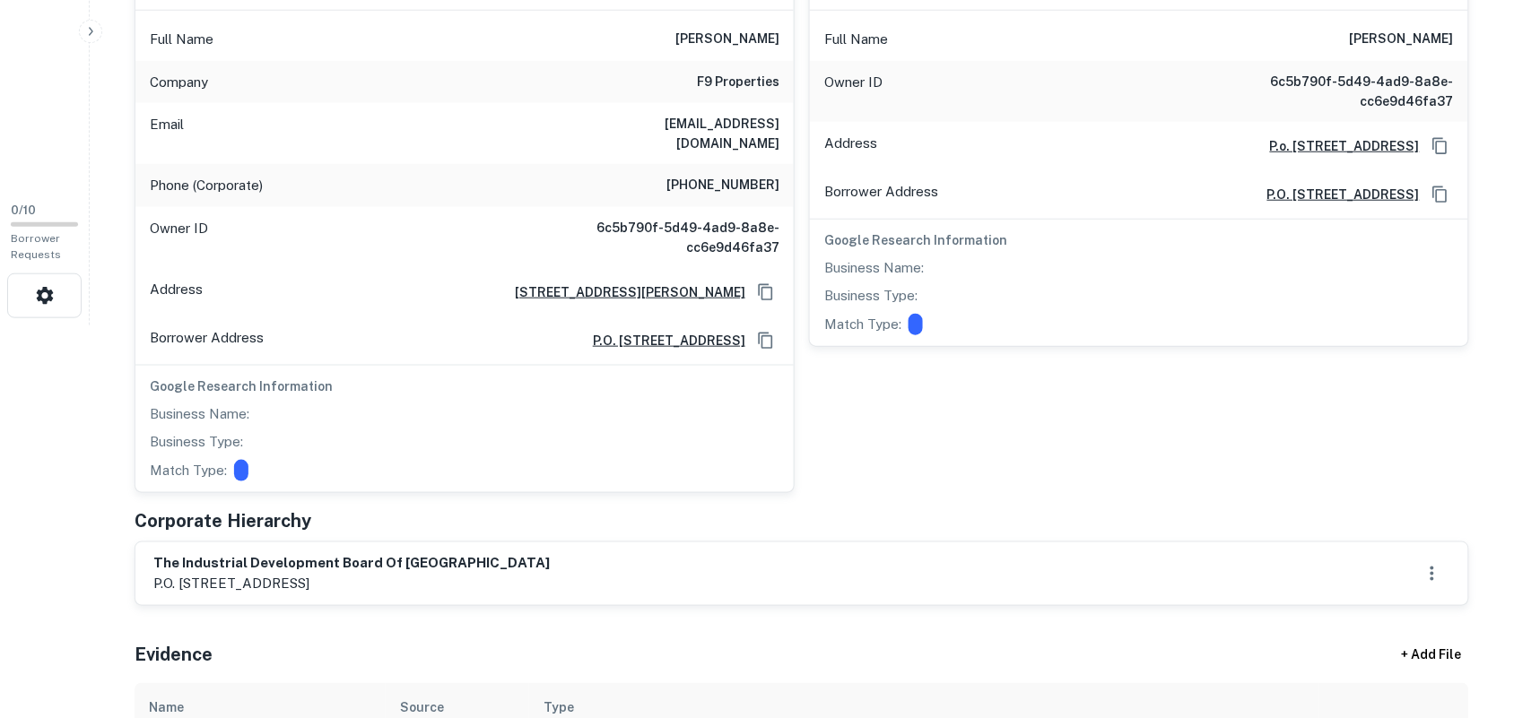
scroll to position [673, 0]
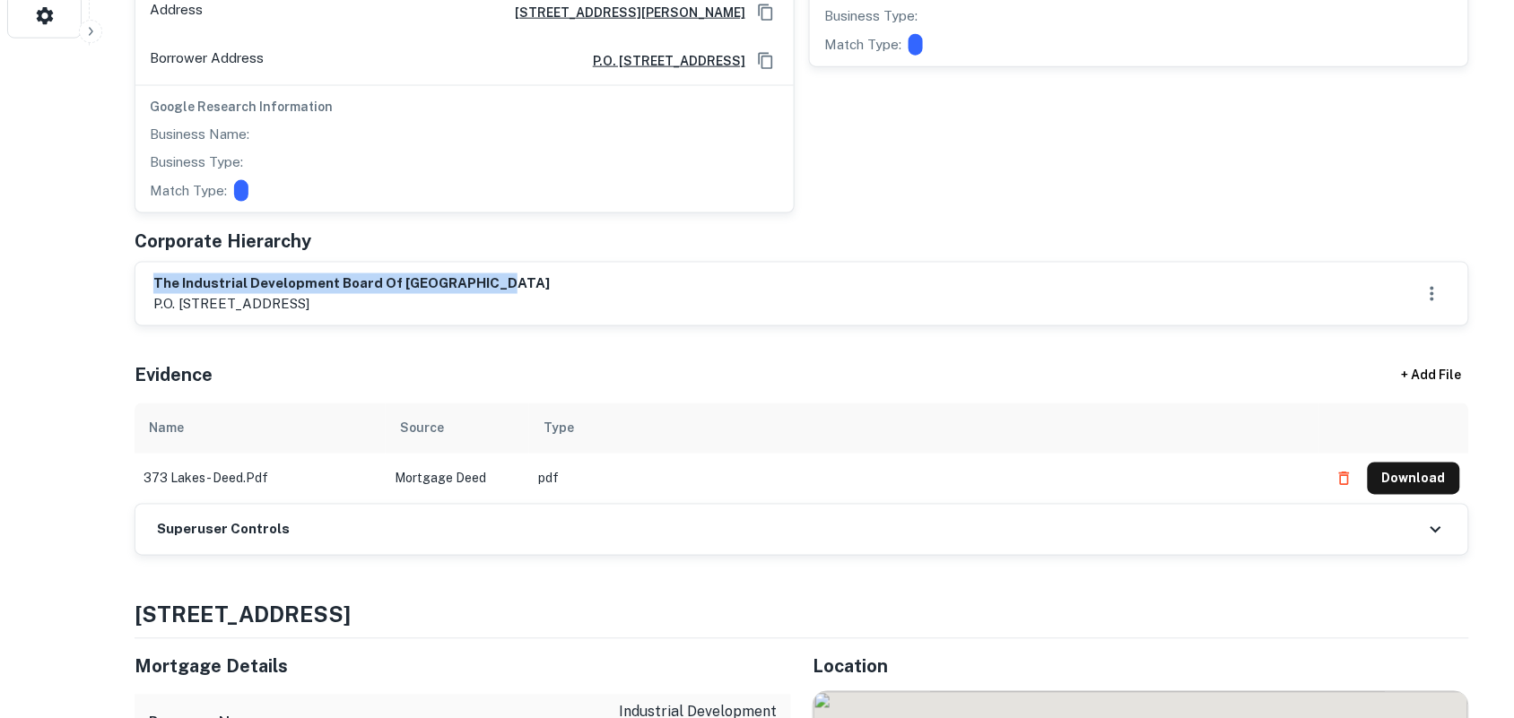
drag, startPoint x: 151, startPoint y: 265, endPoint x: 681, endPoint y: 270, distance: 530.9
click at [681, 273] on div "the industrial development board of grundy county p.o. [STREET_ADDRESS]" at bounding box center [801, 293] width 1297 height 41
copy h6 "the industrial development board of [GEOGRAPHIC_DATA]"
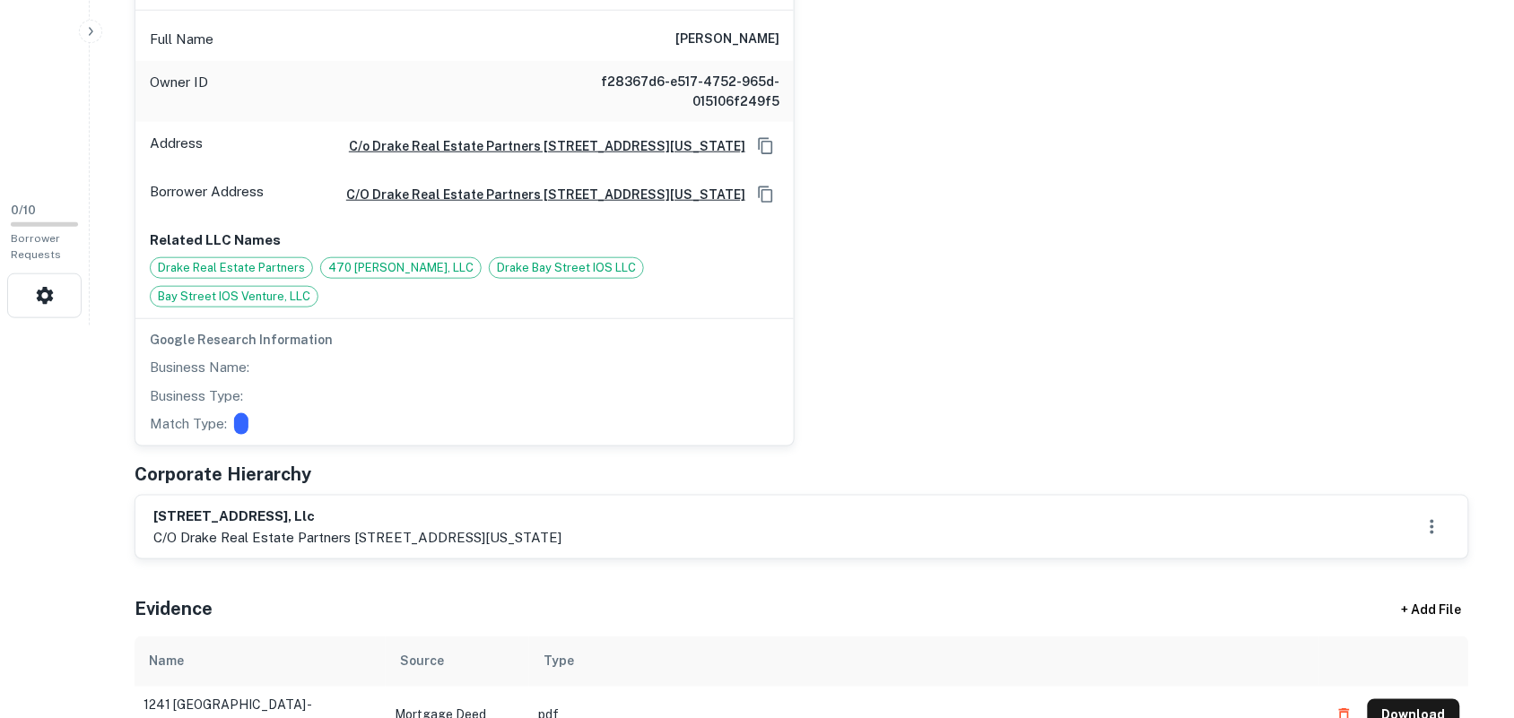
scroll to position [448, 0]
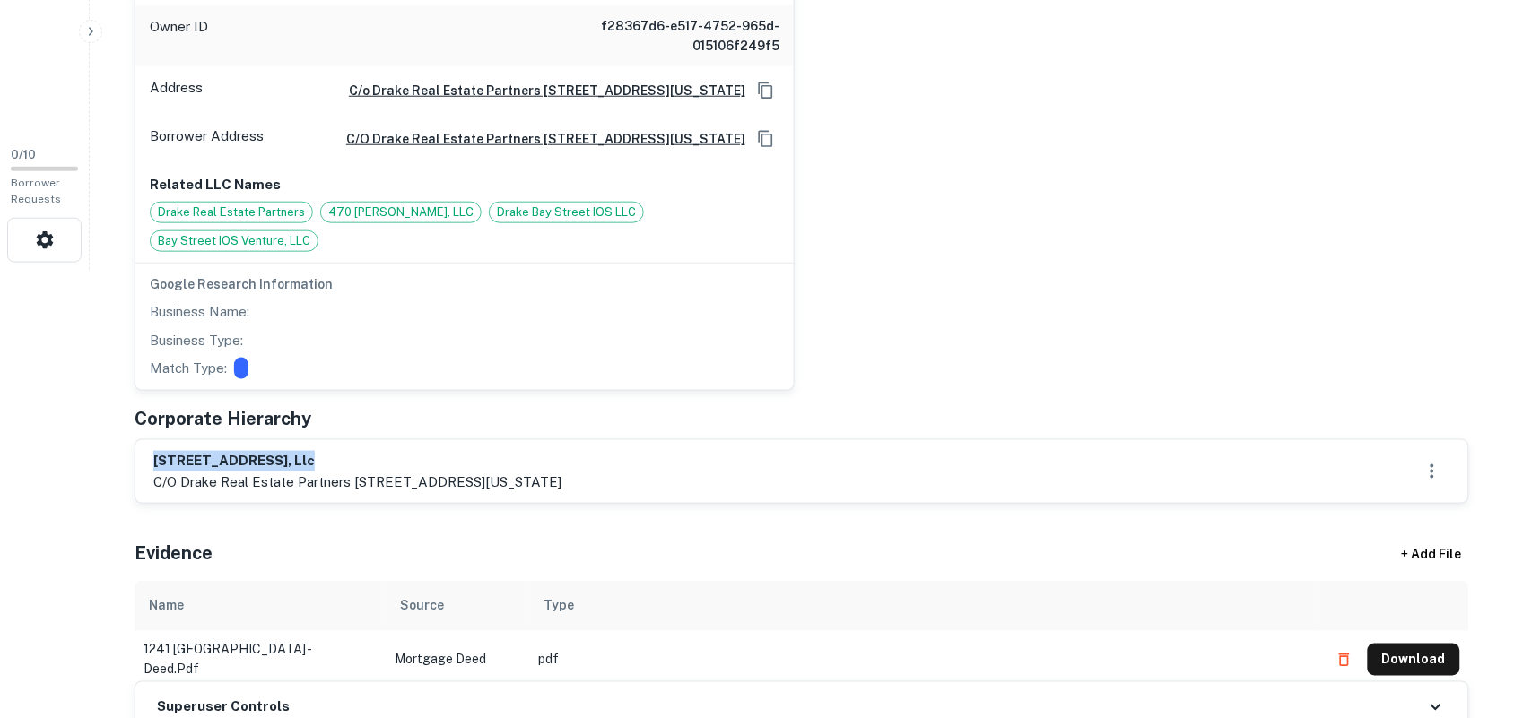
drag, startPoint x: 155, startPoint y: 481, endPoint x: 405, endPoint y: 456, distance: 251.4
click at [405, 456] on div "1241 salem pk ct, llc c/o drake real estate partners 1114 6th avenue, 12th floo…" at bounding box center [802, 471] width 1334 height 65
copy h6 "1241 salem pk ct, llc"
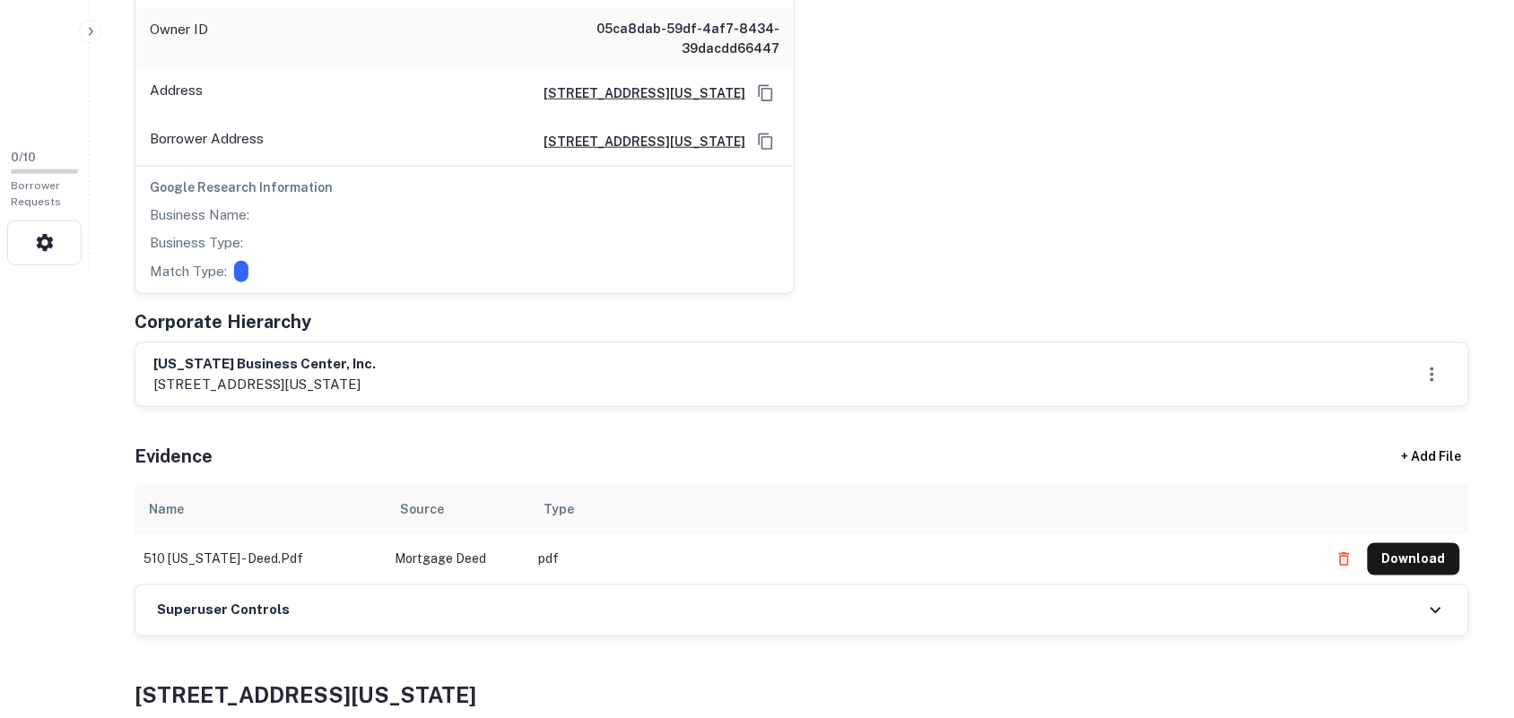
scroll to position [448, 0]
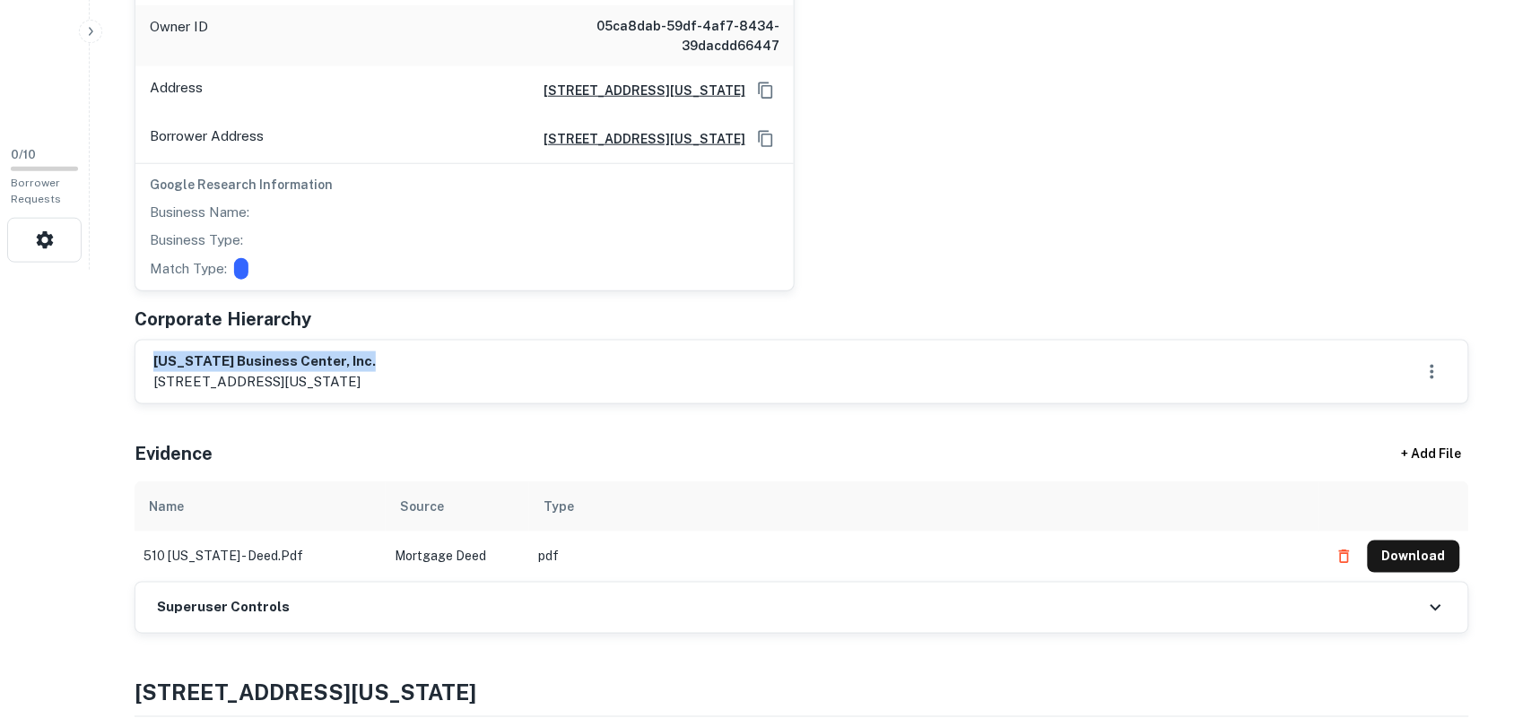
drag, startPoint x: 158, startPoint y: 360, endPoint x: 412, endPoint y: 355, distance: 254.7
click at [412, 355] on div "[US_STATE][GEOGRAPHIC_DATA], inc. [STREET_ADDRESS][US_STATE]" at bounding box center [801, 371] width 1297 height 41
copy h6 "[US_STATE] business center, inc."
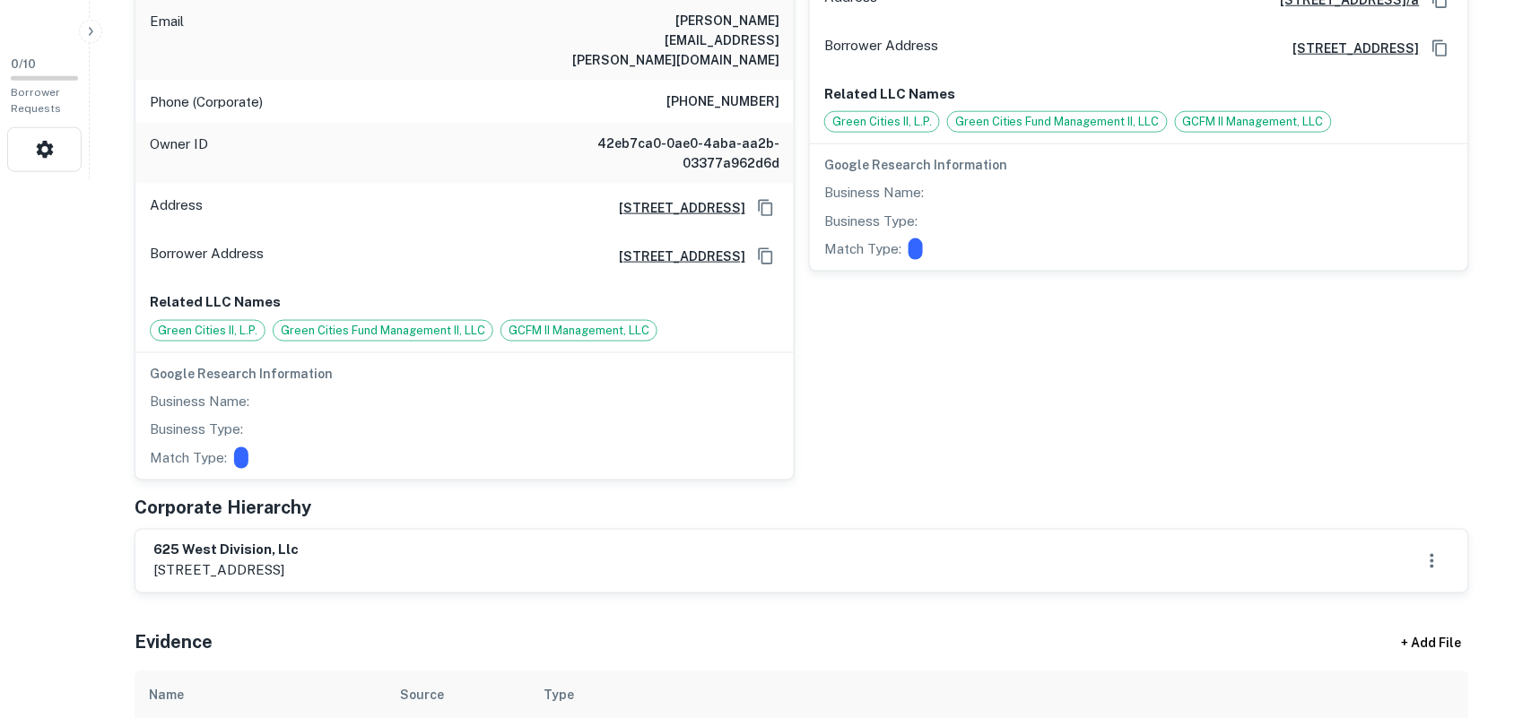
scroll to position [560, 0]
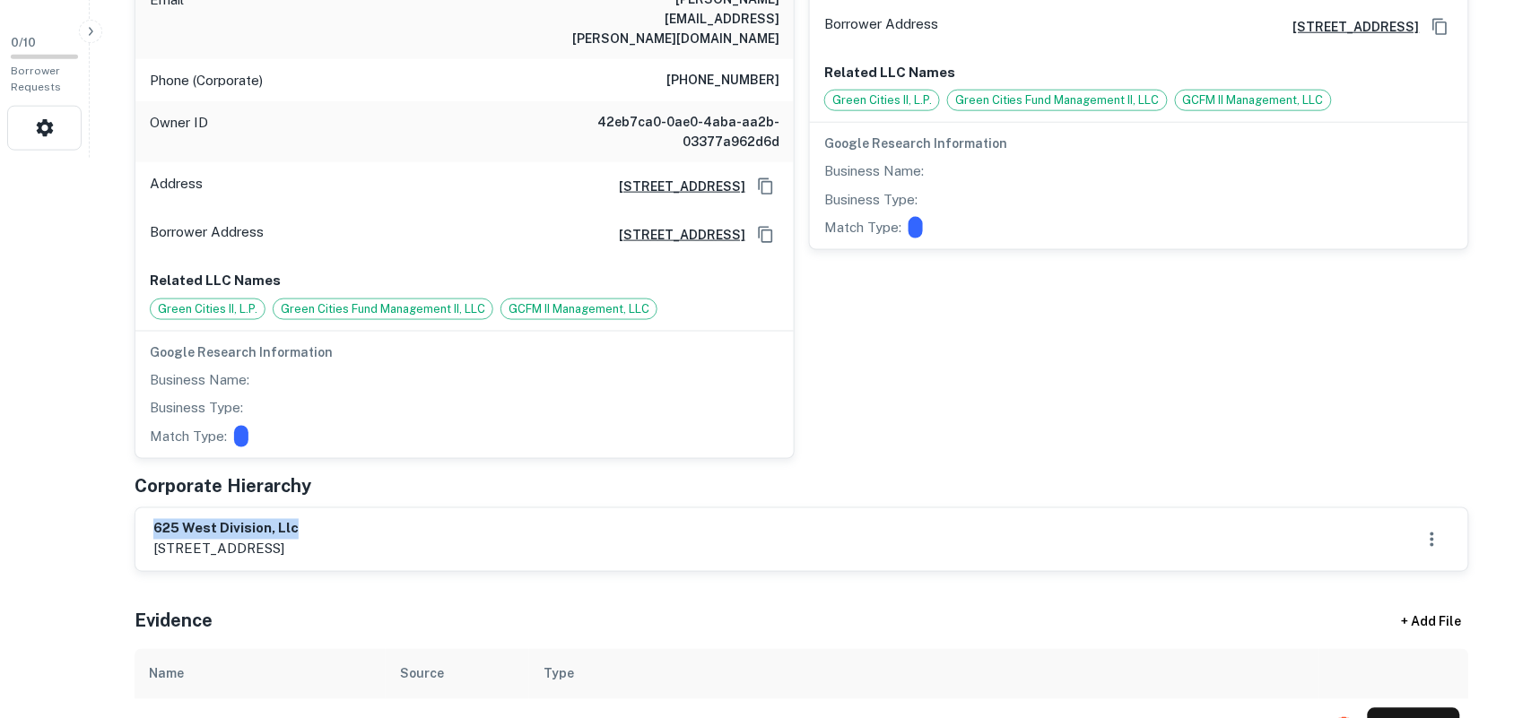
drag, startPoint x: 150, startPoint y: 493, endPoint x: 377, endPoint y: 490, distance: 226.9
click at [370, 508] on div "625 west division, llc 625 west division street, chicago, or, N/A" at bounding box center [801, 539] width 1332 height 63
copy h6 "625 west division, llc"
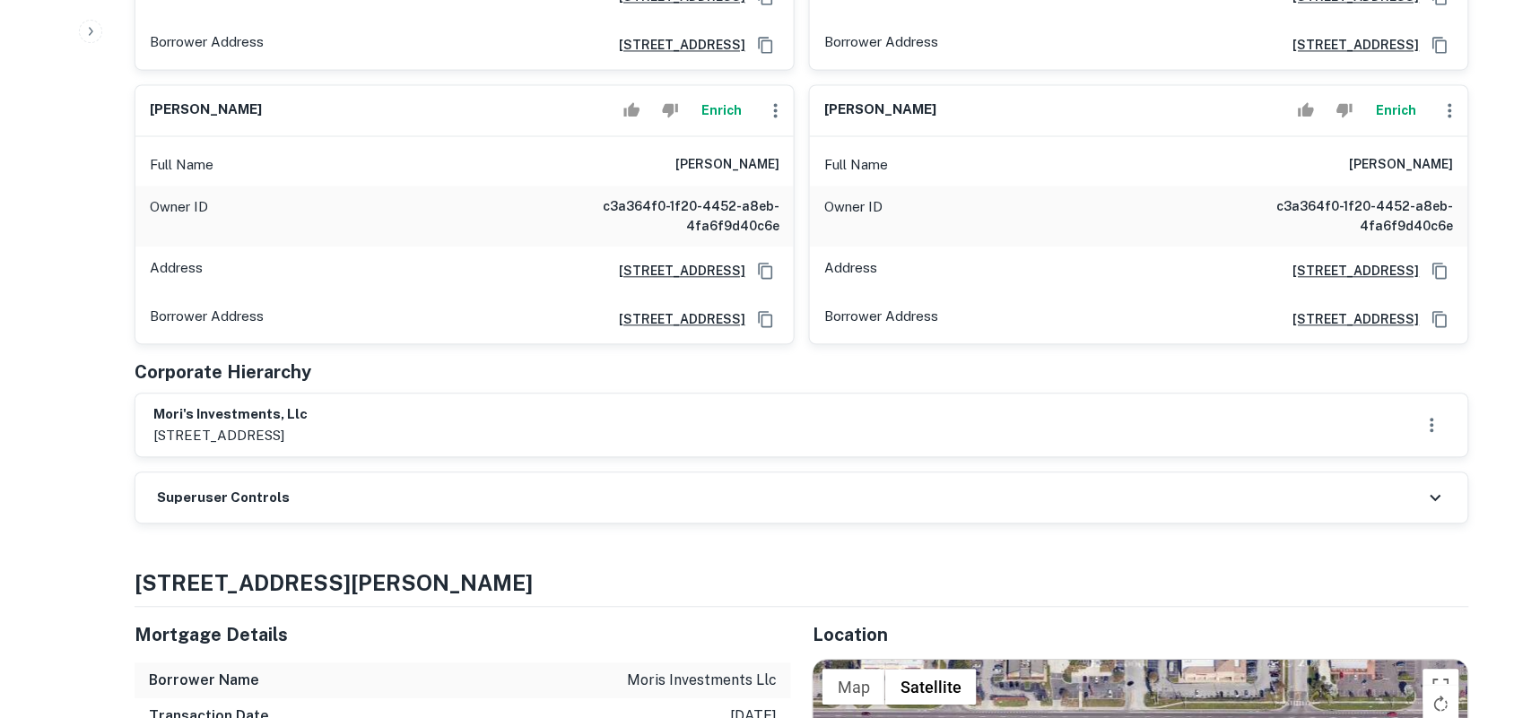
scroll to position [1233, 0]
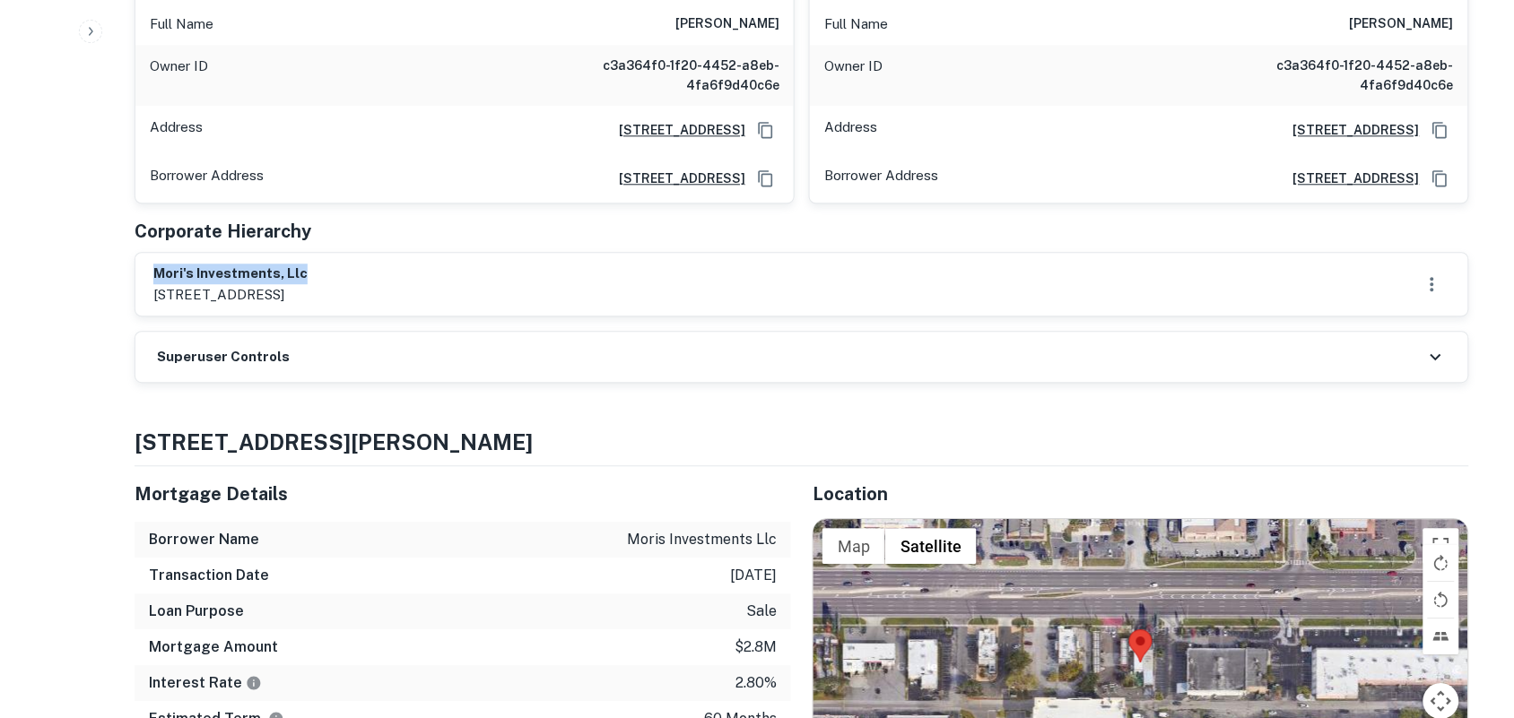
drag, startPoint x: 155, startPoint y: 274, endPoint x: 705, endPoint y: 274, distance: 549.7
click at [705, 274] on div "mori's investments, llc 905 park avenue, orange park, fl, 32073" at bounding box center [801, 284] width 1297 height 41
copy h6 "mori's investments, llc"
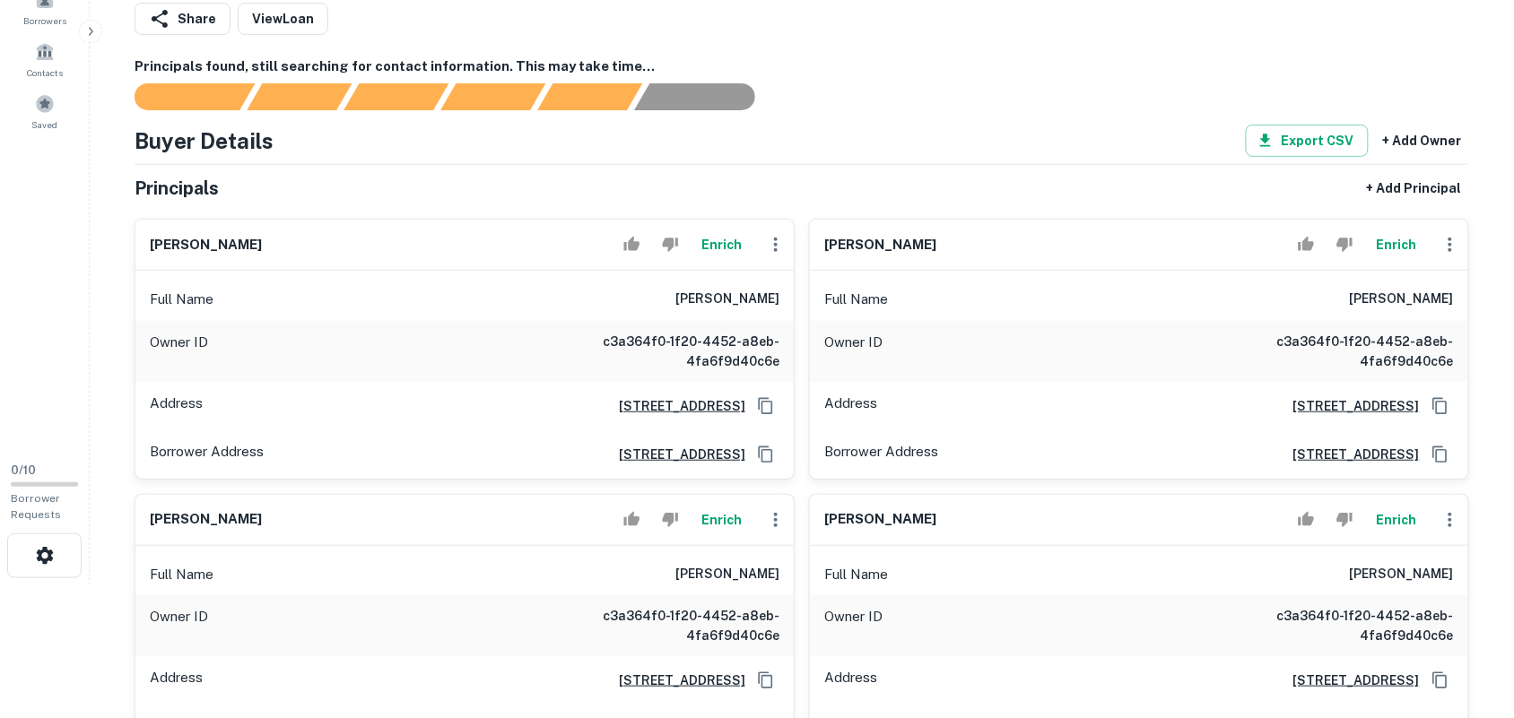
scroll to position [0, 0]
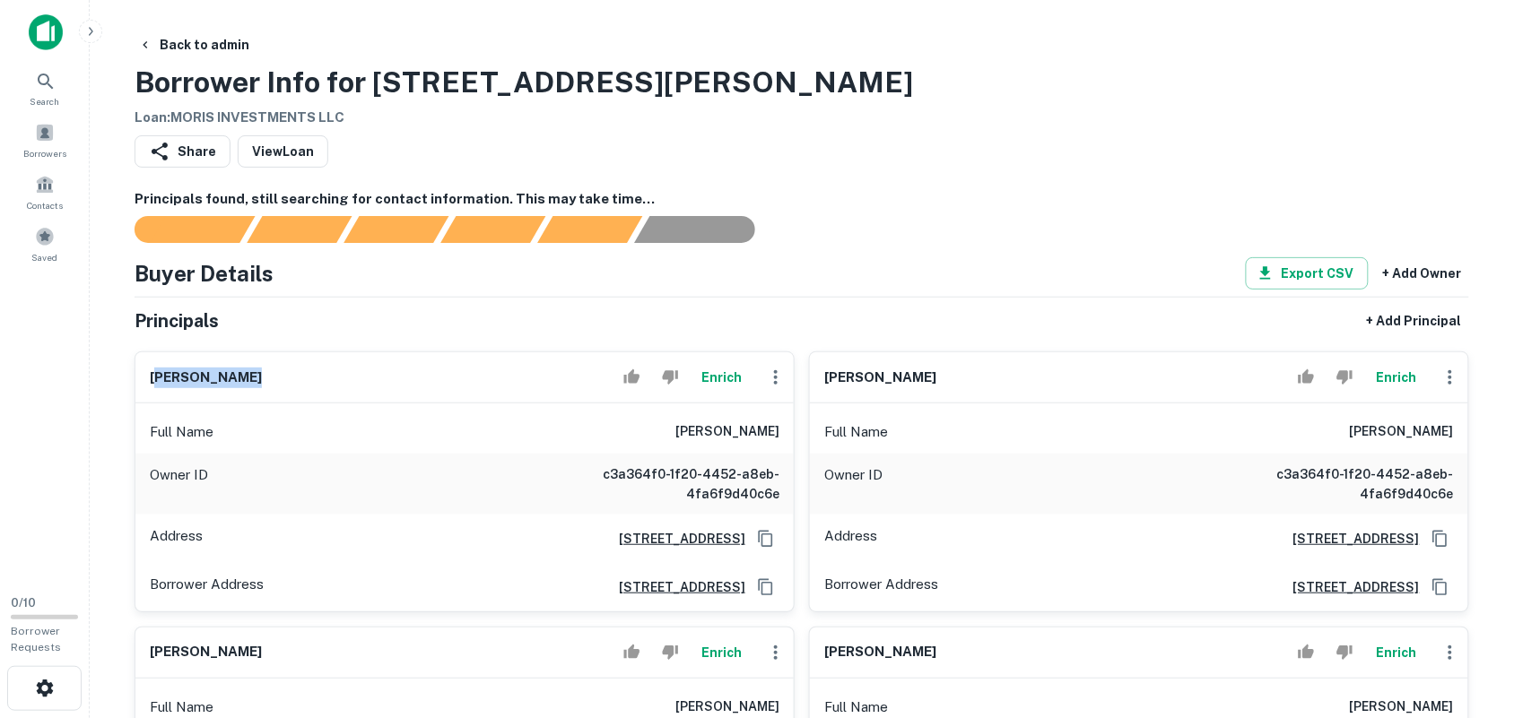
drag, startPoint x: 154, startPoint y: 384, endPoint x: 346, endPoint y: 369, distance: 192.5
click at [346, 369] on div "parvin mosavi Enrich" at bounding box center [464, 377] width 658 height 51
click at [161, 382] on h6 "parvin mosavi" at bounding box center [206, 378] width 112 height 21
drag, startPoint x: 148, startPoint y: 379, endPoint x: 281, endPoint y: 377, distance: 132.7
click at [281, 377] on div "parvin mosavi Enrich" at bounding box center [464, 377] width 658 height 51
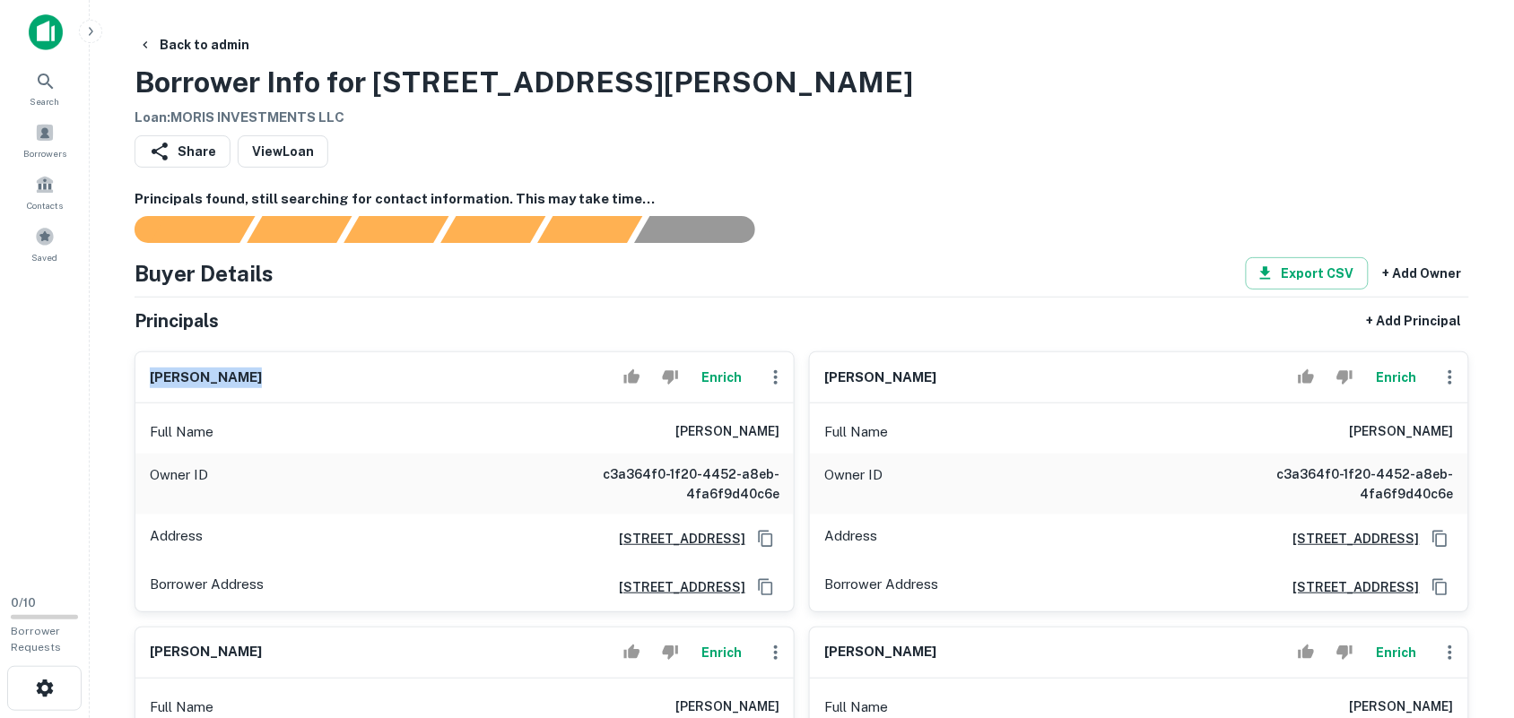
copy h6 "parvin mosavi"
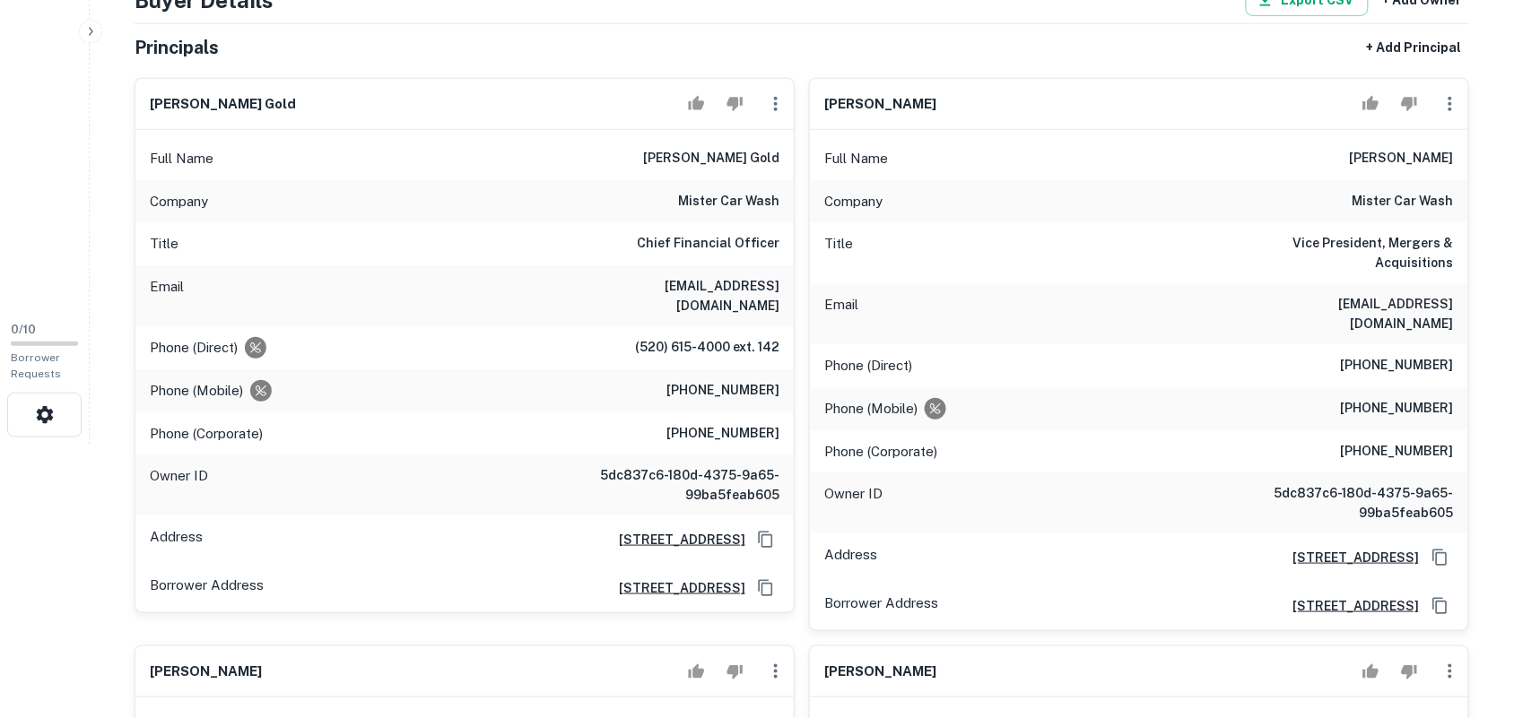
scroll to position [224, 0]
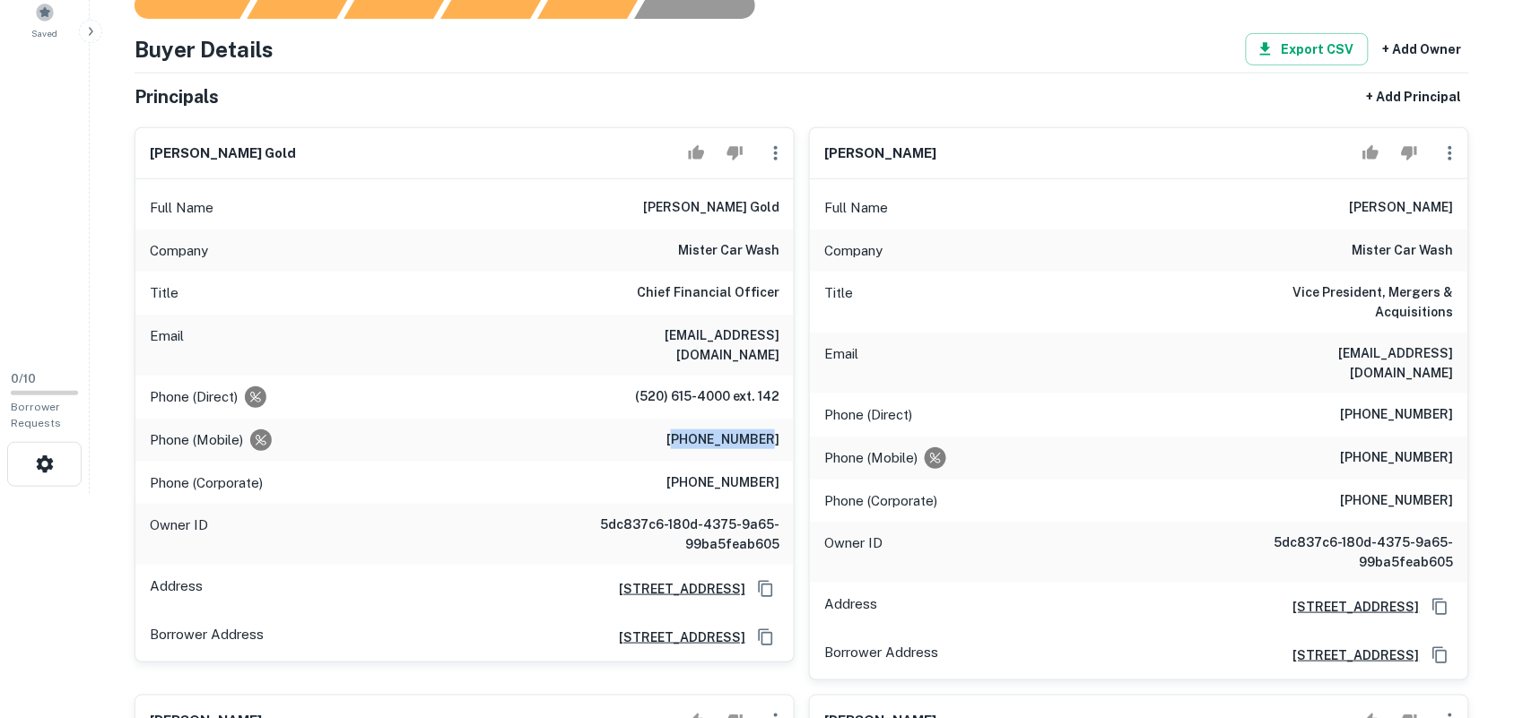
drag, startPoint x: 687, startPoint y: 421, endPoint x: 773, endPoint y: 418, distance: 86.2
click at [773, 430] on h6 "(502) 889-6788" at bounding box center [722, 441] width 113 height 22
click at [707, 430] on h6 "(502) 889-6788" at bounding box center [722, 441] width 113 height 22
click at [660, 472] on div "Phone (Corporate) (520) 615-4000" at bounding box center [464, 483] width 658 height 43
drag, startPoint x: 684, startPoint y: 426, endPoint x: 783, endPoint y: 410, distance: 99.9
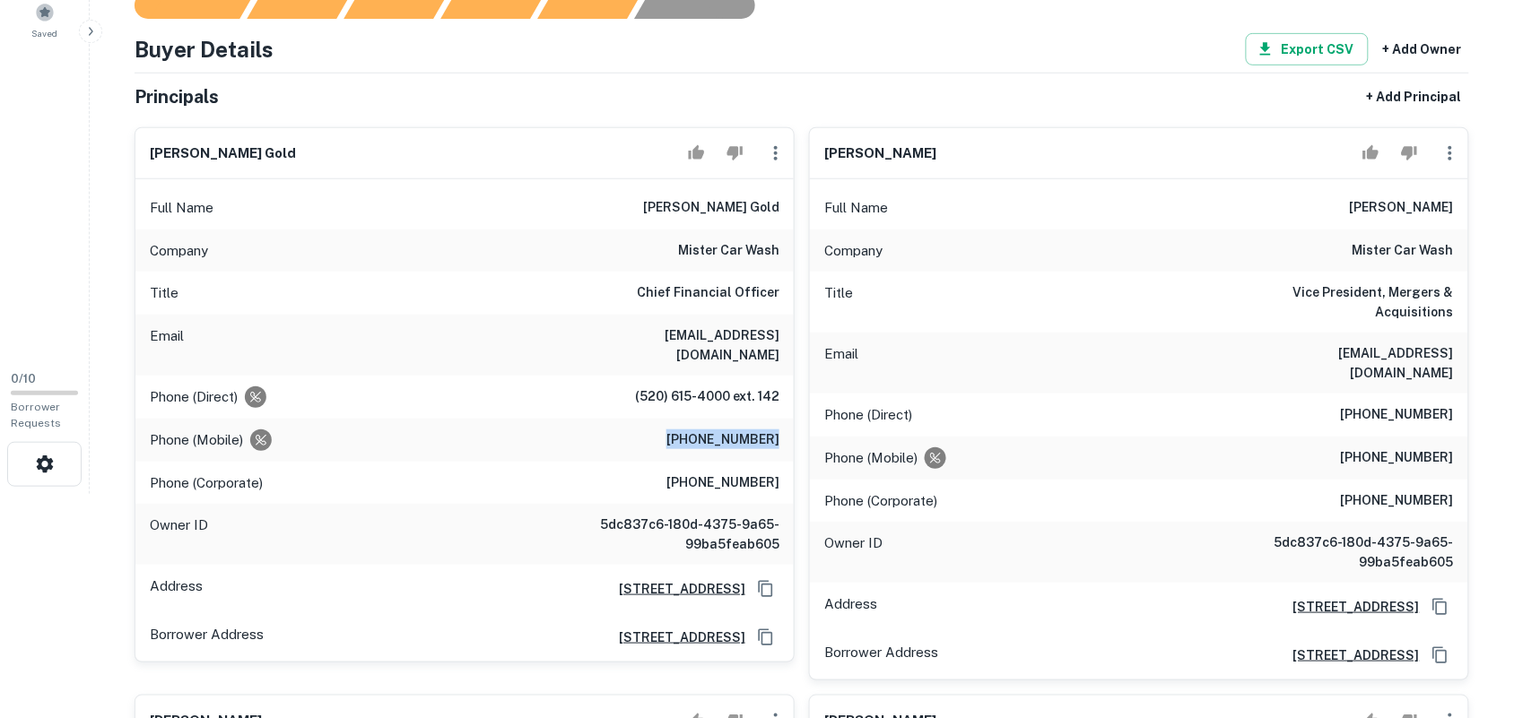
click at [783, 419] on div "Phone (Mobile) (502) 889-6788" at bounding box center [464, 440] width 658 height 43
copy h6 "(502) 889-6788"
drag, startPoint x: 1367, startPoint y: 441, endPoint x: 1468, endPoint y: 441, distance: 100.4
copy h6 "(515) 321-1432"
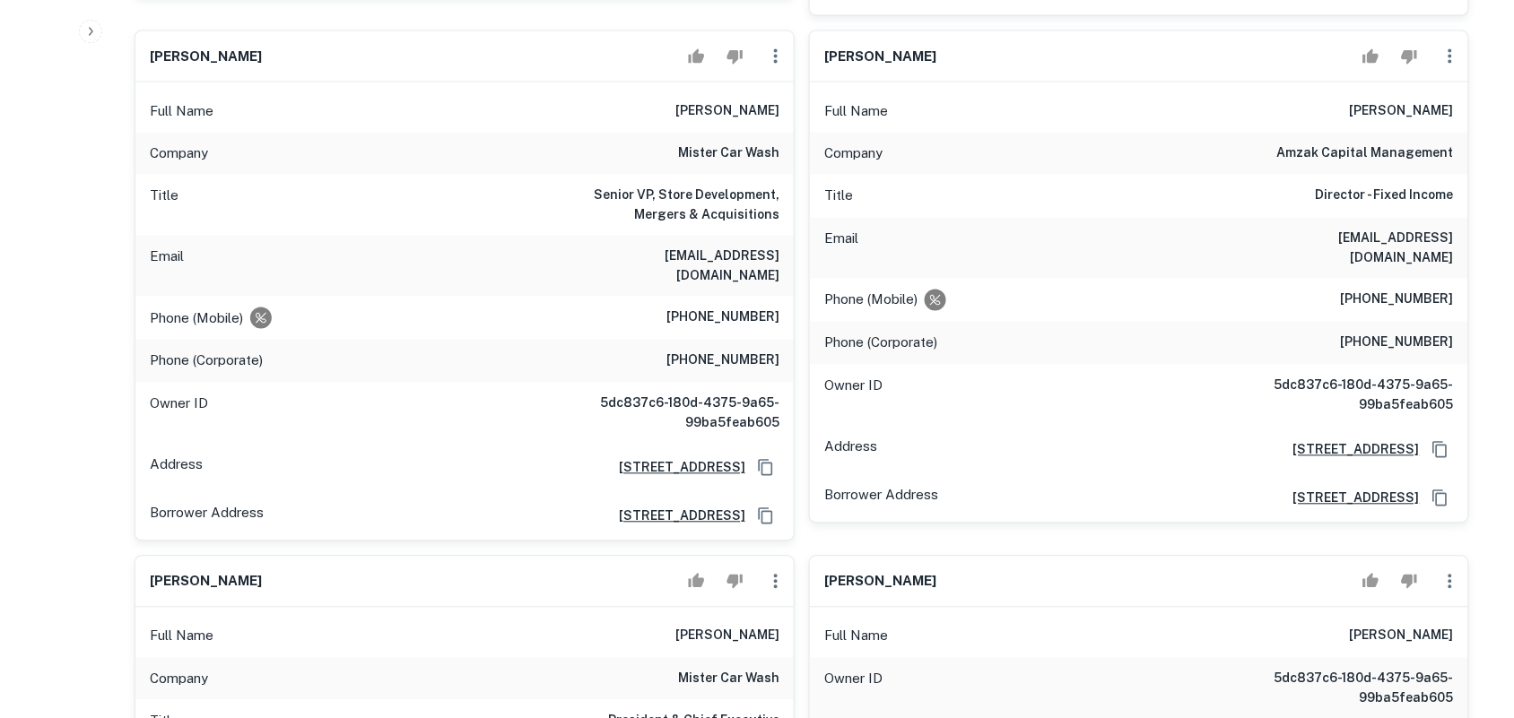
scroll to position [897, 0]
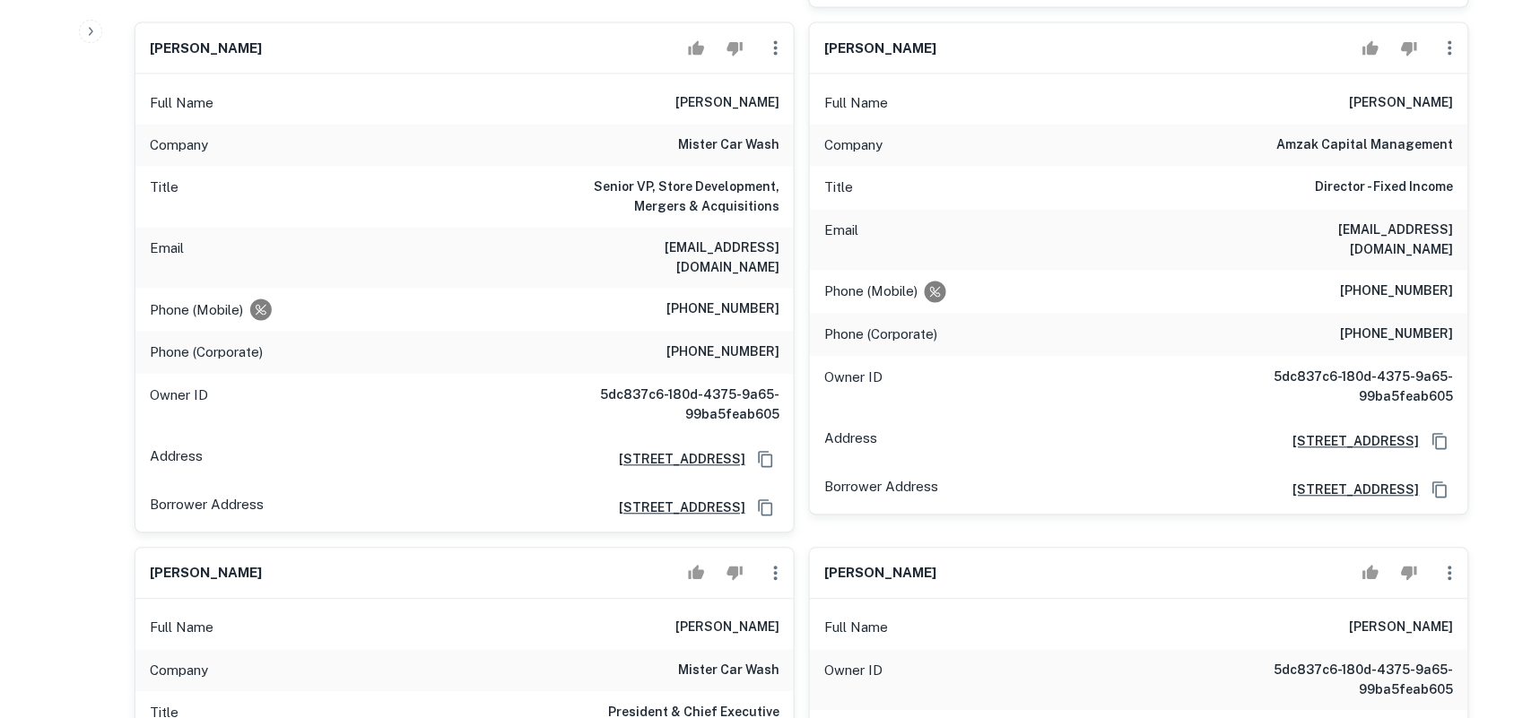
click at [693, 299] on h6 "(806) 535-7275" at bounding box center [722, 310] width 113 height 22
drag, startPoint x: 689, startPoint y: 279, endPoint x: 790, endPoint y: 273, distance: 101.5
click at [790, 289] on div "Phone (Mobile) (806) 535-7275" at bounding box center [464, 310] width 658 height 43
drag, startPoint x: 718, startPoint y: 288, endPoint x: 709, endPoint y: 282, distance: 10.5
click at [717, 289] on div "Phone (Mobile) (806) 535-7275" at bounding box center [464, 310] width 658 height 43
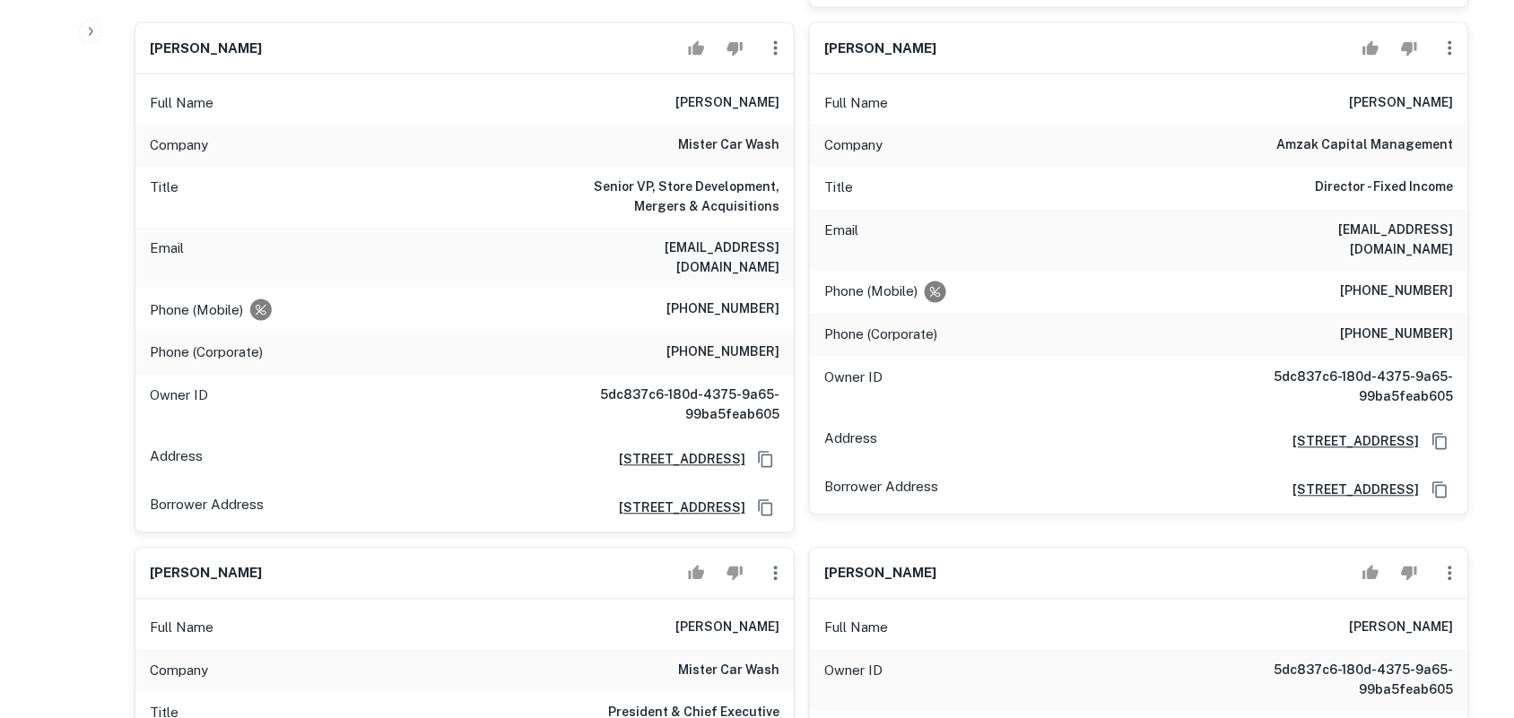
click at [677, 299] on h6 "(806) 535-7275" at bounding box center [722, 310] width 113 height 22
drag, startPoint x: 682, startPoint y: 272, endPoint x: 789, endPoint y: 270, distance: 106.7
click at [789, 289] on div "Phone (Mobile) (806) 535-7275" at bounding box center [464, 310] width 658 height 43
copy h6 "(806) 535-7275"
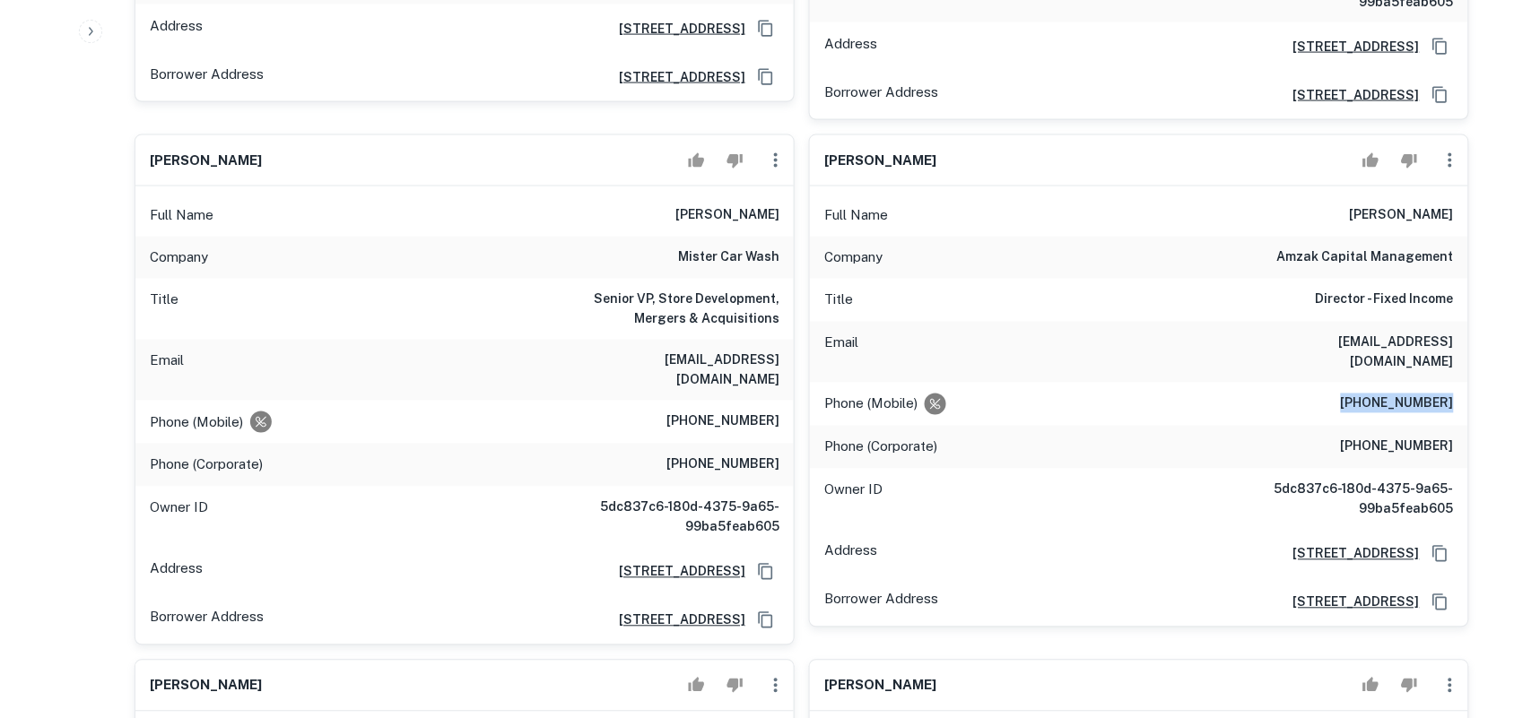
drag, startPoint x: 1357, startPoint y: 368, endPoint x: 1454, endPoint y: 365, distance: 97.8
click at [1459, 383] on div "Phone (Mobile) (305) 409-6825" at bounding box center [1139, 404] width 658 height 43
copy h6 "(305) 409-6825"
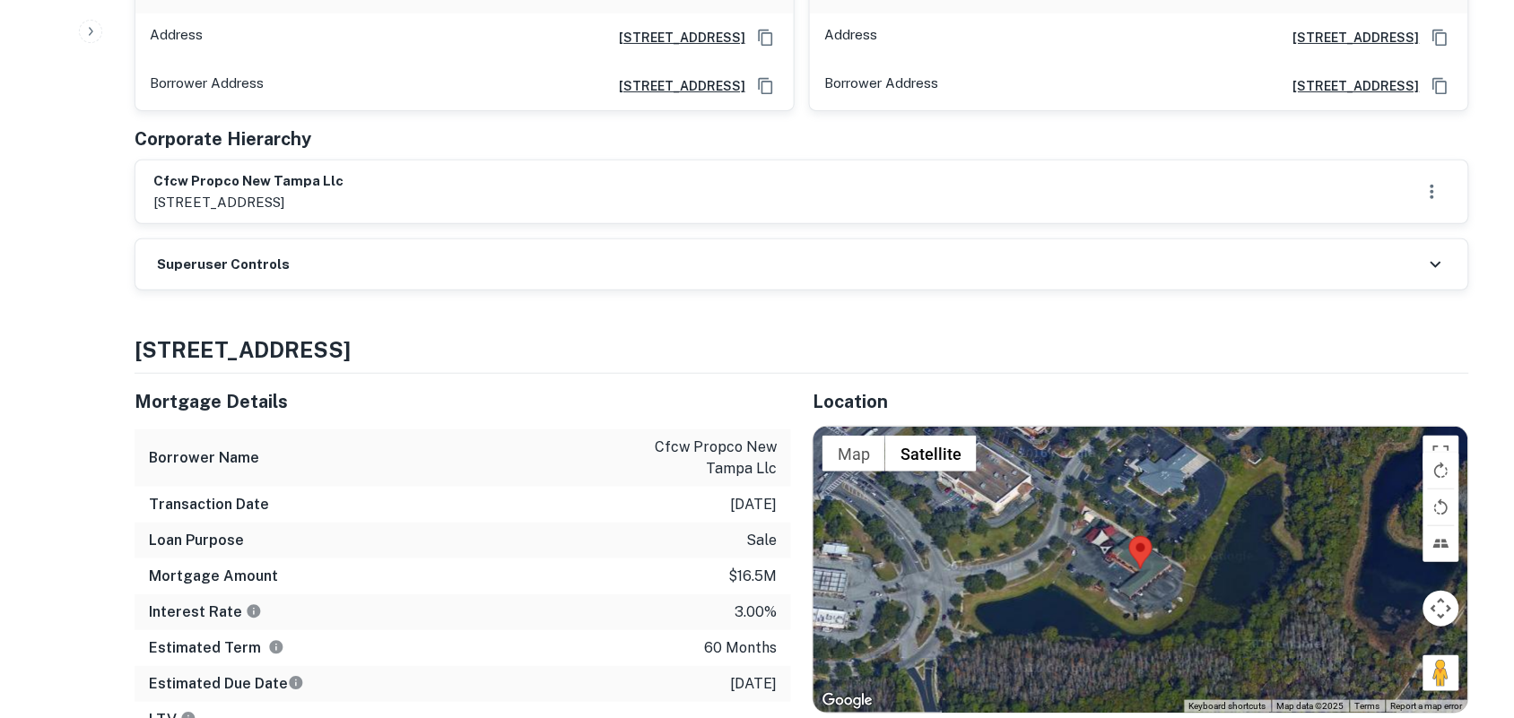
scroll to position [2130, 0]
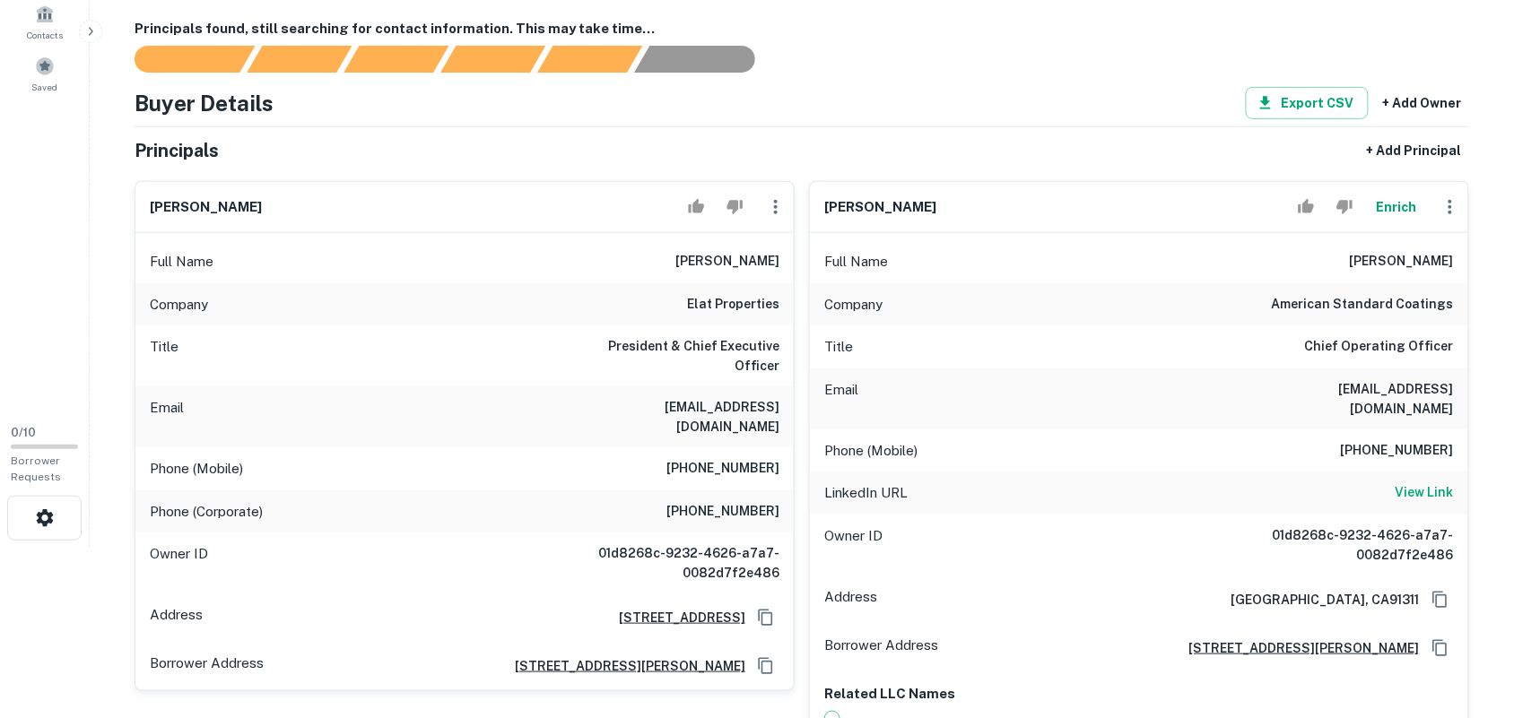
scroll to position [224, 0]
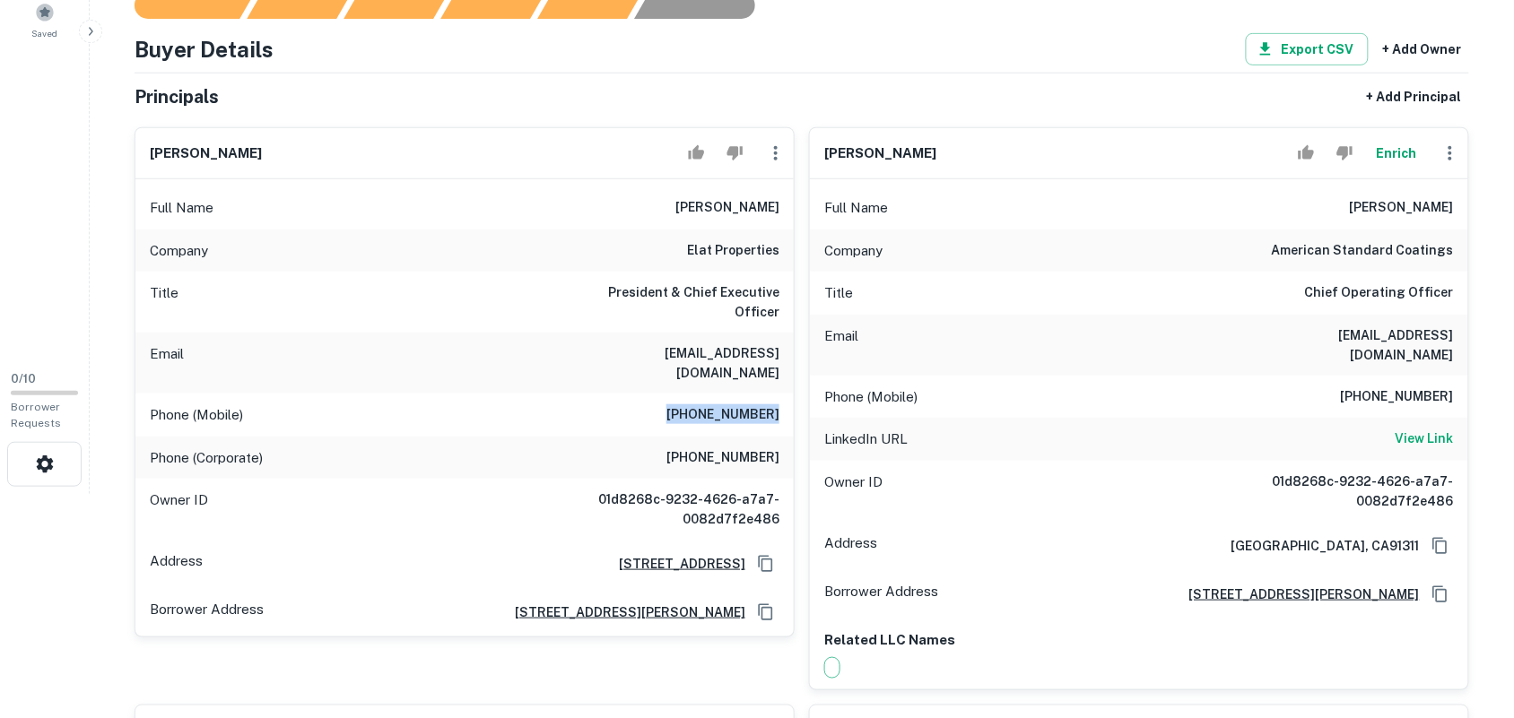
drag, startPoint x: 682, startPoint y: 378, endPoint x: 785, endPoint y: 363, distance: 103.4
click at [785, 394] on div "Phone (Mobile) (310) 678-4629" at bounding box center [464, 415] width 658 height 43
copy h6 "(310) 678-4629"
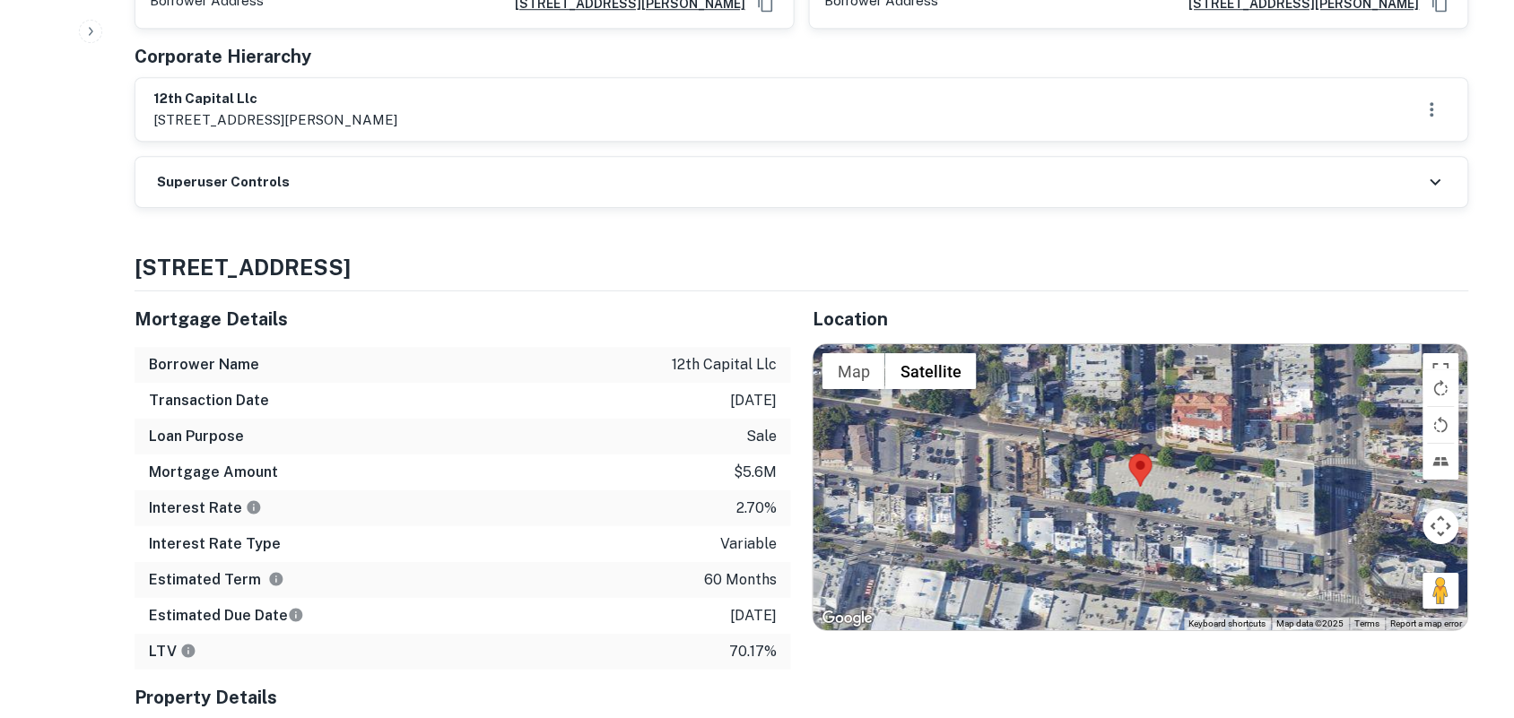
scroll to position [1457, 0]
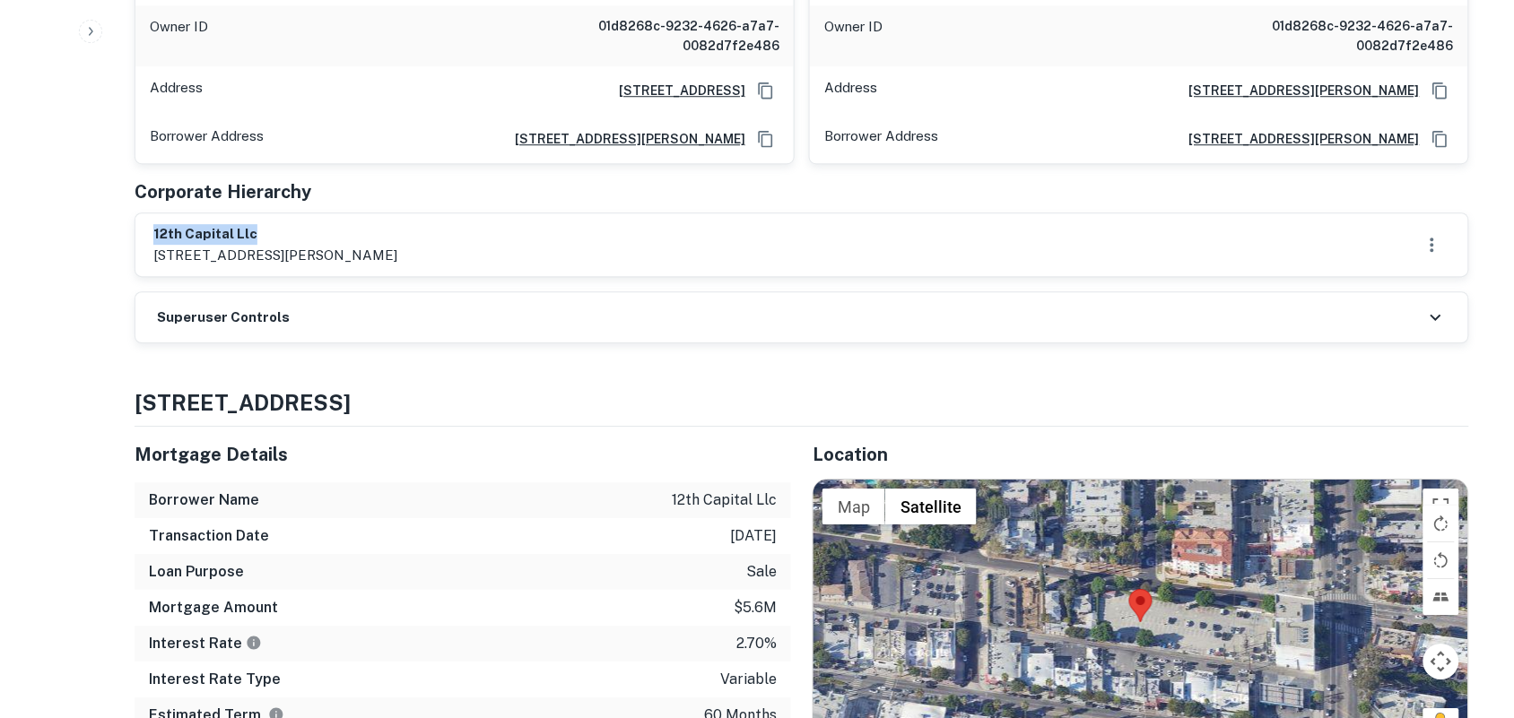
drag, startPoint x: 150, startPoint y: 216, endPoint x: 271, endPoint y: 216, distance: 121.1
click at [271, 216] on div "12th capital llc 9631 de soto avenue, chatsworth, ca, 91311" at bounding box center [801, 244] width 1332 height 63
copy h6 "12th capital llc"
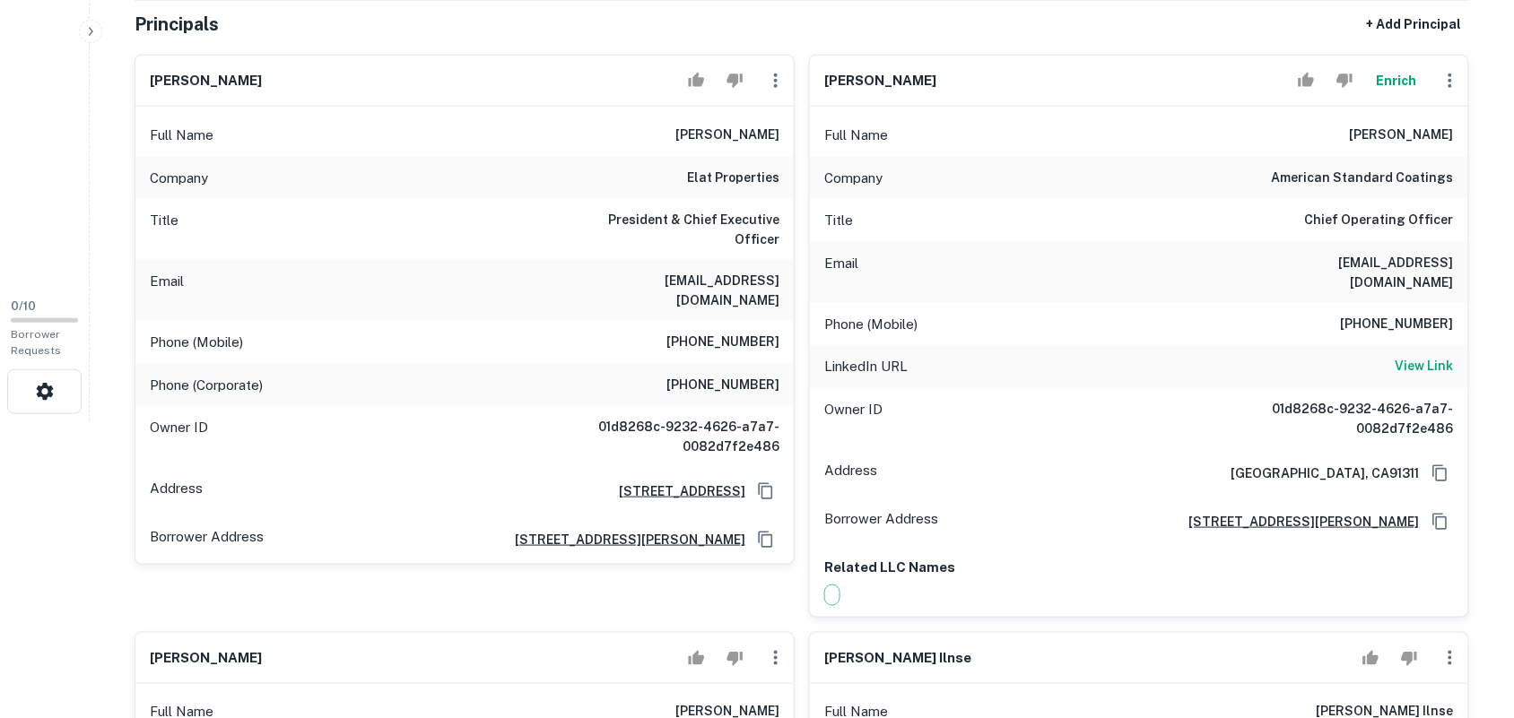
scroll to position [336, 0]
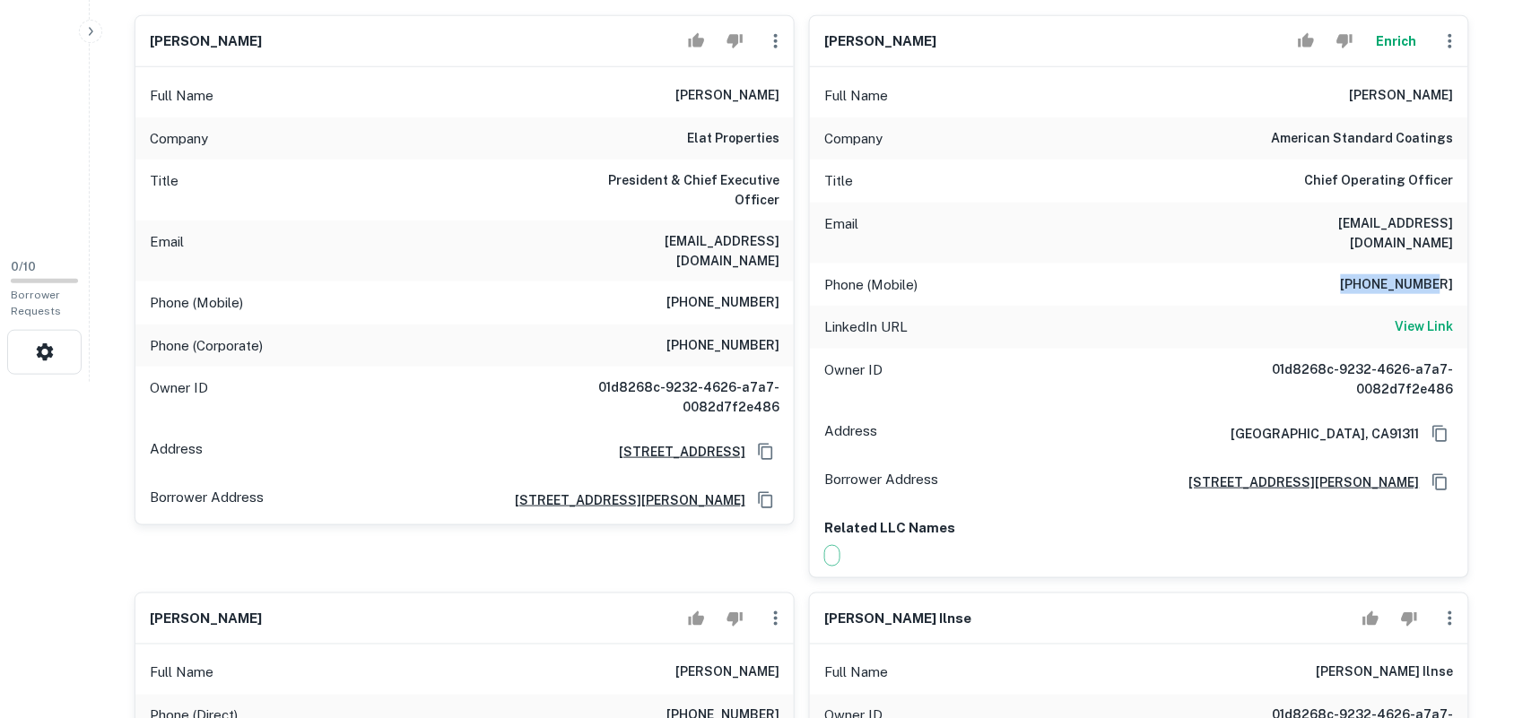
drag, startPoint x: 1365, startPoint y: 265, endPoint x: 1481, endPoint y: 262, distance: 116.6
copy h6 "818-326-3371"
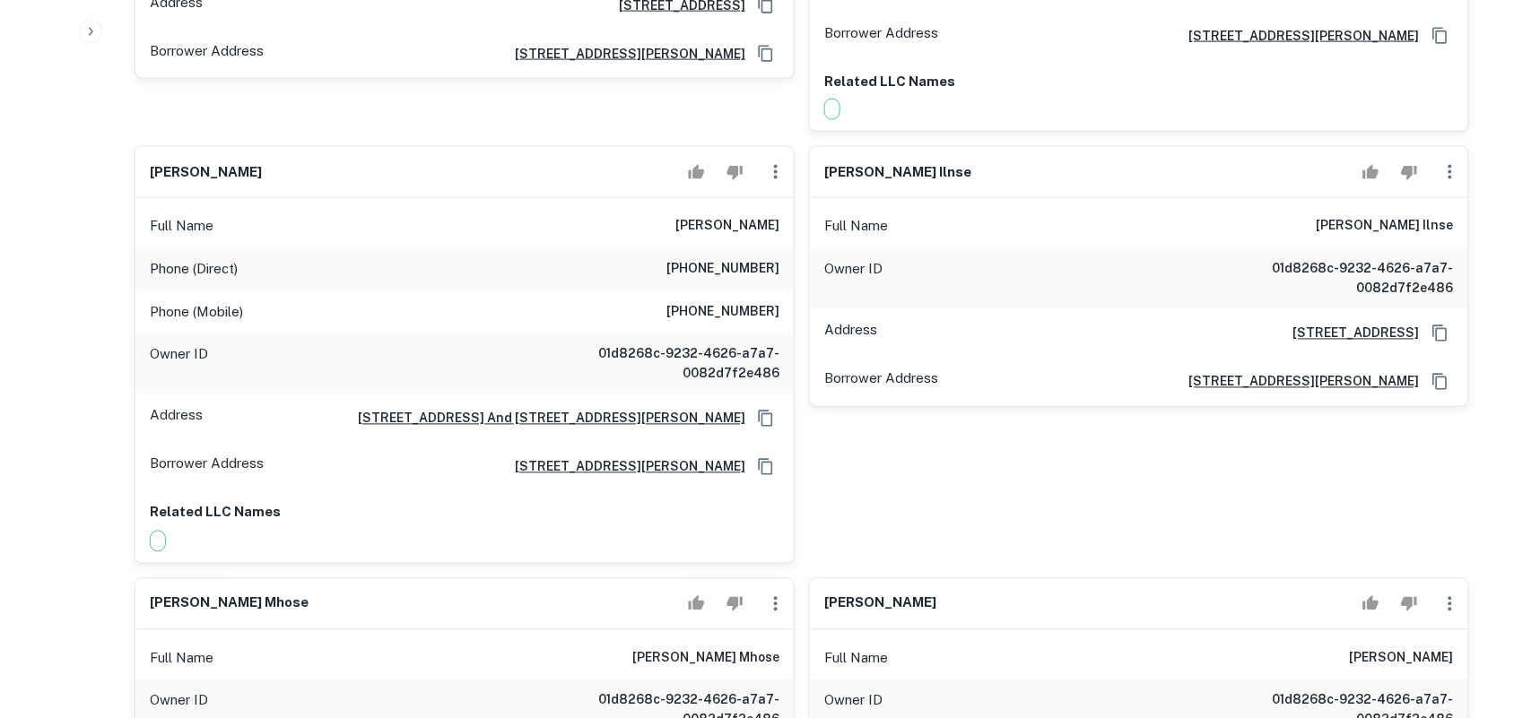
scroll to position [785, 0]
click at [683, 257] on h6 "(310) 777-8385" at bounding box center [722, 268] width 113 height 22
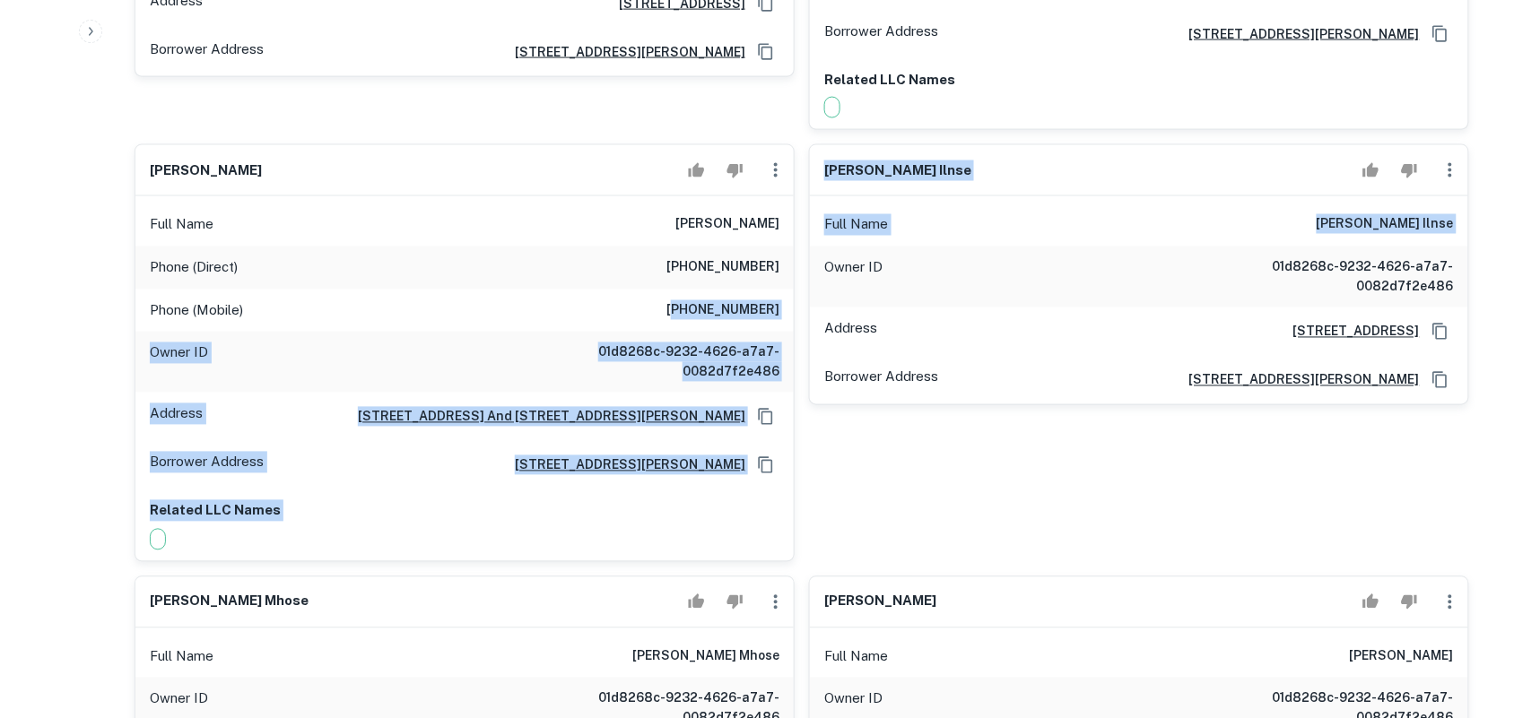
drag, startPoint x: 689, startPoint y: 291, endPoint x: 742, endPoint y: 305, distance: 55.5
click at [803, 289] on div "ray golbari Full Name ray golbari Company elat properties Title President & Chi…" at bounding box center [794, 195] width 1349 height 1284
click at [740, 306] on div "Phone (Mobile) (213) 999-0426" at bounding box center [464, 311] width 658 height 43
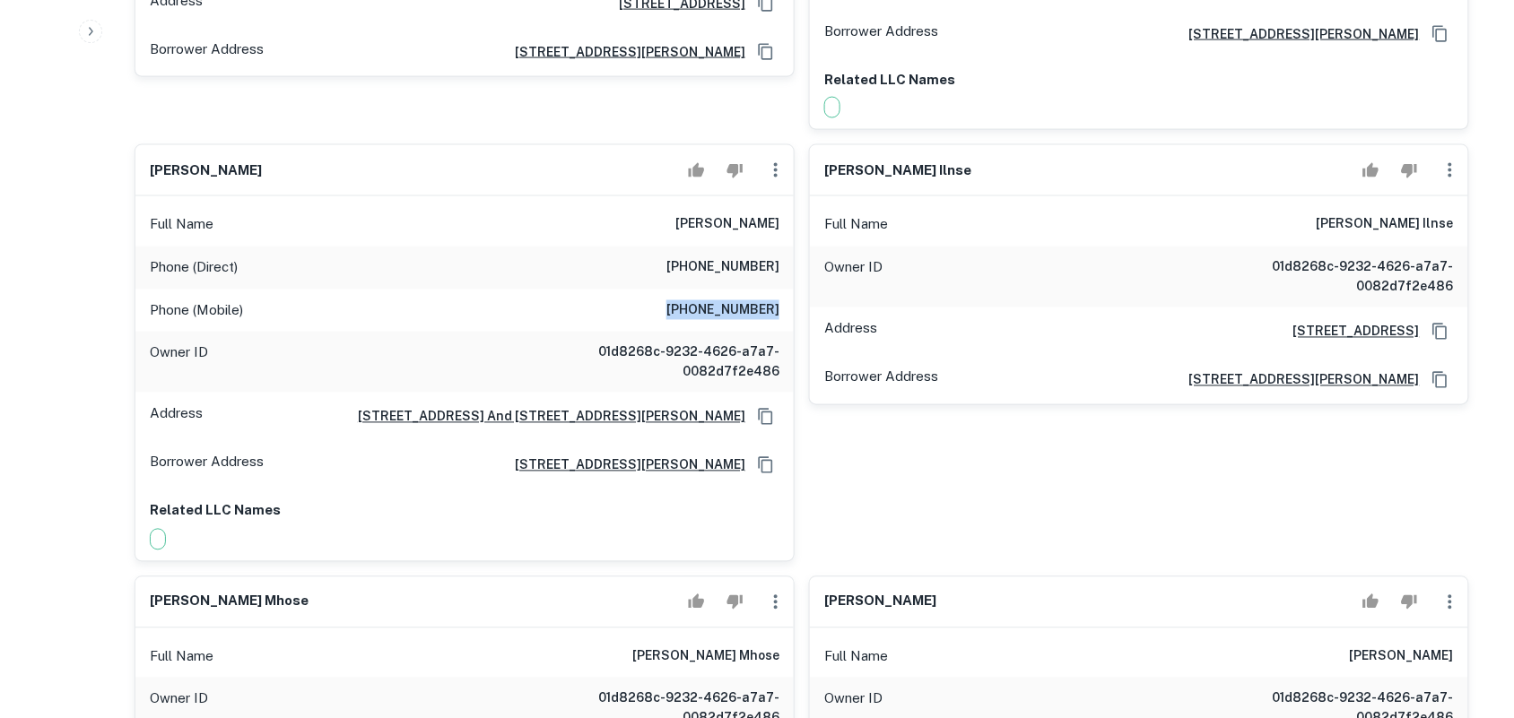
drag, startPoint x: 684, startPoint y: 293, endPoint x: 836, endPoint y: 303, distance: 151.9
click at [785, 290] on div "Phone (Mobile) (213) 999-0426" at bounding box center [464, 311] width 658 height 43
copy h6 "(213) 999-0426"
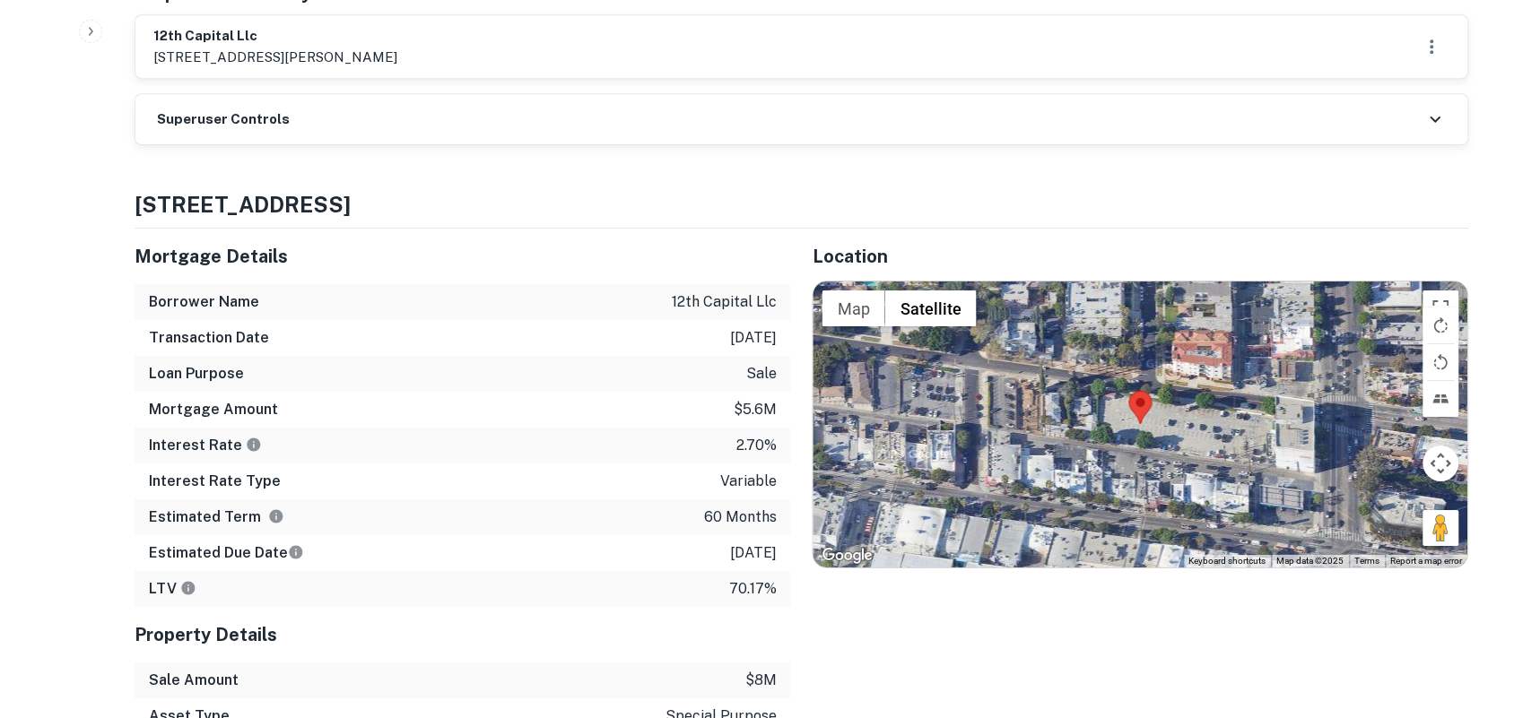
scroll to position [1345, 0]
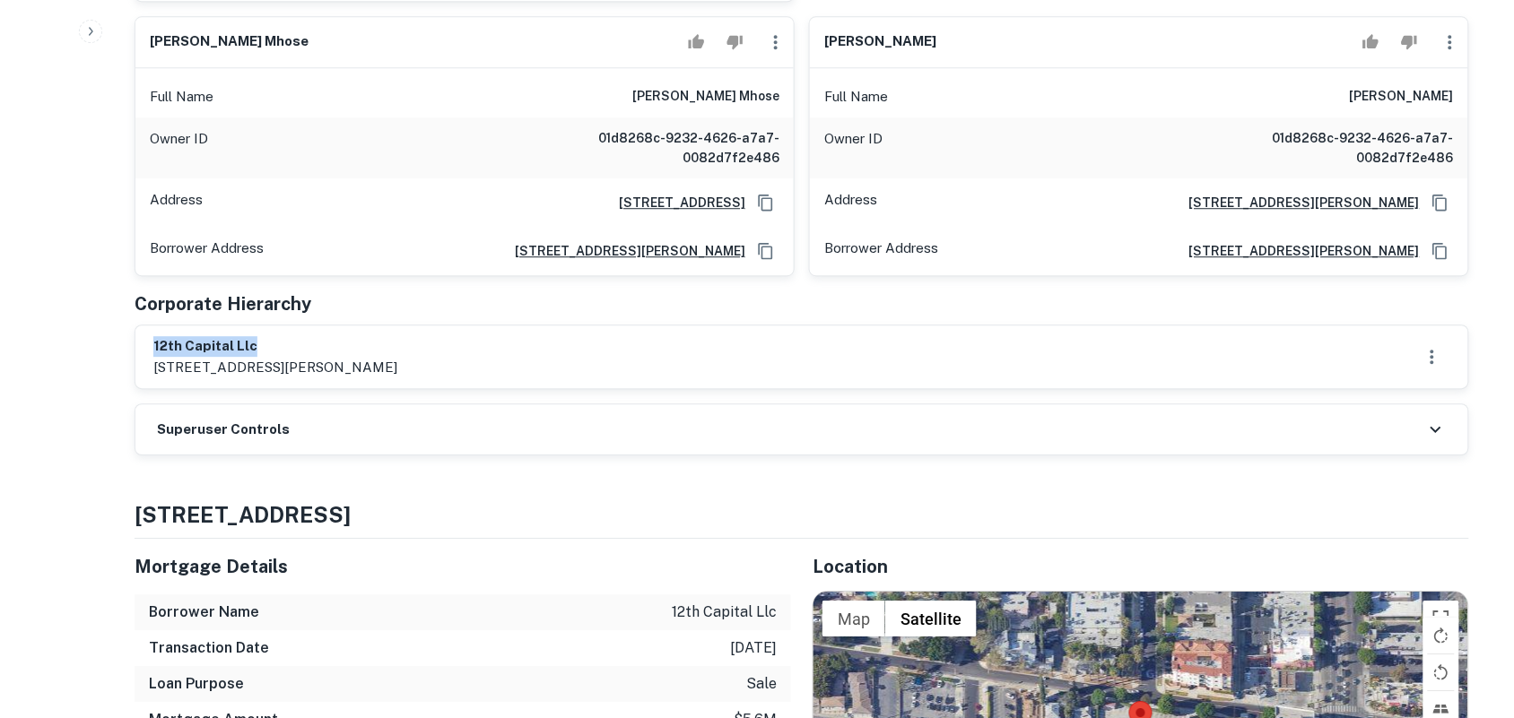
drag, startPoint x: 154, startPoint y: 328, endPoint x: 285, endPoint y: 319, distance: 131.2
click at [284, 336] on h6 "12th capital llc" at bounding box center [275, 346] width 244 height 21
copy h6 "12th capital llc"
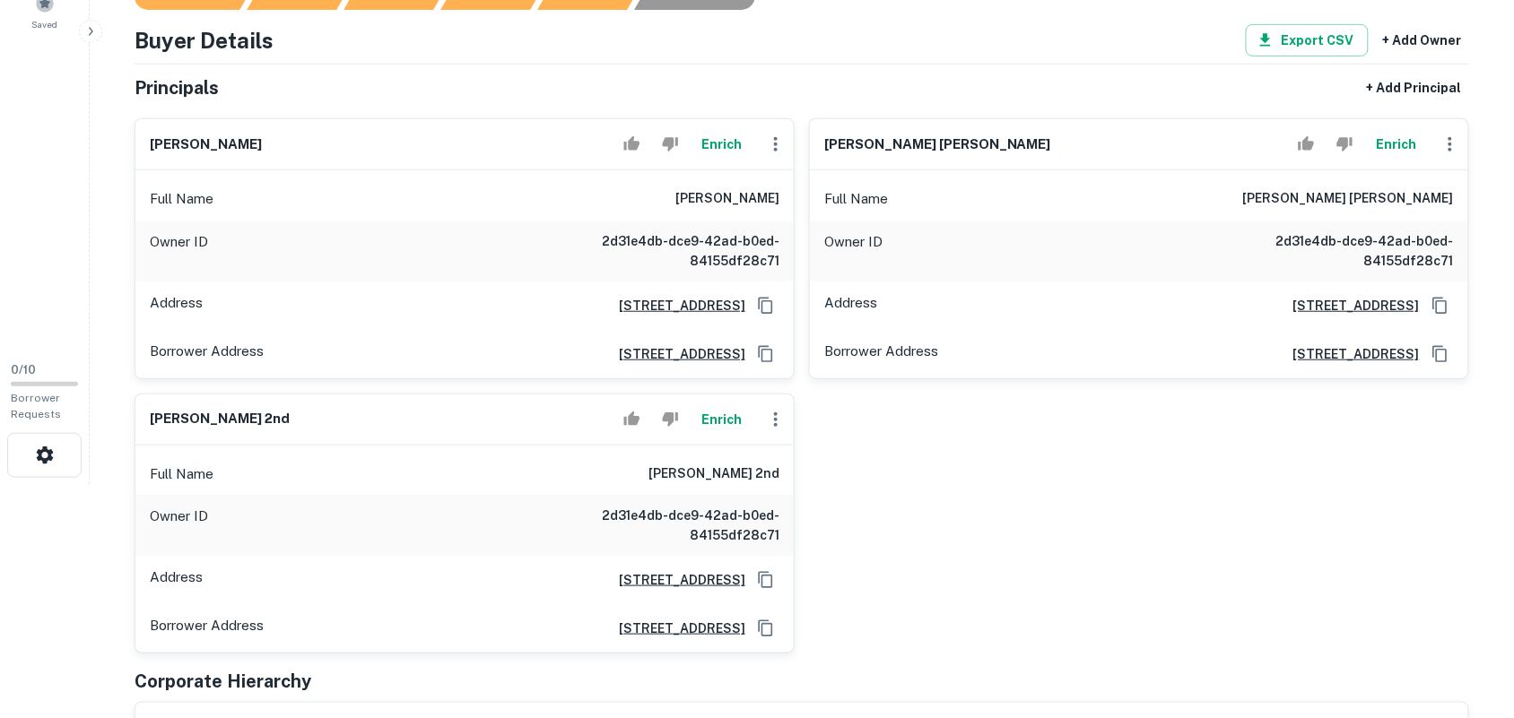
scroll to position [224, 0]
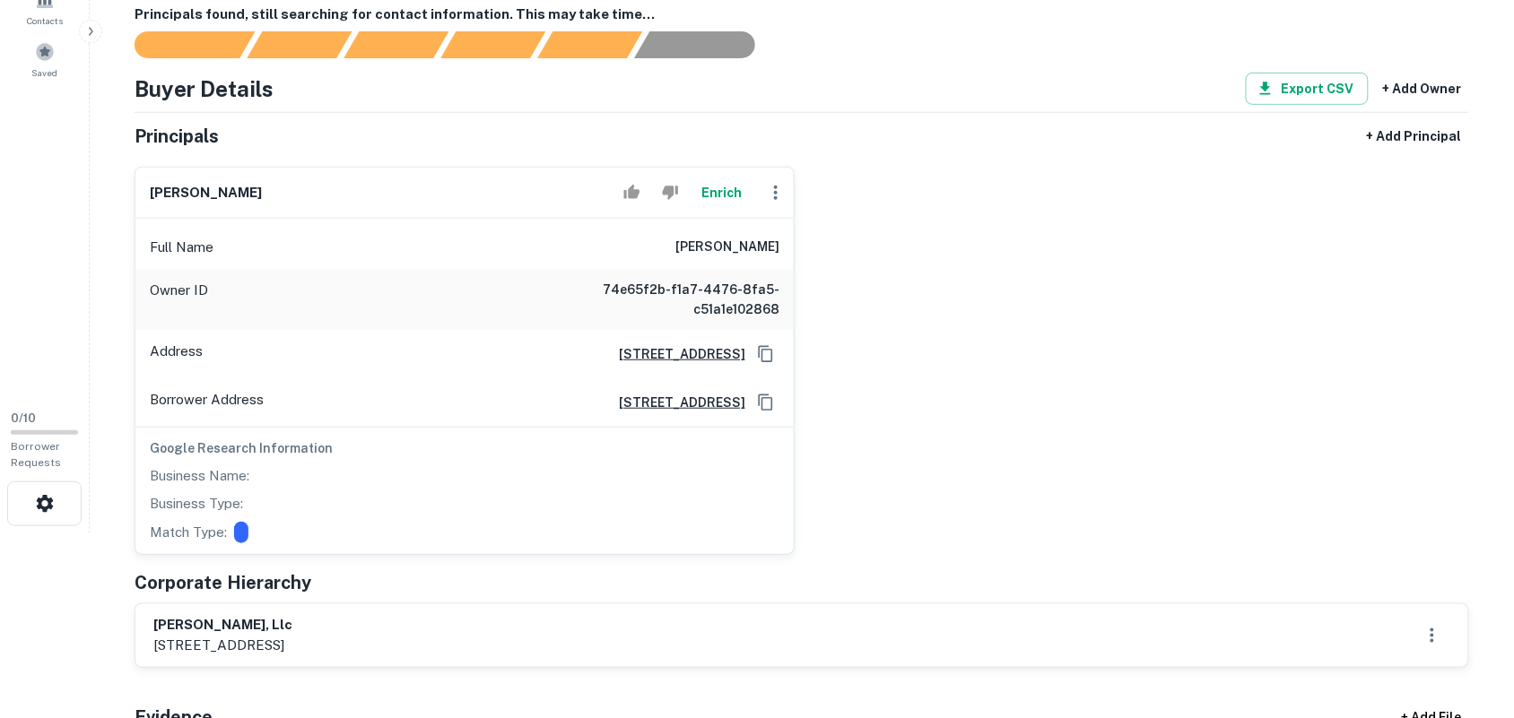
scroll to position [224, 0]
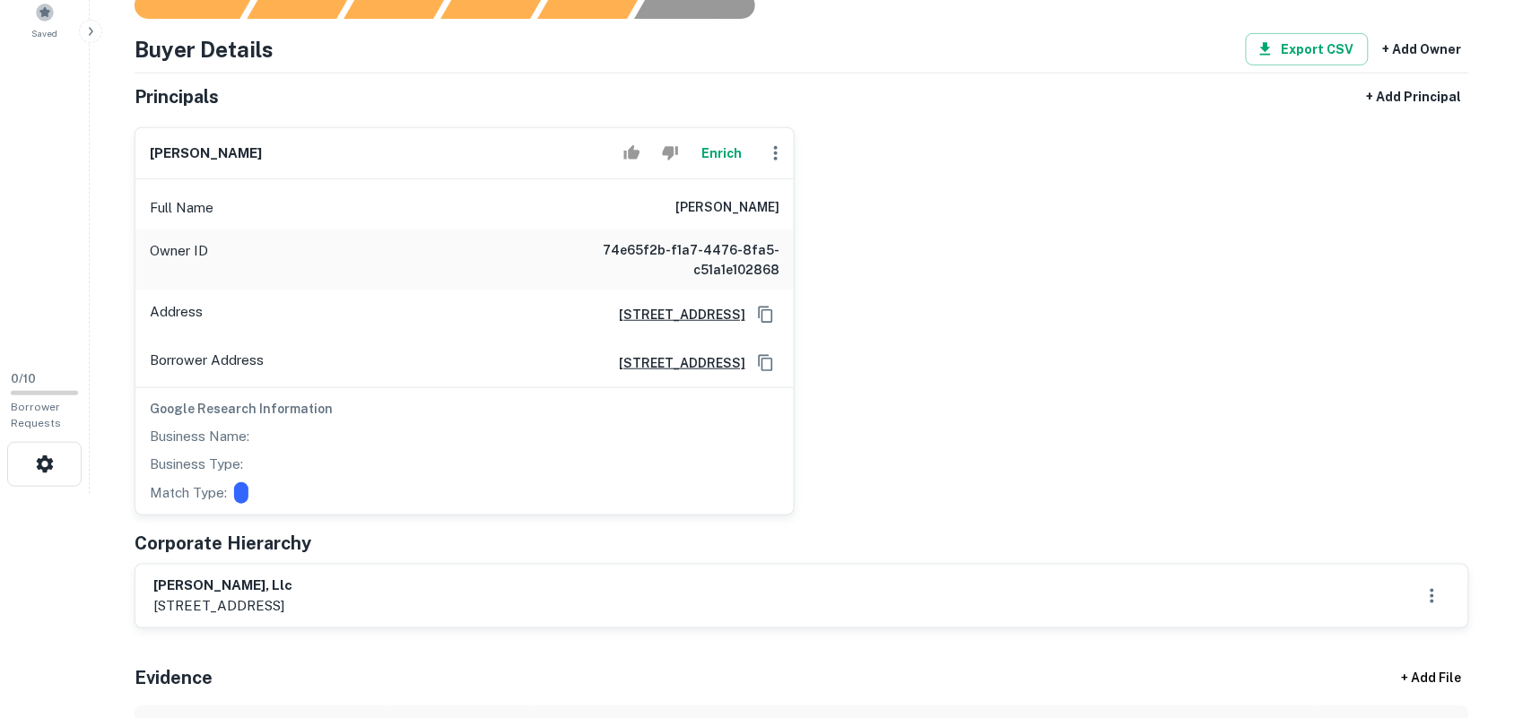
drag, startPoint x: 155, startPoint y: 590, endPoint x: 438, endPoint y: 580, distance: 282.6
click at [437, 581] on div "[PERSON_NAME], llc [STREET_ADDRESS]" at bounding box center [801, 596] width 1297 height 41
copy h6 "[PERSON_NAME], llc"
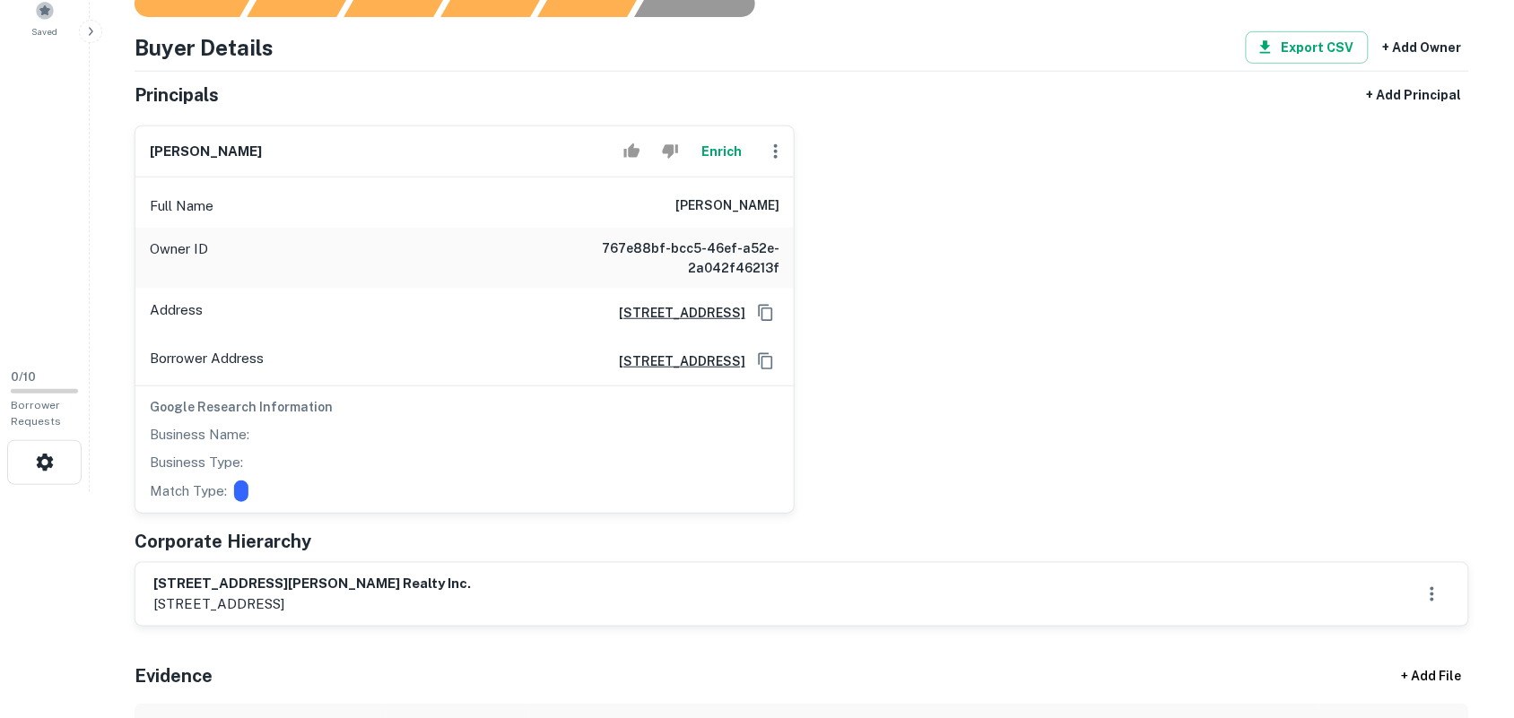
scroll to position [224, 0]
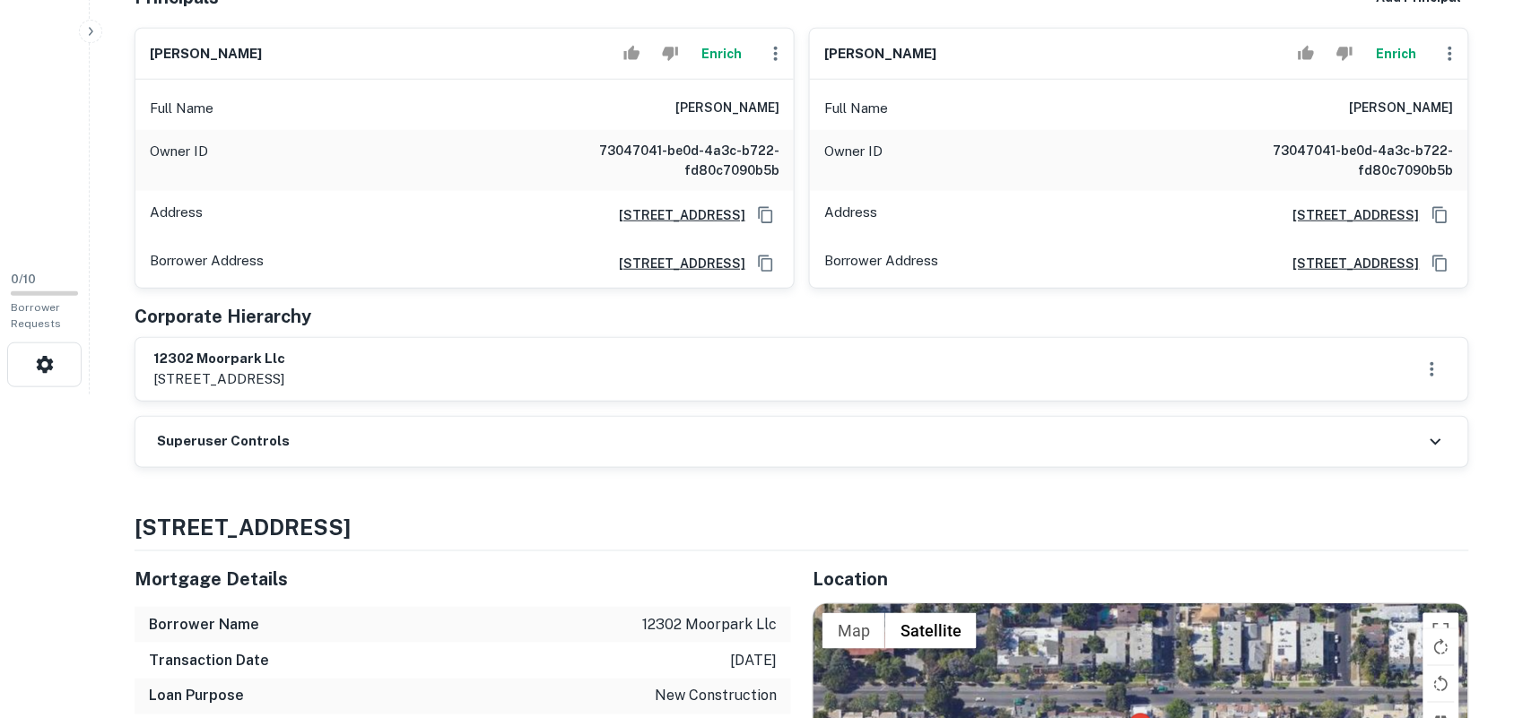
scroll to position [336, 0]
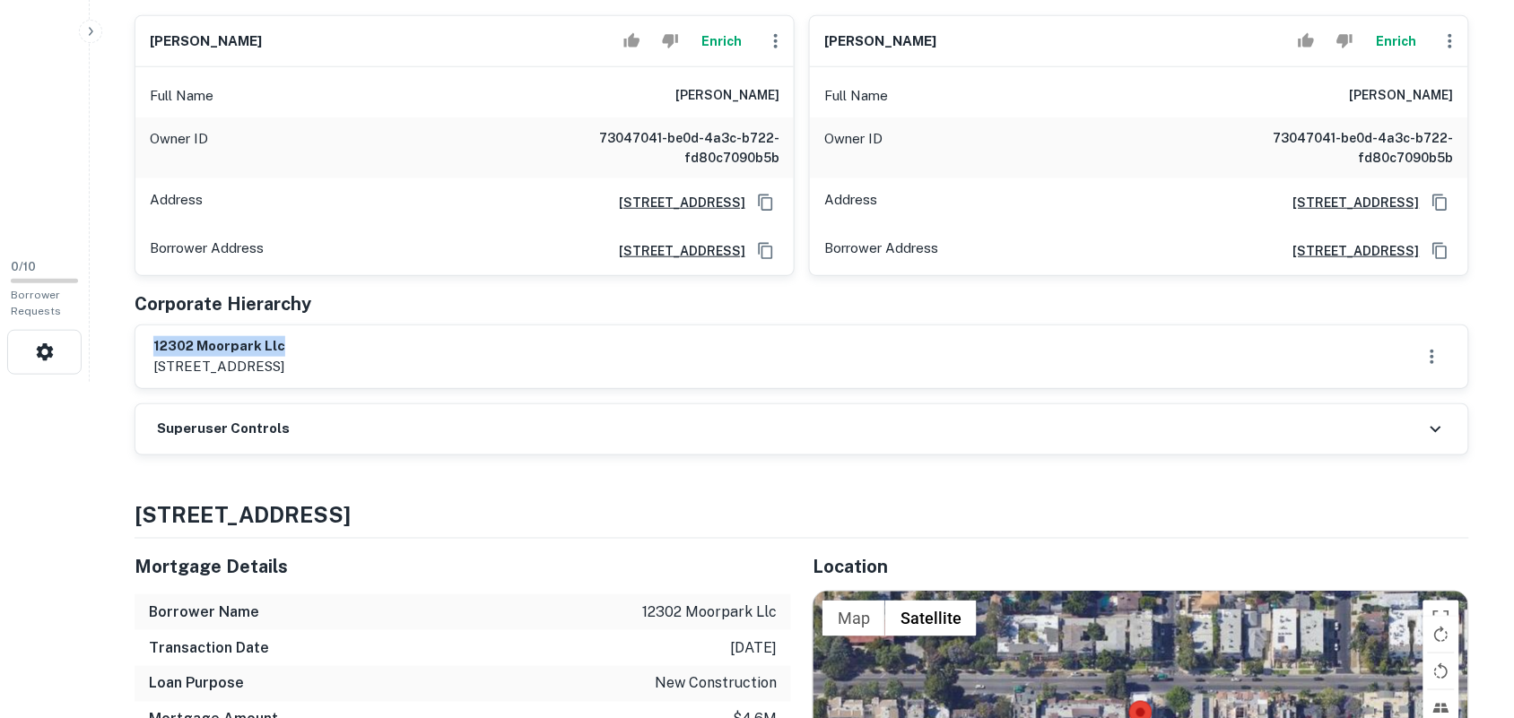
drag, startPoint x: 153, startPoint y: 348, endPoint x: 347, endPoint y: 338, distance: 193.9
click at [285, 338] on h6 "12302 moorpark llc" at bounding box center [219, 346] width 132 height 21
copy h6 "12302 moorpark llc"
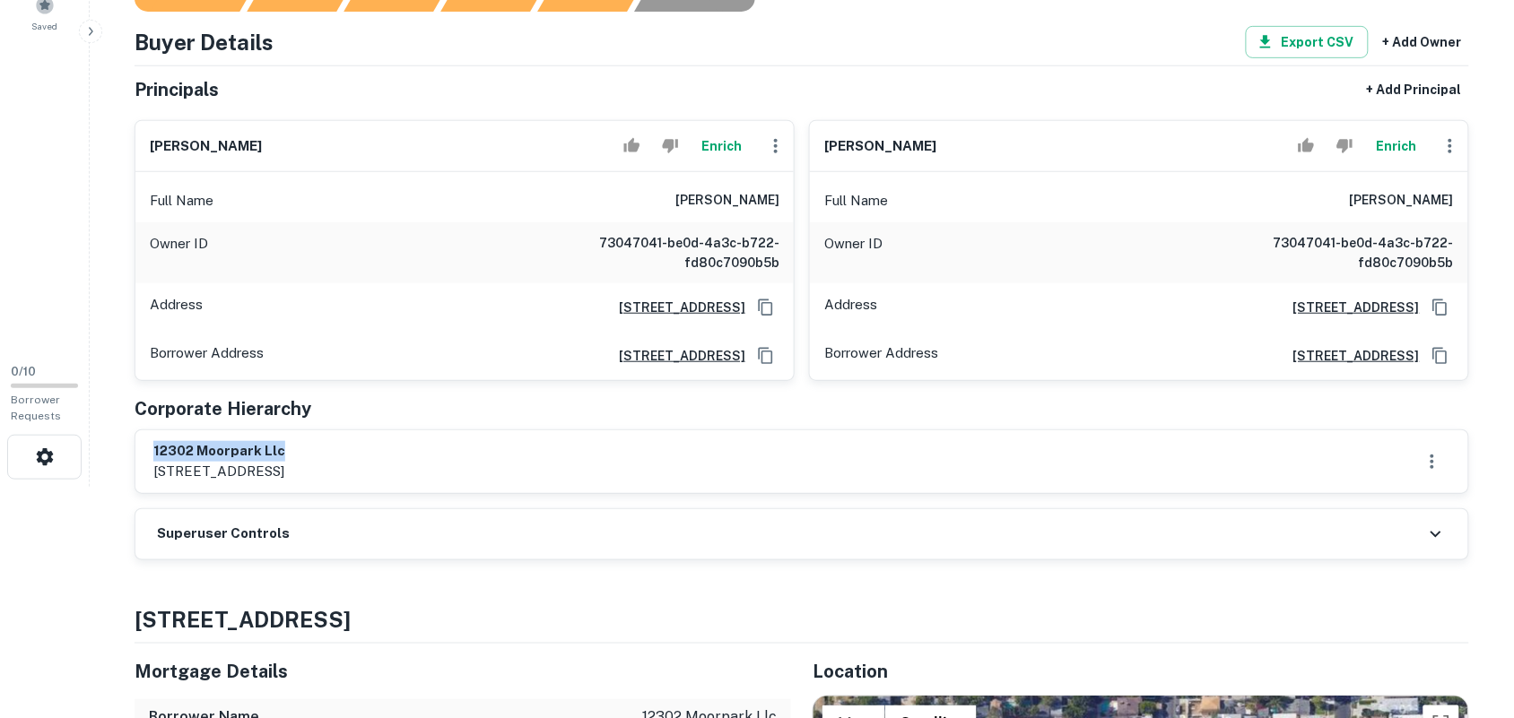
scroll to position [112, 0]
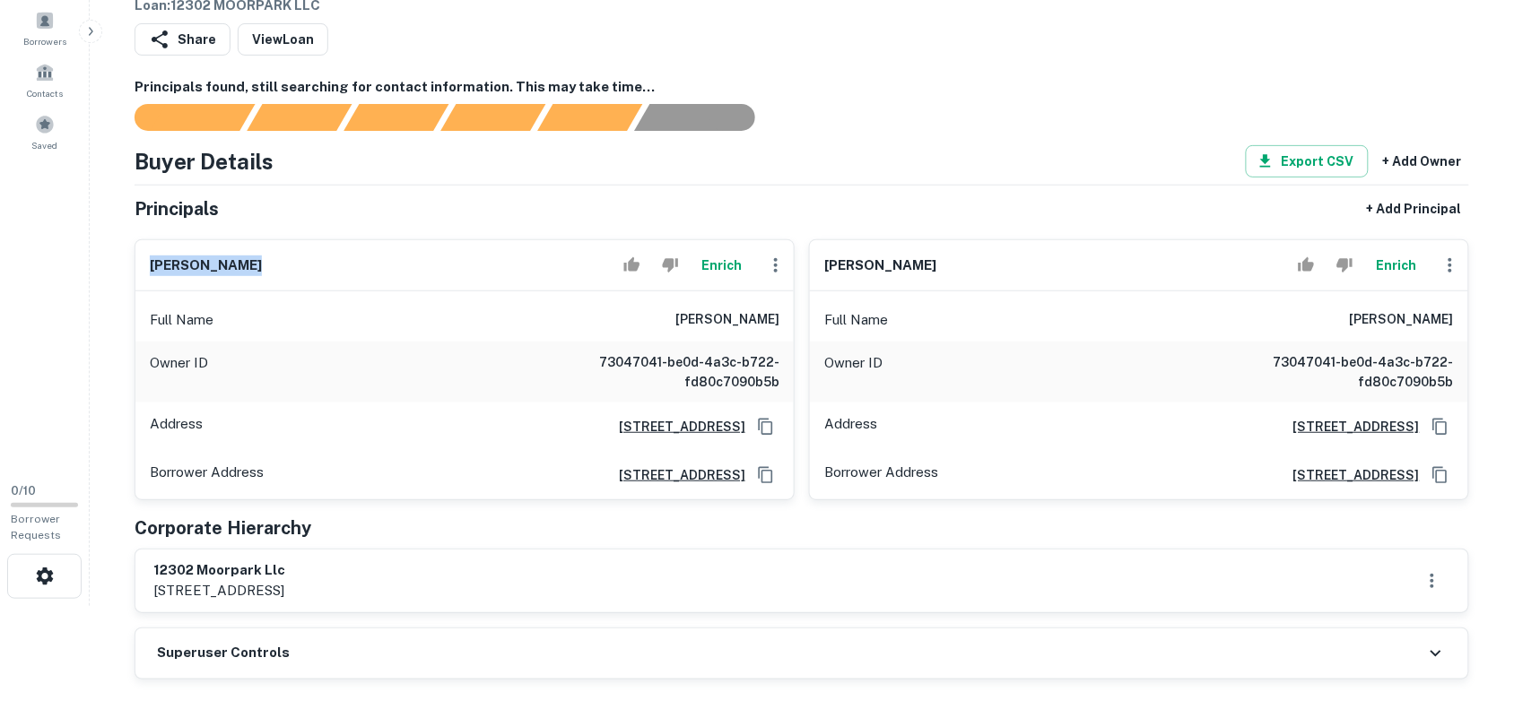
drag, startPoint x: 153, startPoint y: 266, endPoint x: 399, endPoint y: 267, distance: 245.7
click at [404, 262] on div "[PERSON_NAME] Enrich" at bounding box center [464, 265] width 658 height 51
copy h6 "[PERSON_NAME]"
drag, startPoint x: 825, startPoint y: 266, endPoint x: 1046, endPoint y: 270, distance: 221.5
click at [1046, 270] on div "[PERSON_NAME] [PERSON_NAME]" at bounding box center [1139, 265] width 658 height 51
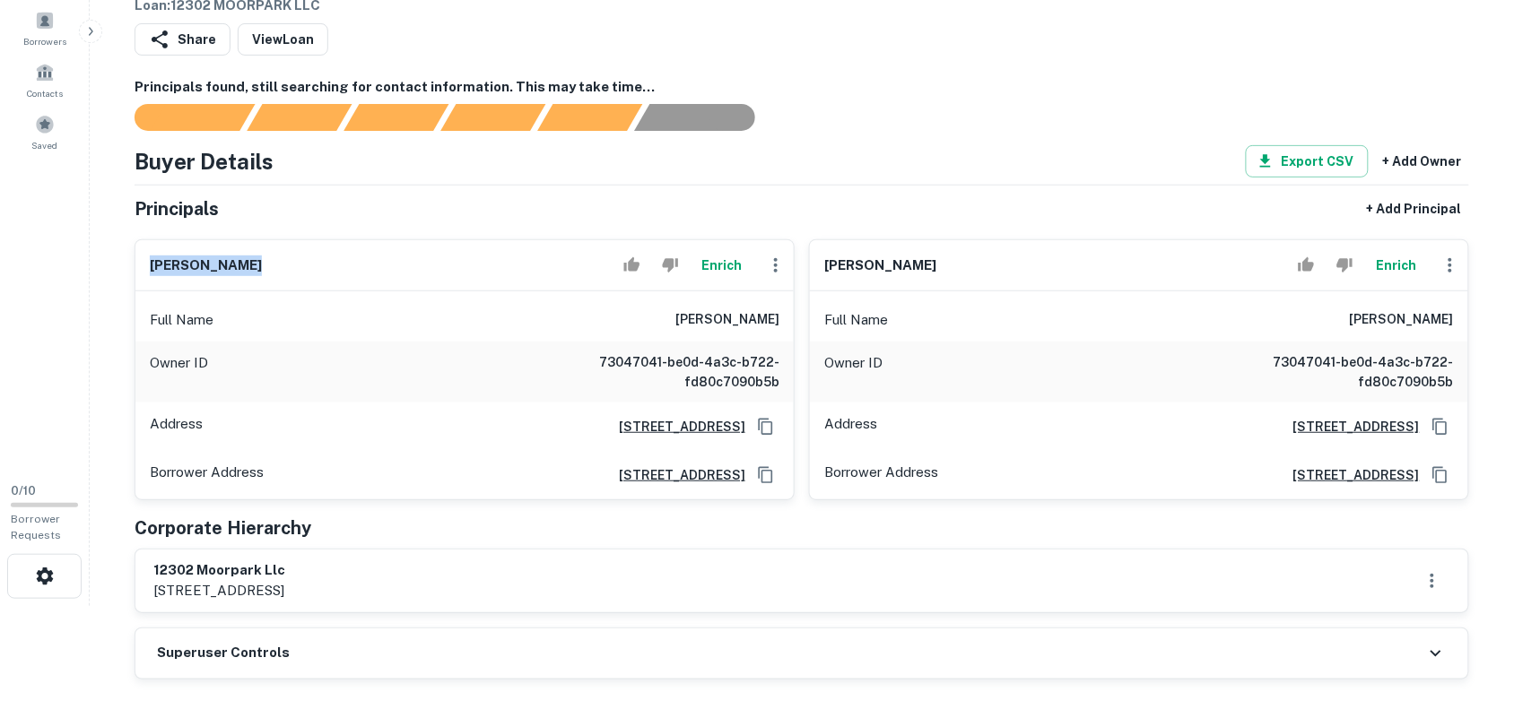
copy h6 "[PERSON_NAME]"
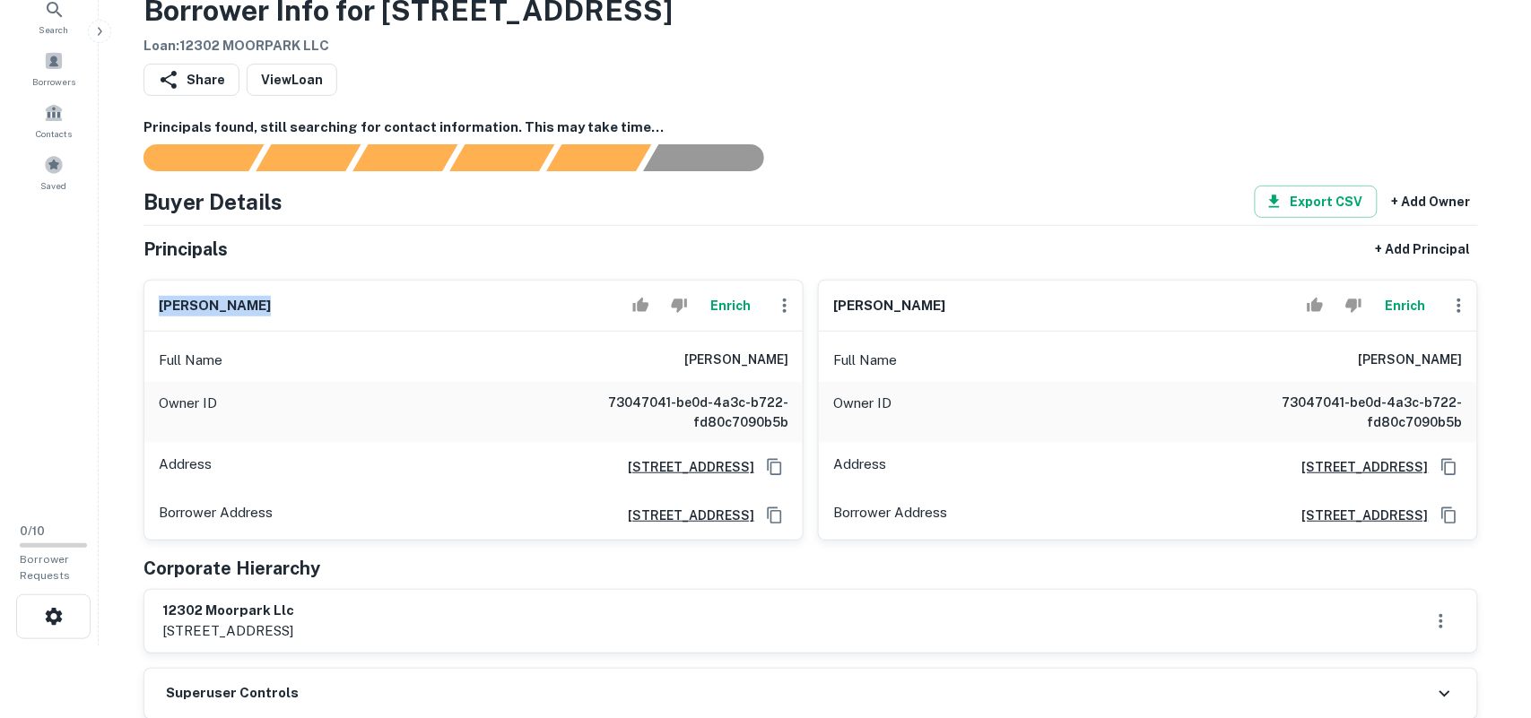
scroll to position [0, 0]
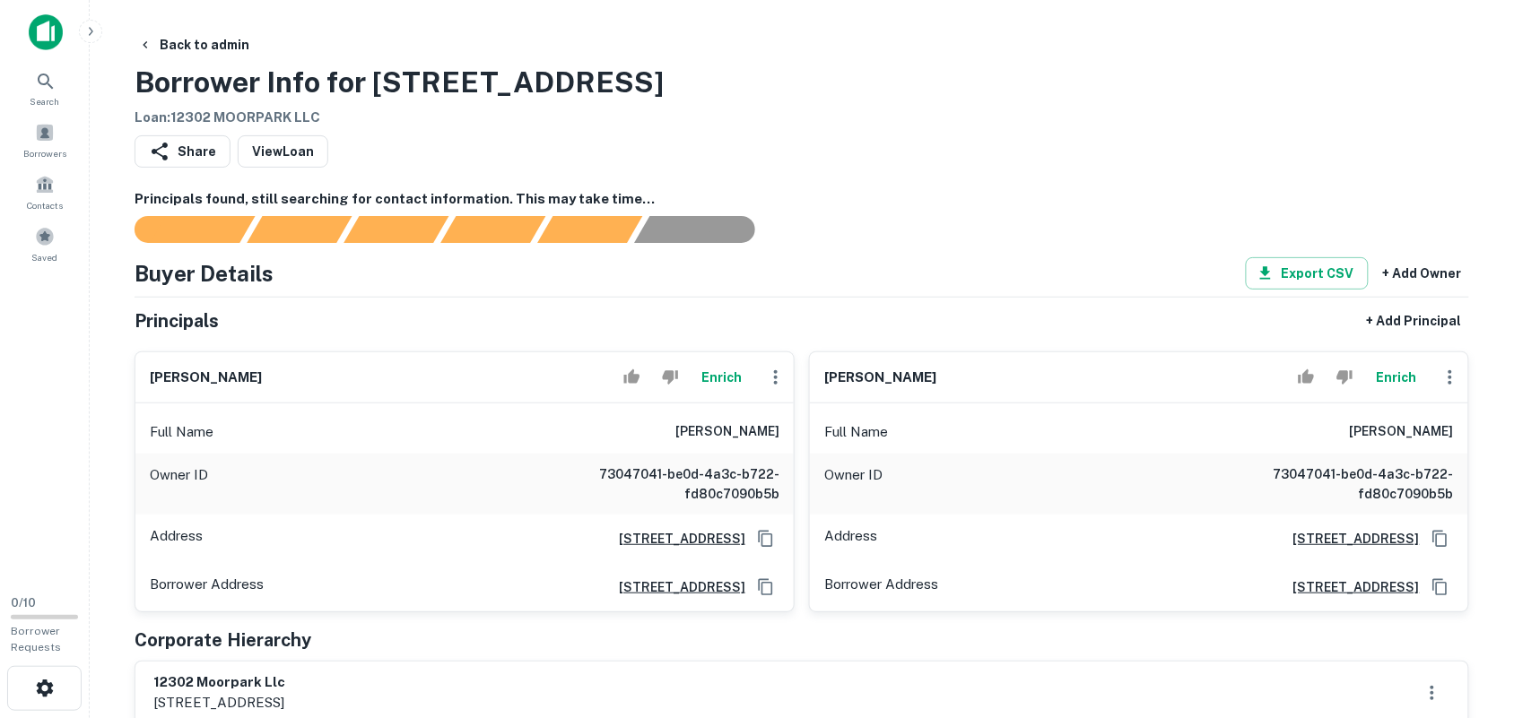
click at [1176, 338] on div "[PERSON_NAME] Enrich Full Name [PERSON_NAME] Owner ID 73047041-be0d-4a3c-b722-f…" at bounding box center [1131, 474] width 674 height 275
click at [723, 383] on button "Enrich" at bounding box center [721, 378] width 57 height 36
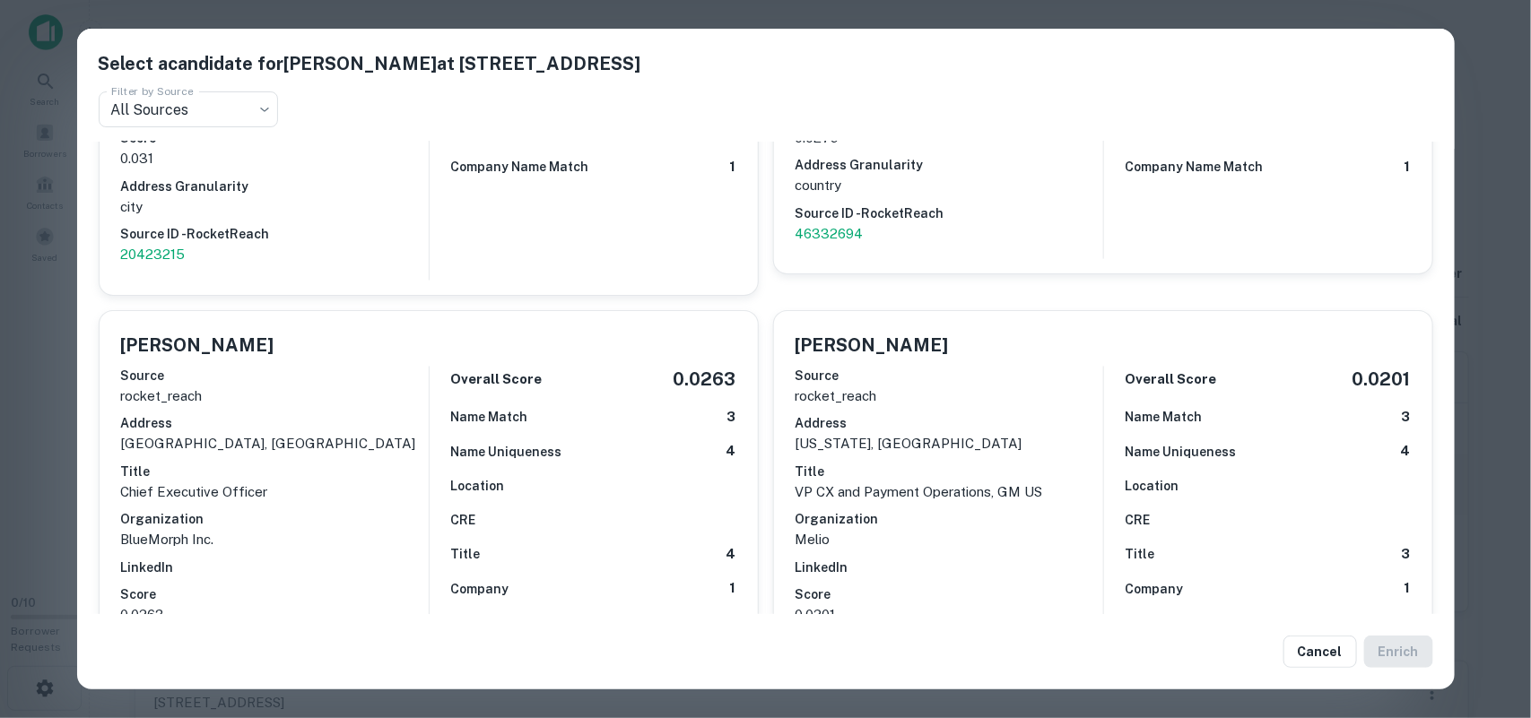
scroll to position [1793, 0]
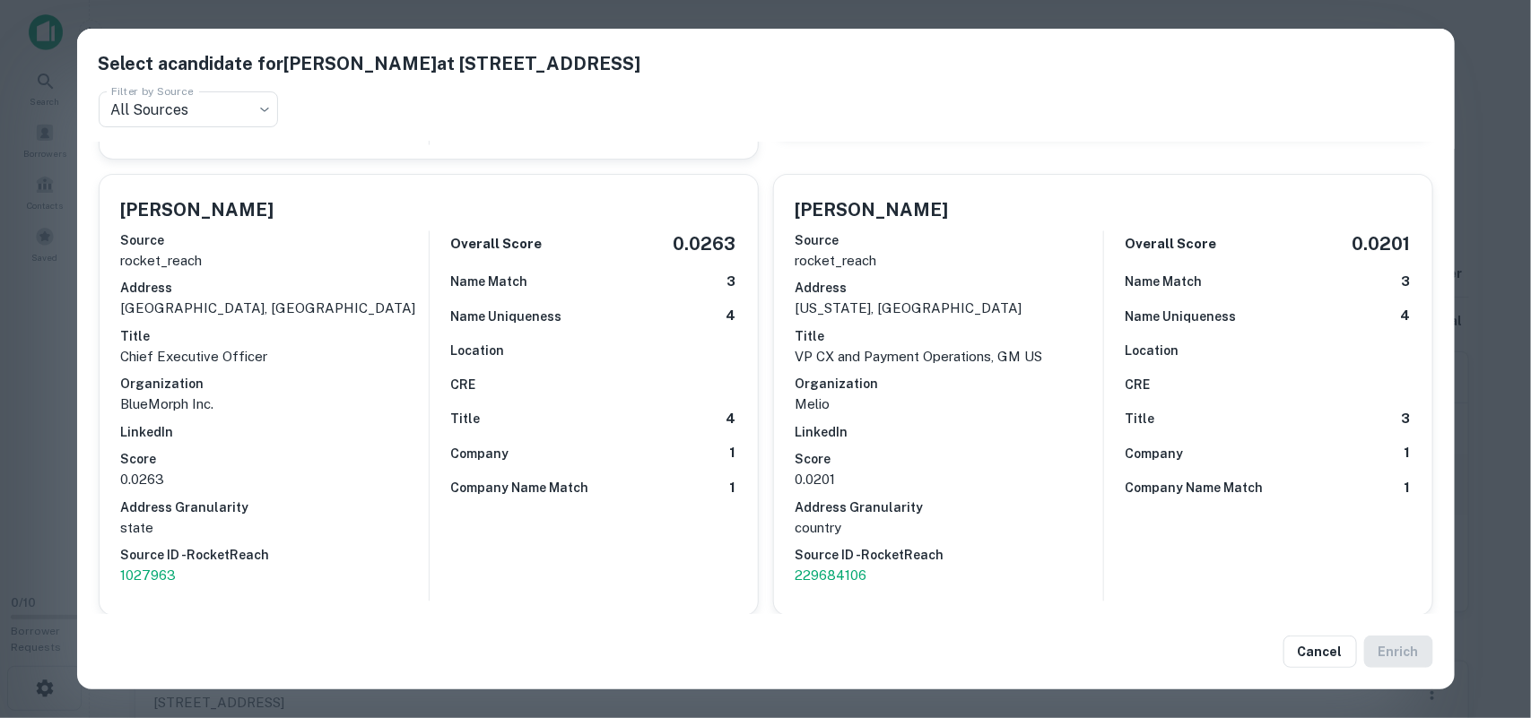
click at [597, 351] on div "Location" at bounding box center [593, 351] width 285 height 20
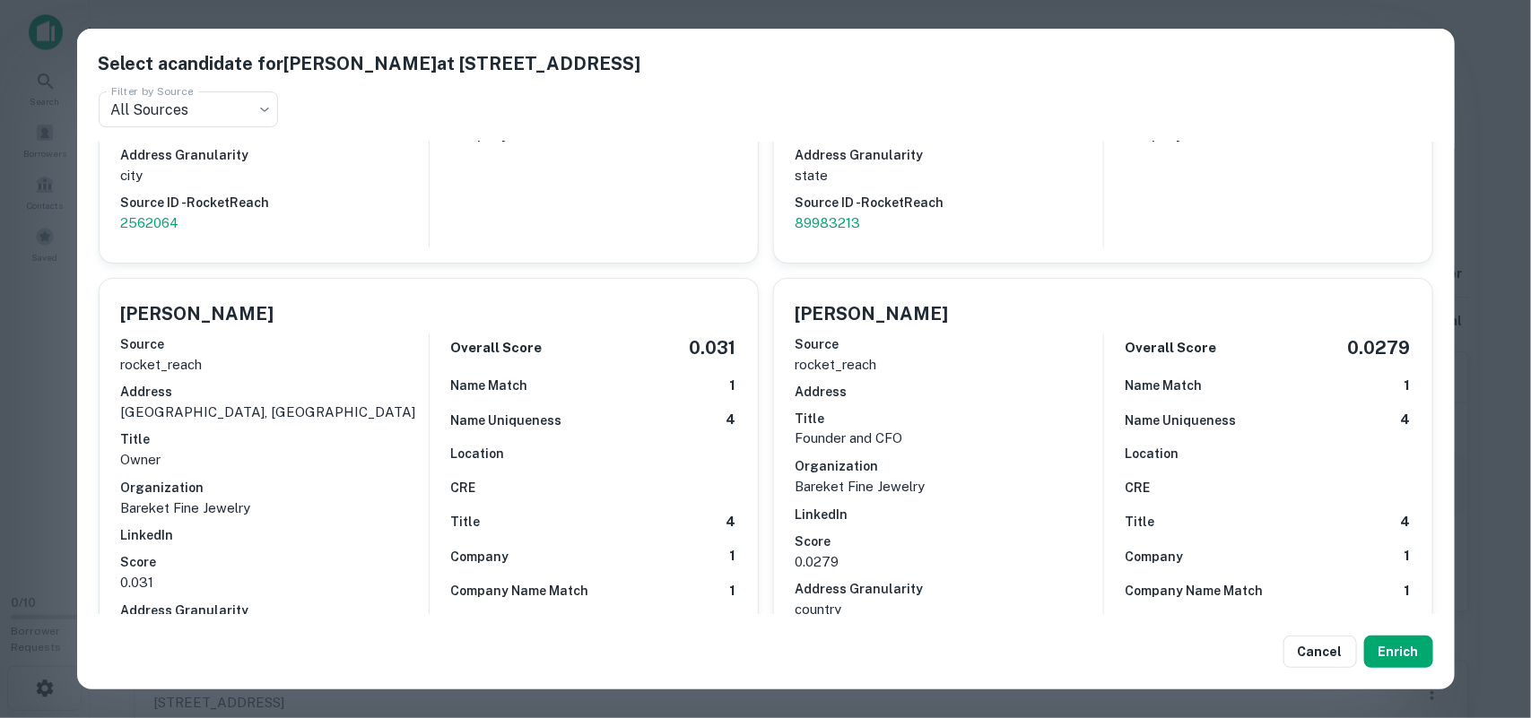
scroll to position [1569, 0]
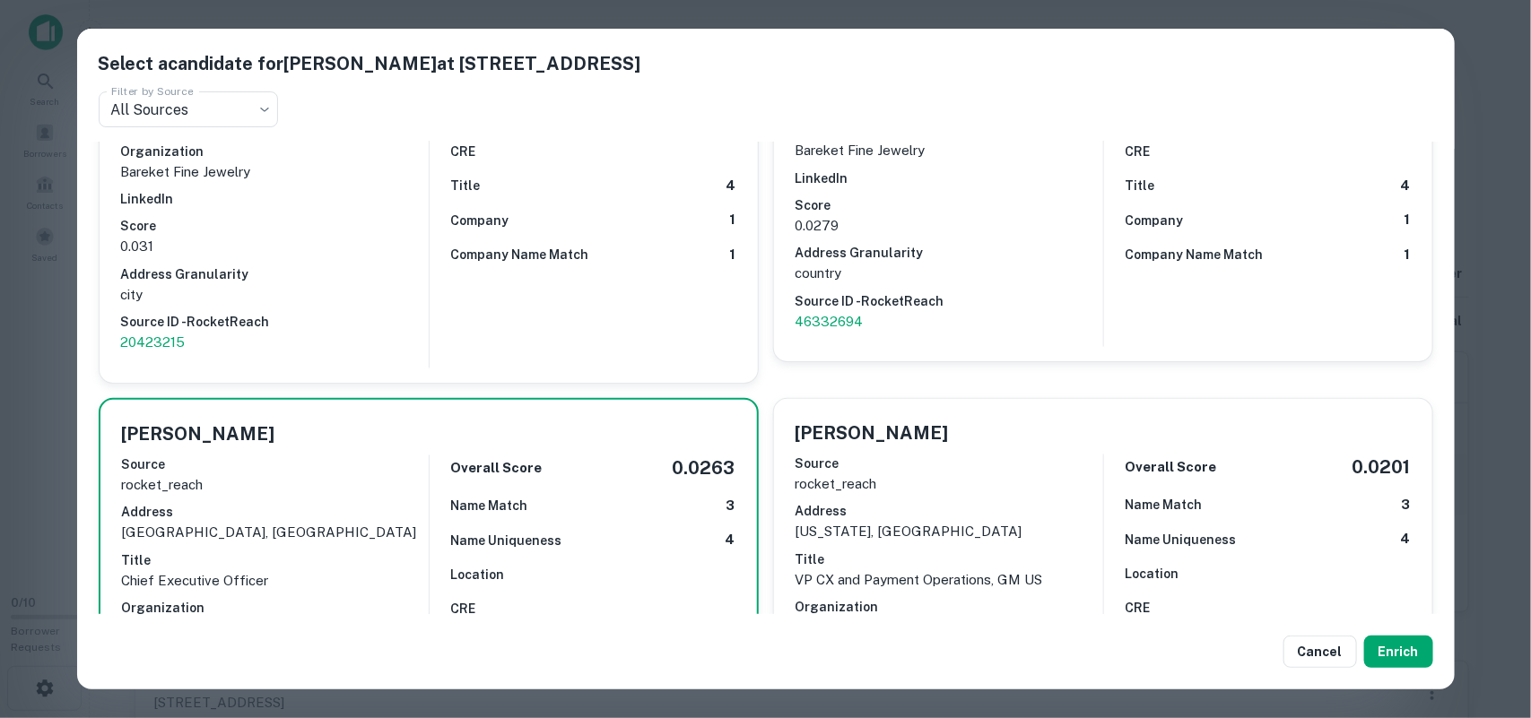
click at [1504, 23] on div "Select a candidate for [PERSON_NAME] at [STREET_ADDRESS] Filter by Source All S…" at bounding box center [765, 359] width 1531 height 718
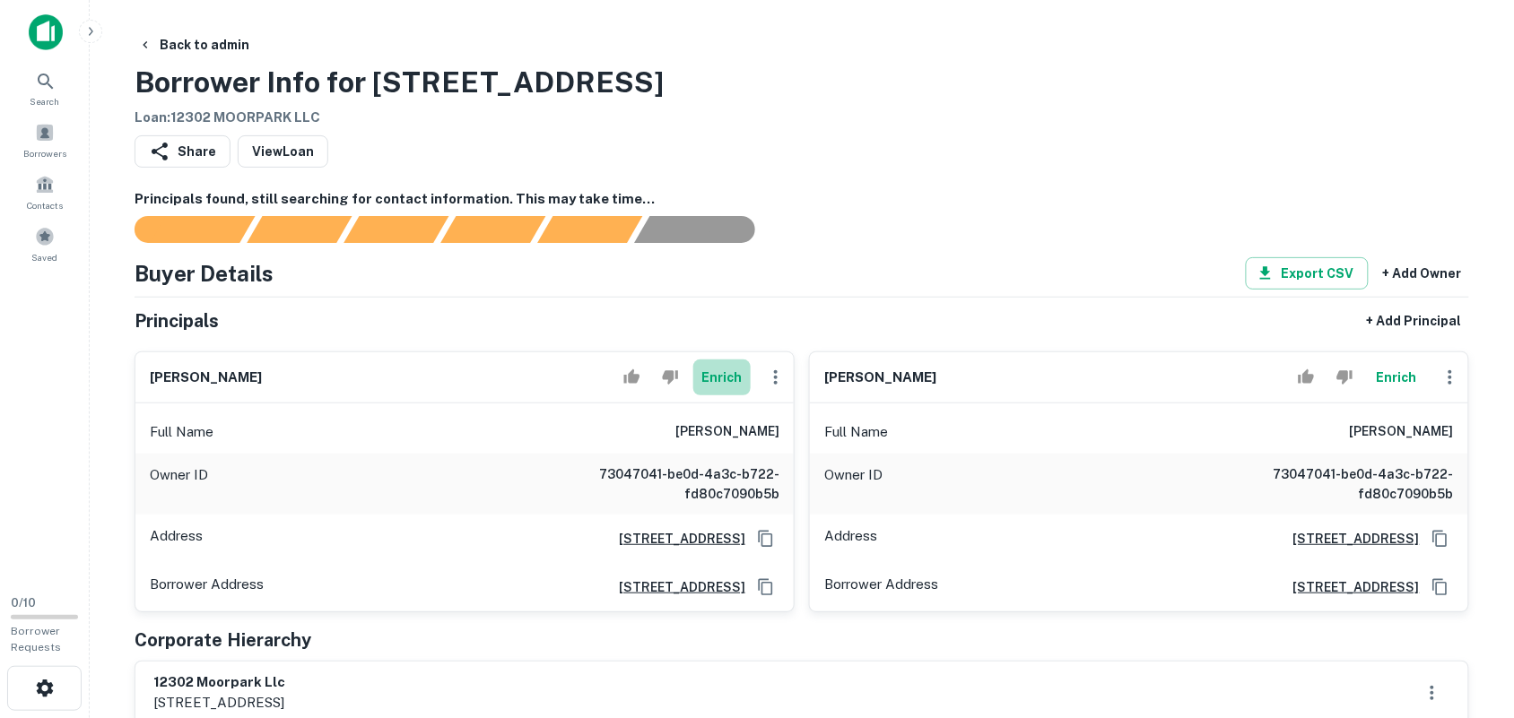
click at [727, 377] on button "Enrich" at bounding box center [721, 378] width 57 height 36
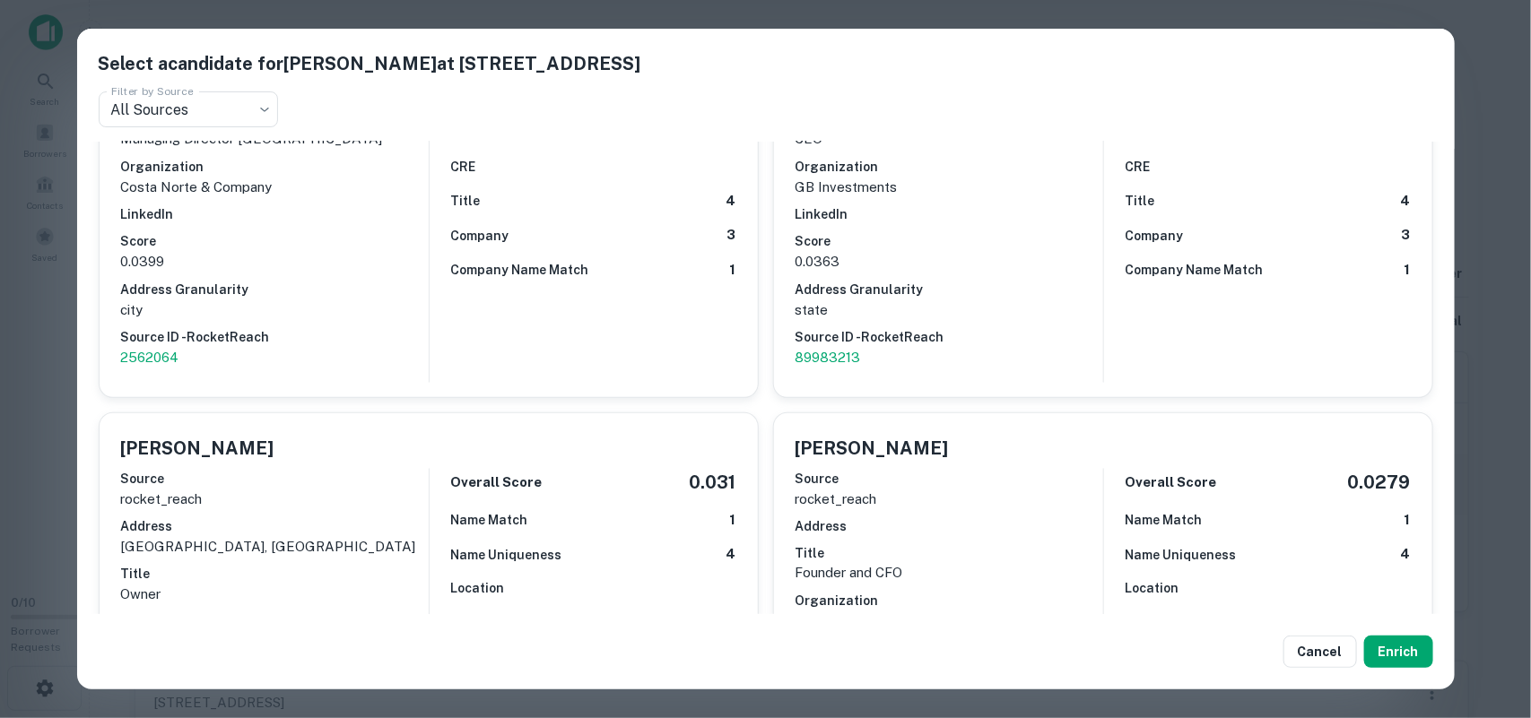
scroll to position [1121, 0]
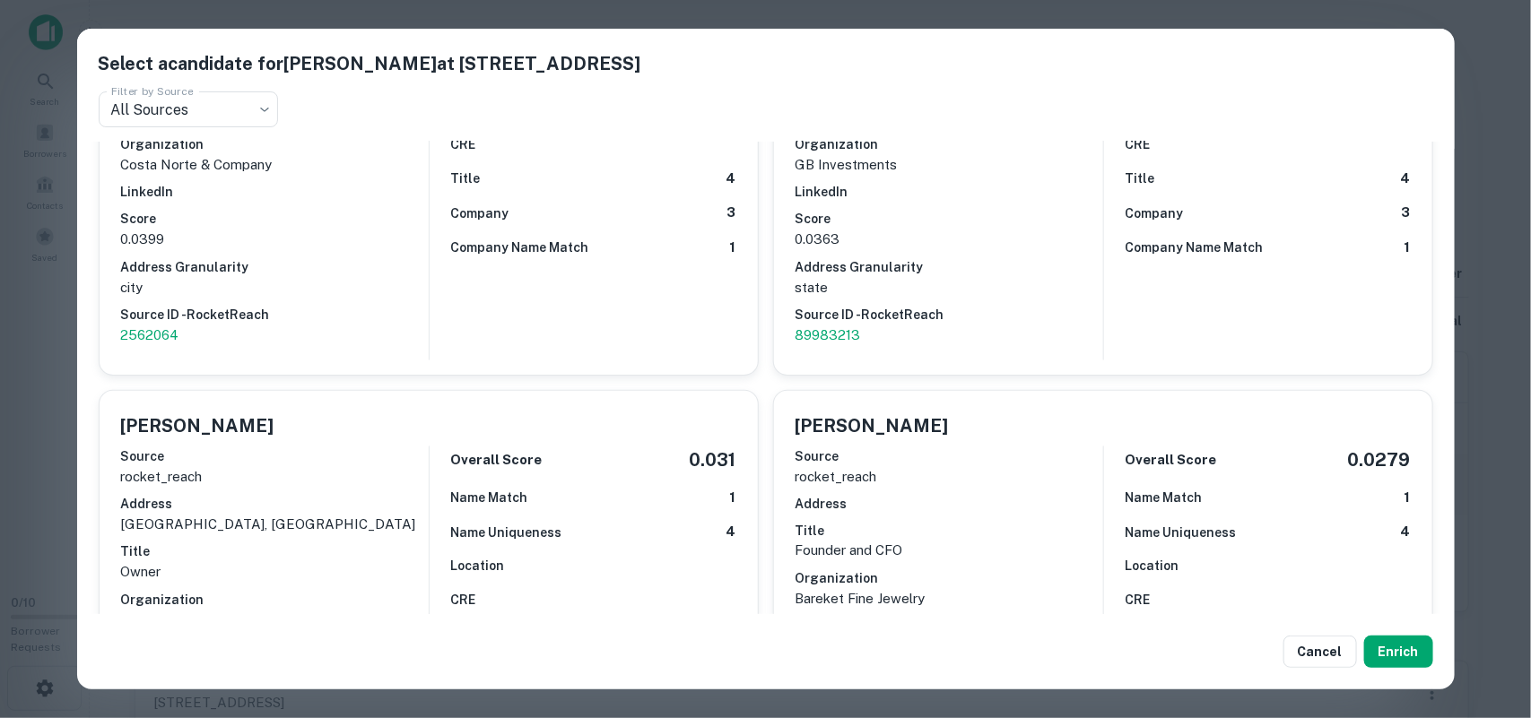
click at [193, 428] on h5 "[PERSON_NAME]" at bounding box center [197, 425] width 153 height 27
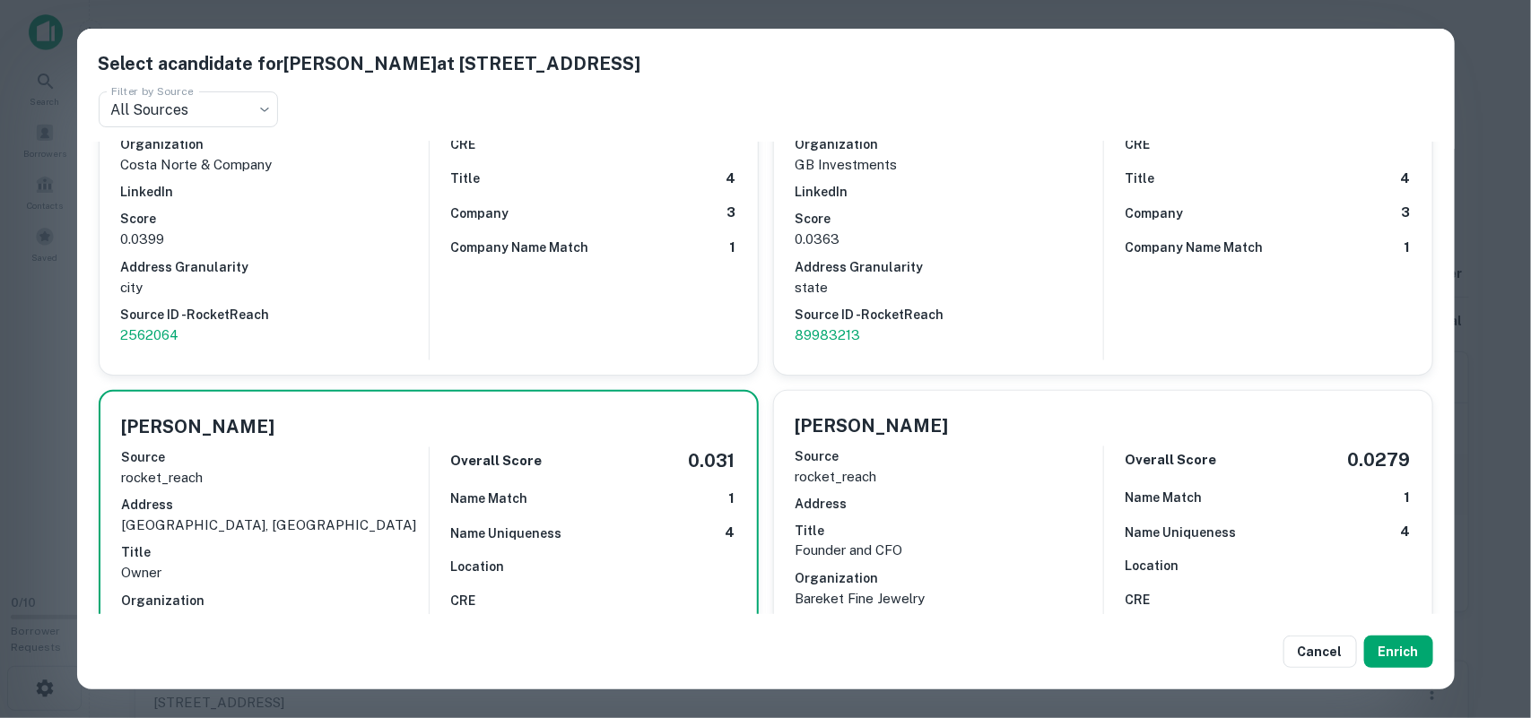
scroll to position [1009, 0]
